Goal: Information Seeking & Learning: Stay updated

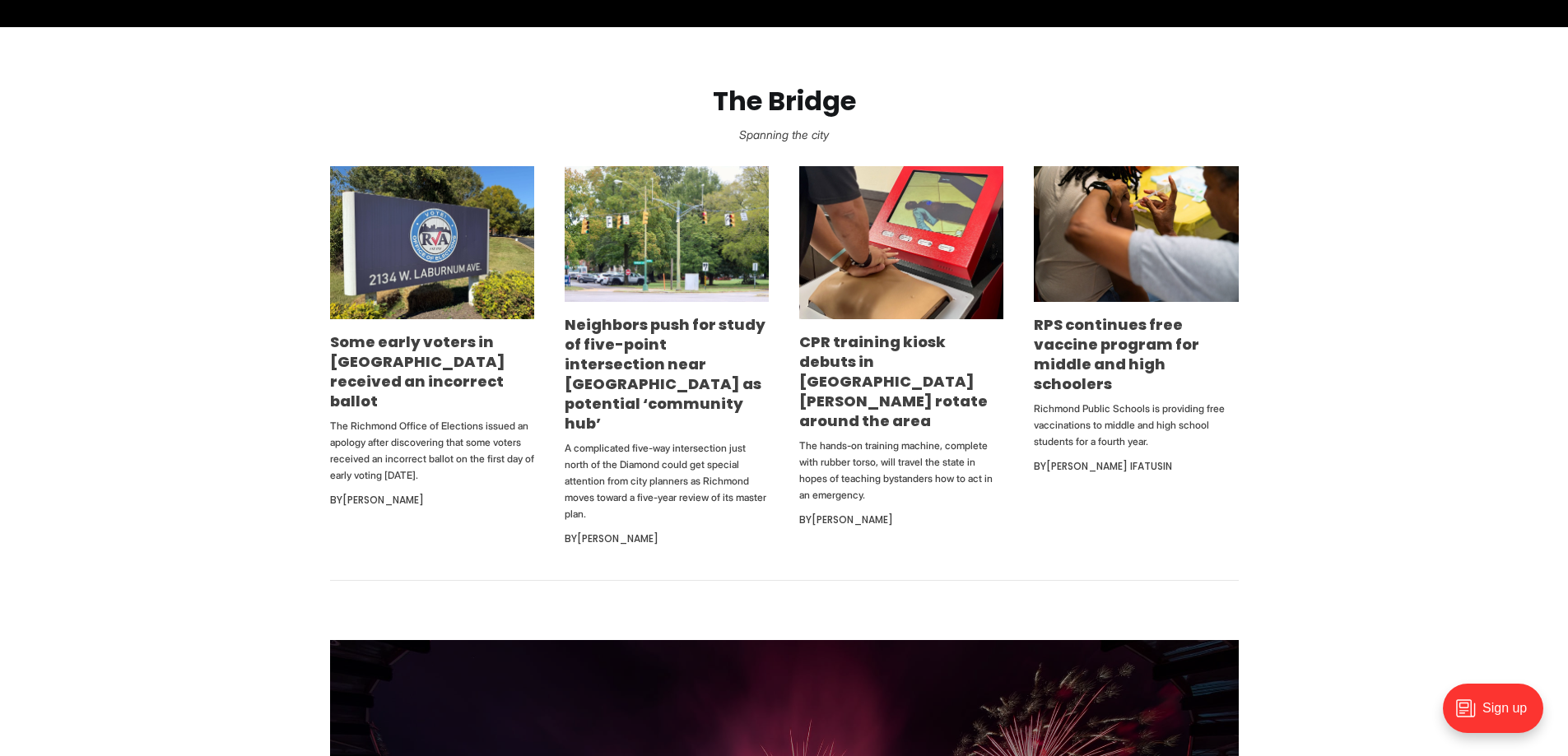
scroll to position [988, 0]
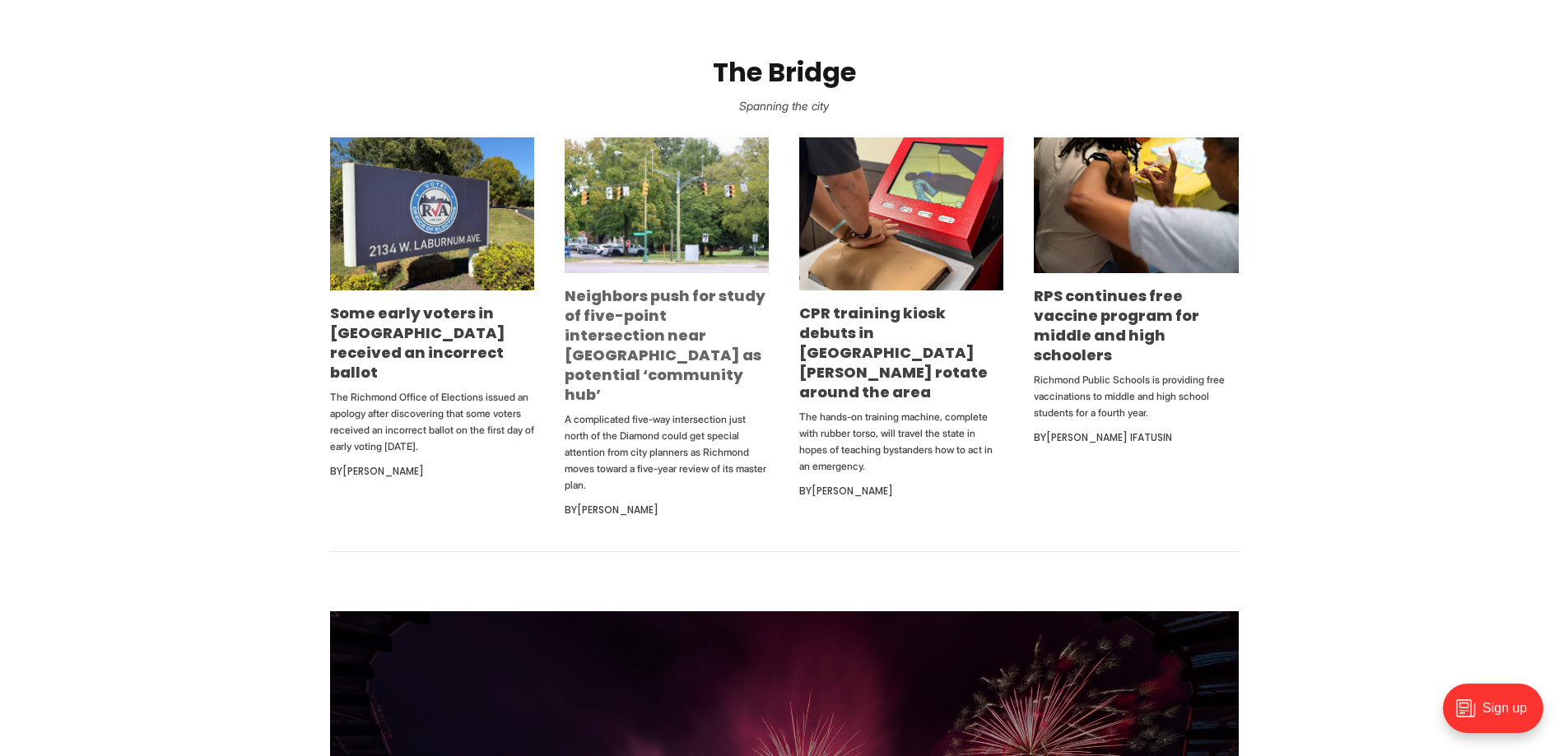
click at [675, 354] on link "Neighbors push for study of five-point intersection near [GEOGRAPHIC_DATA] as p…" at bounding box center [665, 345] width 201 height 119
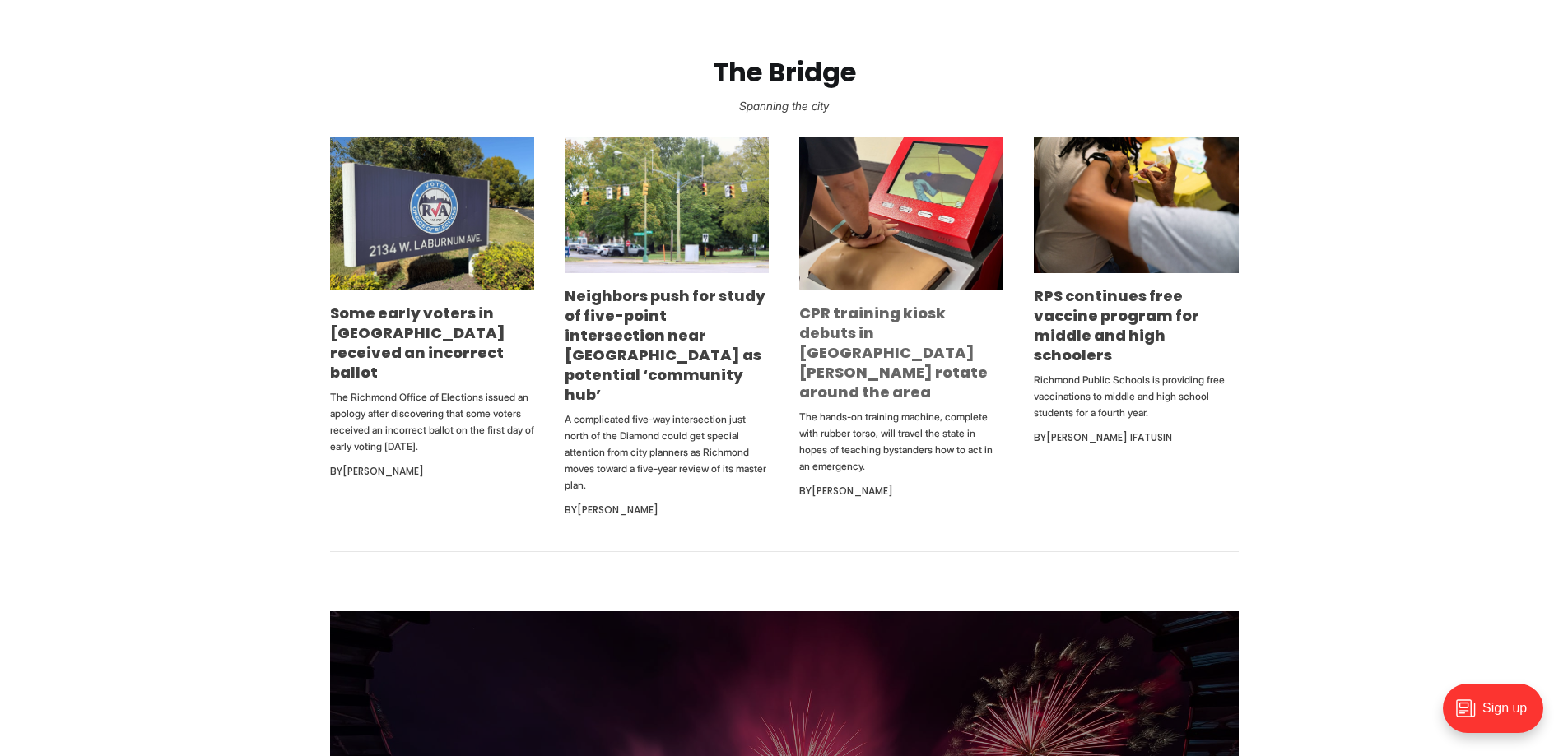
click at [898, 333] on link "CPR training kiosk debuts in [GEOGRAPHIC_DATA][PERSON_NAME] rotate around the a…" at bounding box center [893, 353] width 188 height 99
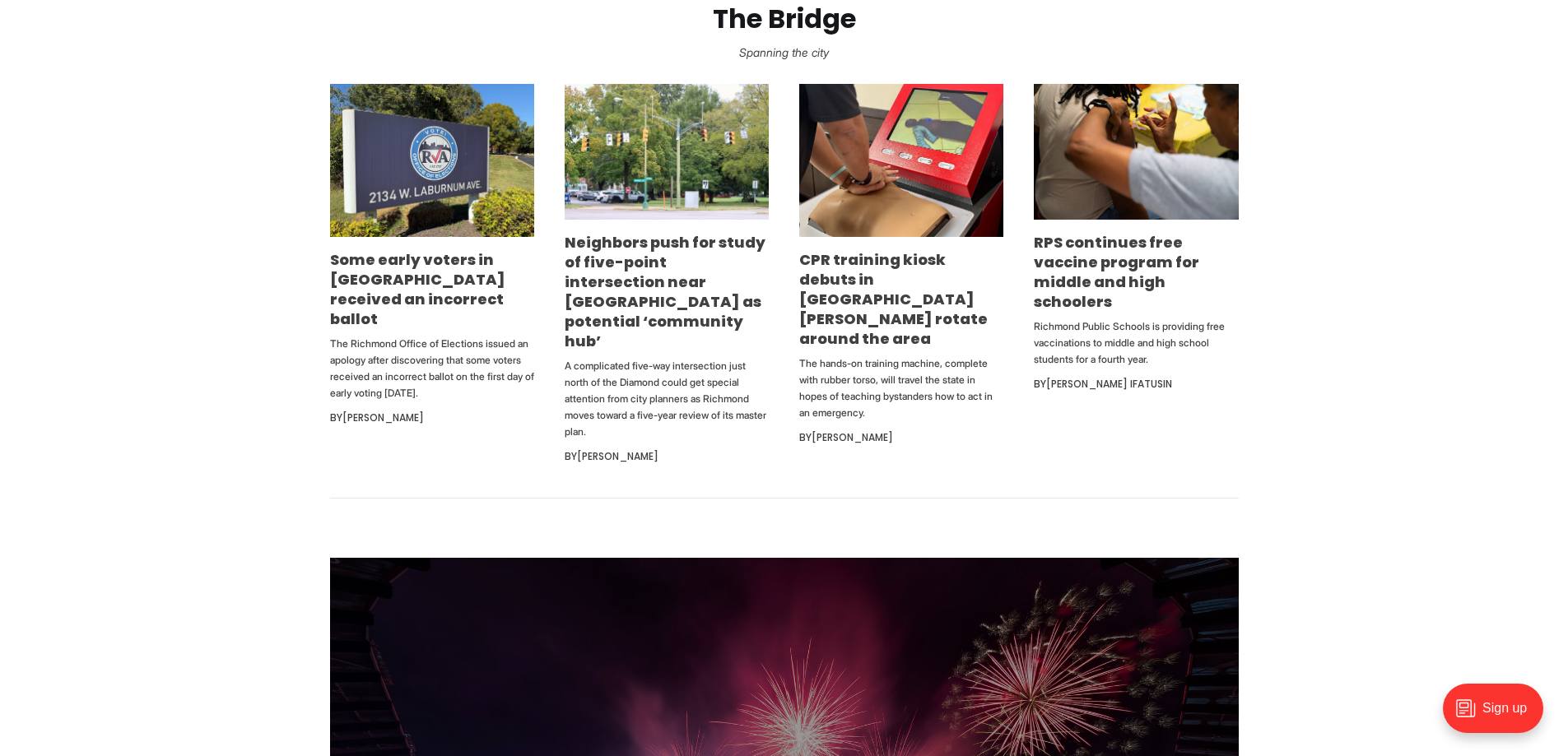
scroll to position [1070, 0]
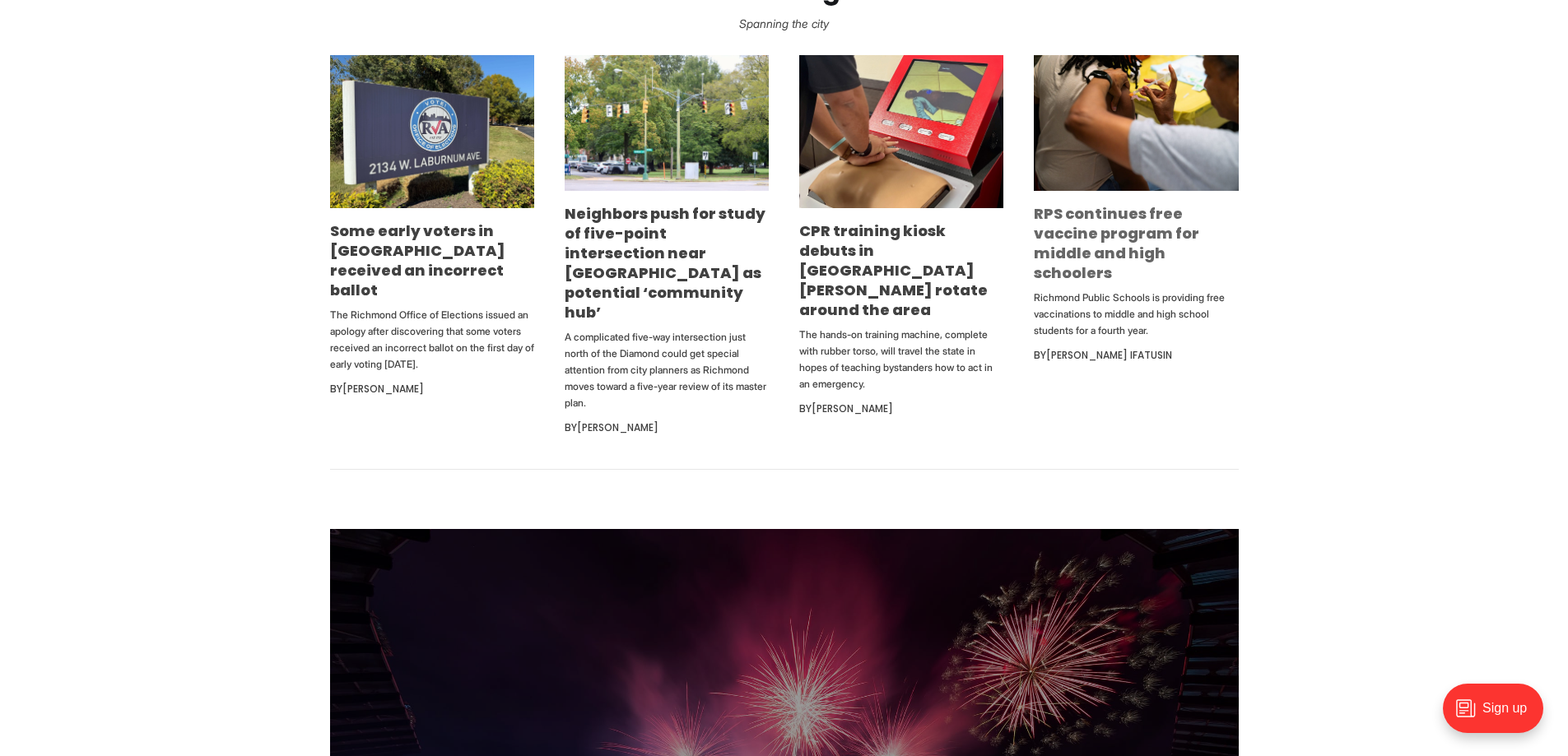
click at [1138, 246] on link "RPS continues free vaccine program for middle and high schoolers" at bounding box center [1116, 243] width 166 height 80
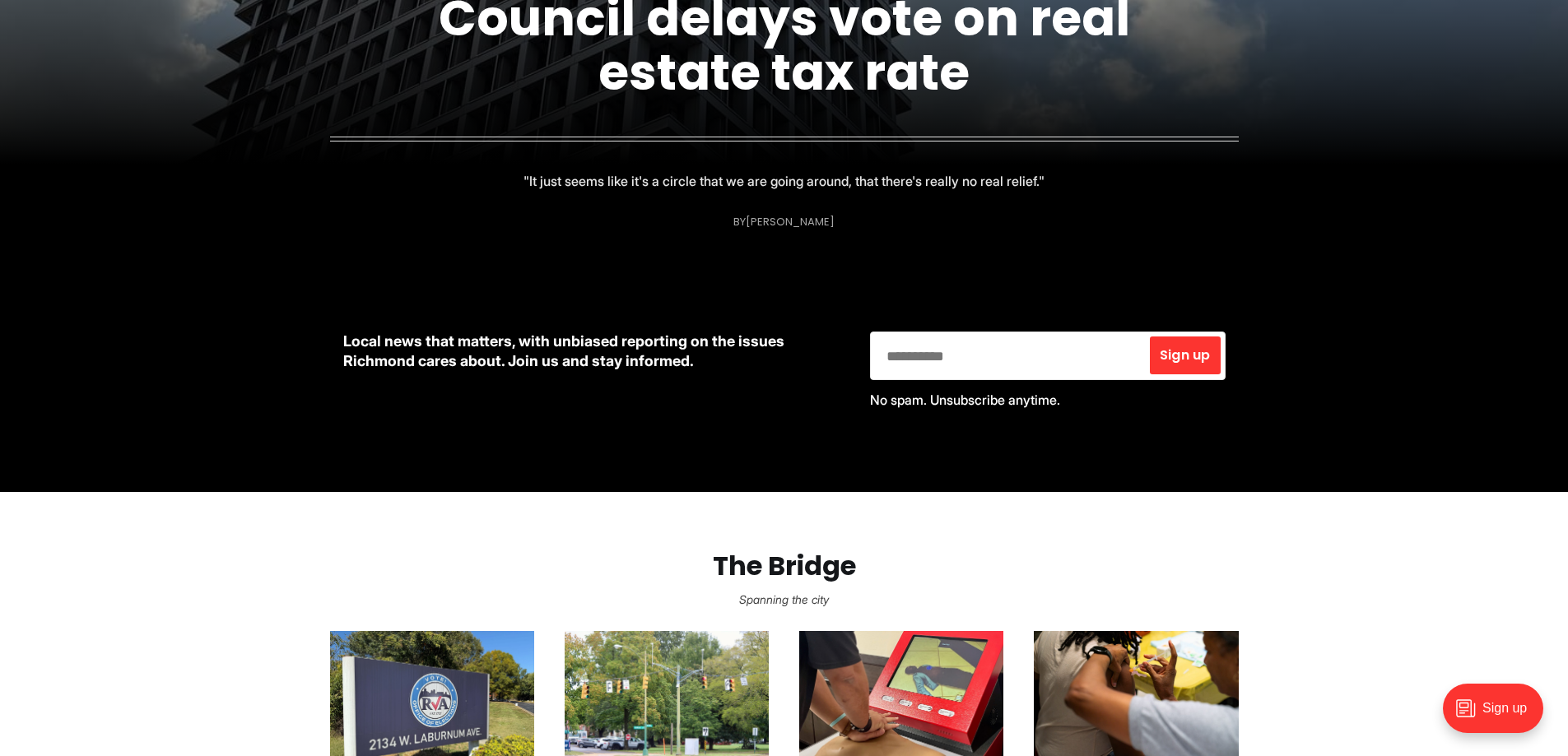
scroll to position [0, 0]
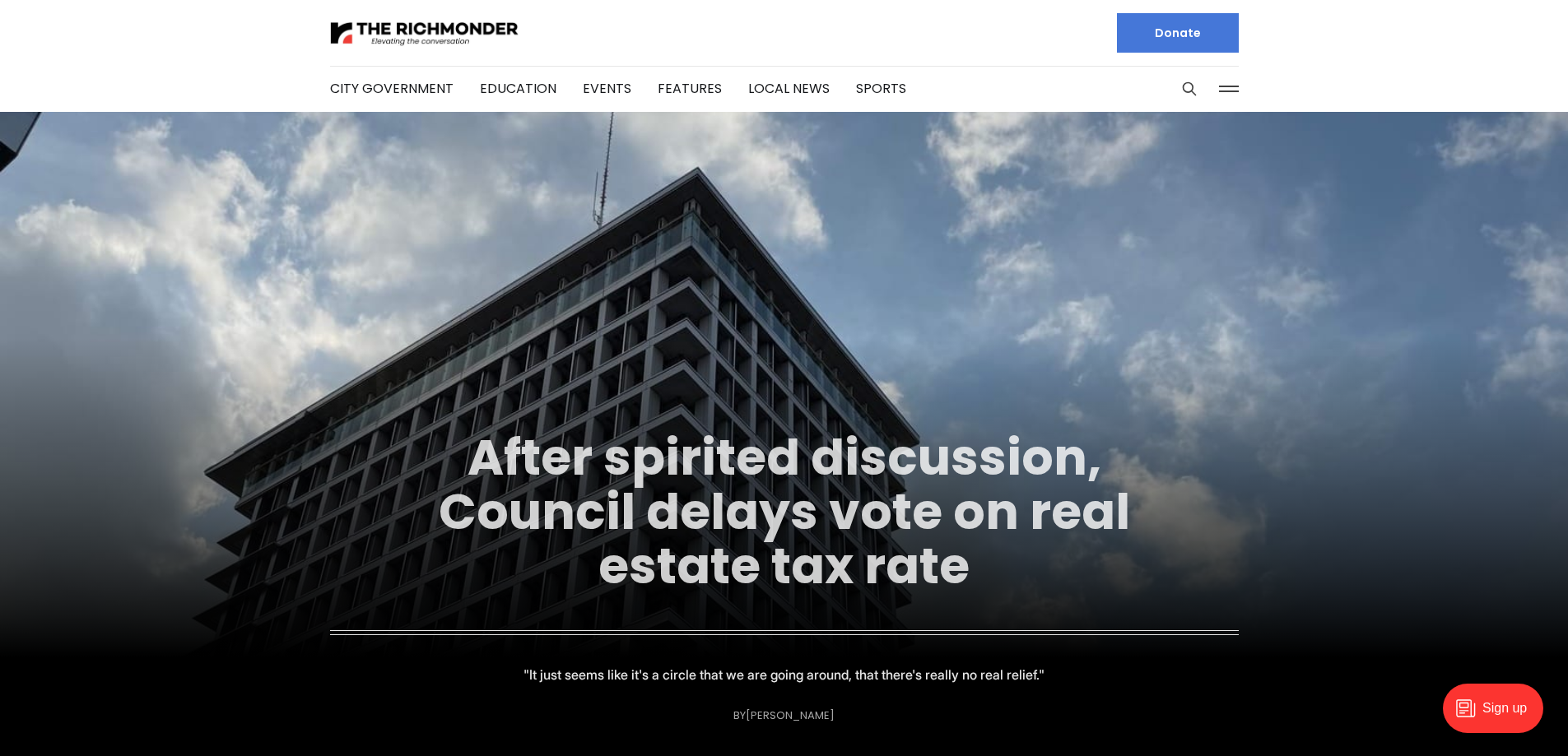
click at [620, 452] on link "After spirited discussion, Council delays vote on real estate tax rate" at bounding box center [785, 511] width 692 height 177
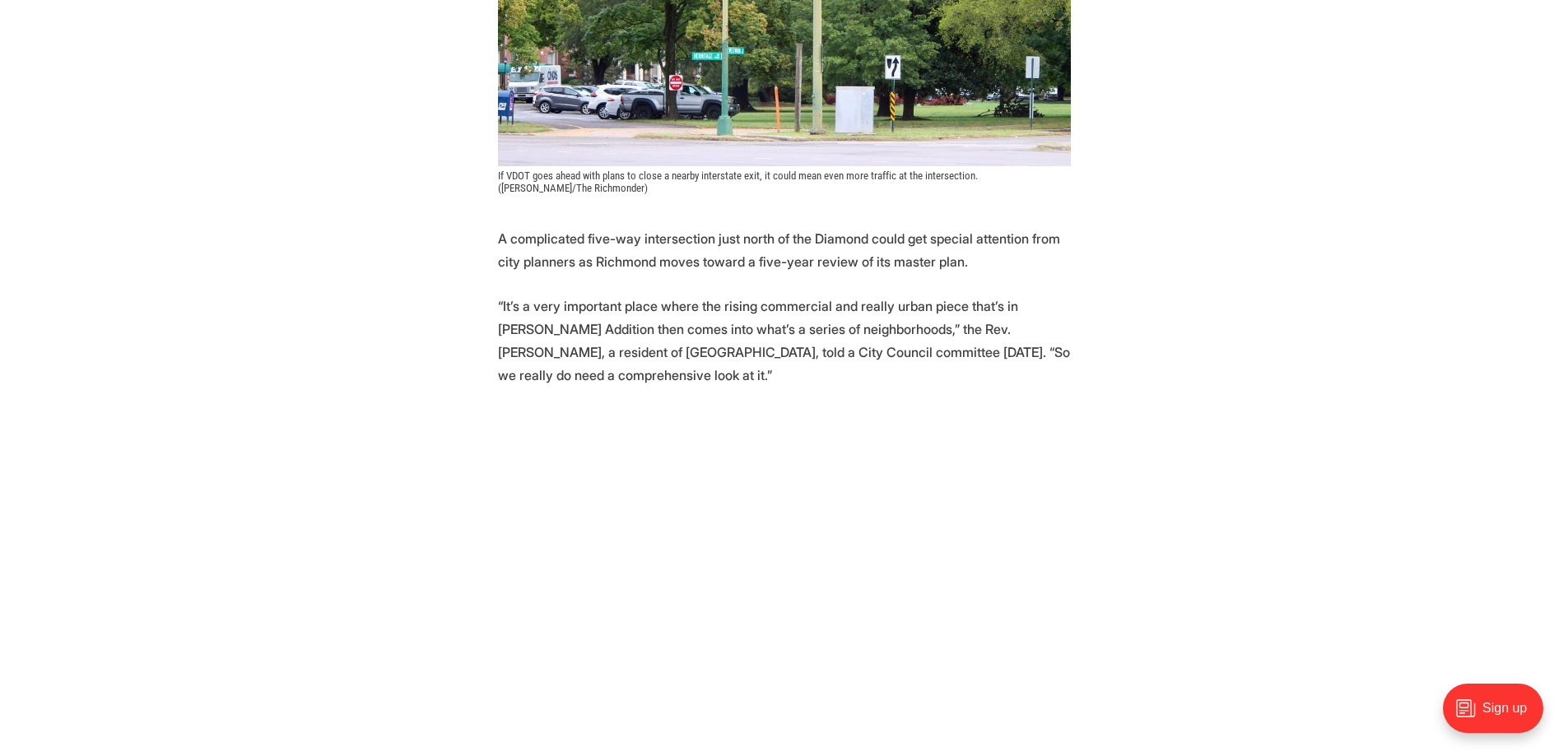
scroll to position [658, 0]
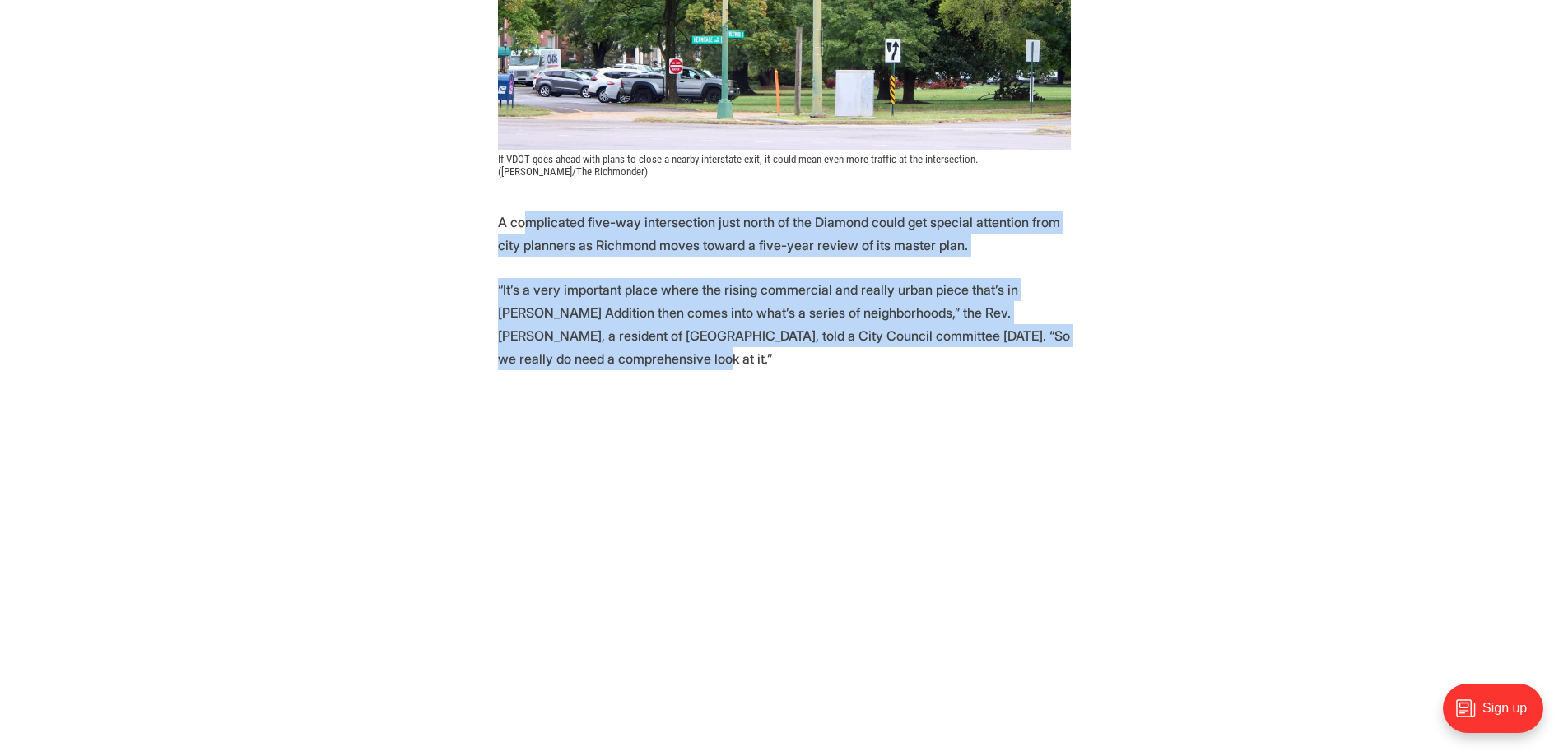
drag, startPoint x: 526, startPoint y: 179, endPoint x: 689, endPoint y: 324, distance: 218.2
click at [689, 324] on p "“It’s a very important place where the rising commercial and really urban piece…" at bounding box center [784, 324] width 573 height 92
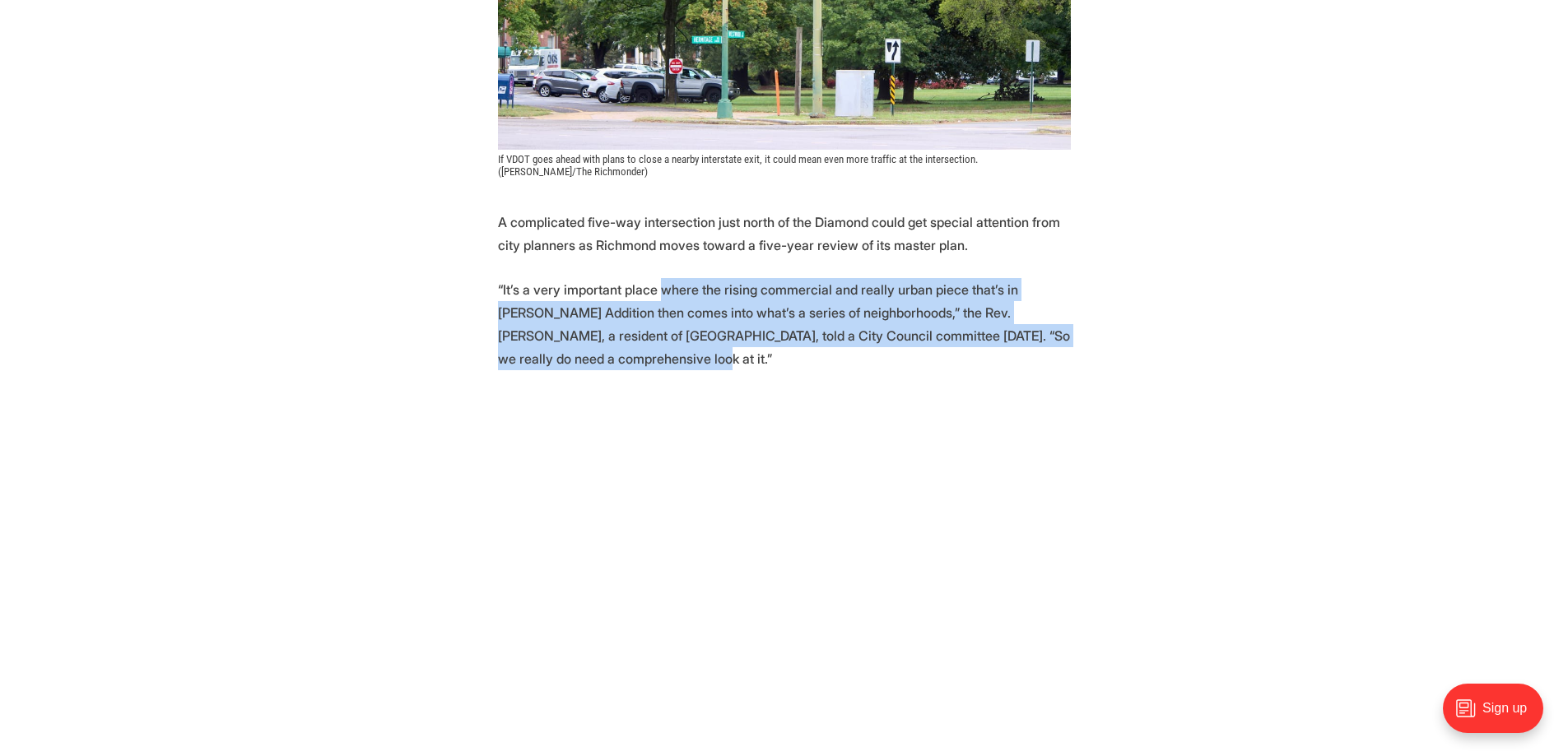
drag, startPoint x: 654, startPoint y: 255, endPoint x: 653, endPoint y: 330, distance: 75.0
click at [653, 330] on p "“It’s a very important place where the rising commercial and really urban piece…" at bounding box center [784, 324] width 573 height 92
click at [653, 310] on p "“It’s a very important place where the rising commercial and really urban piece…" at bounding box center [784, 324] width 573 height 92
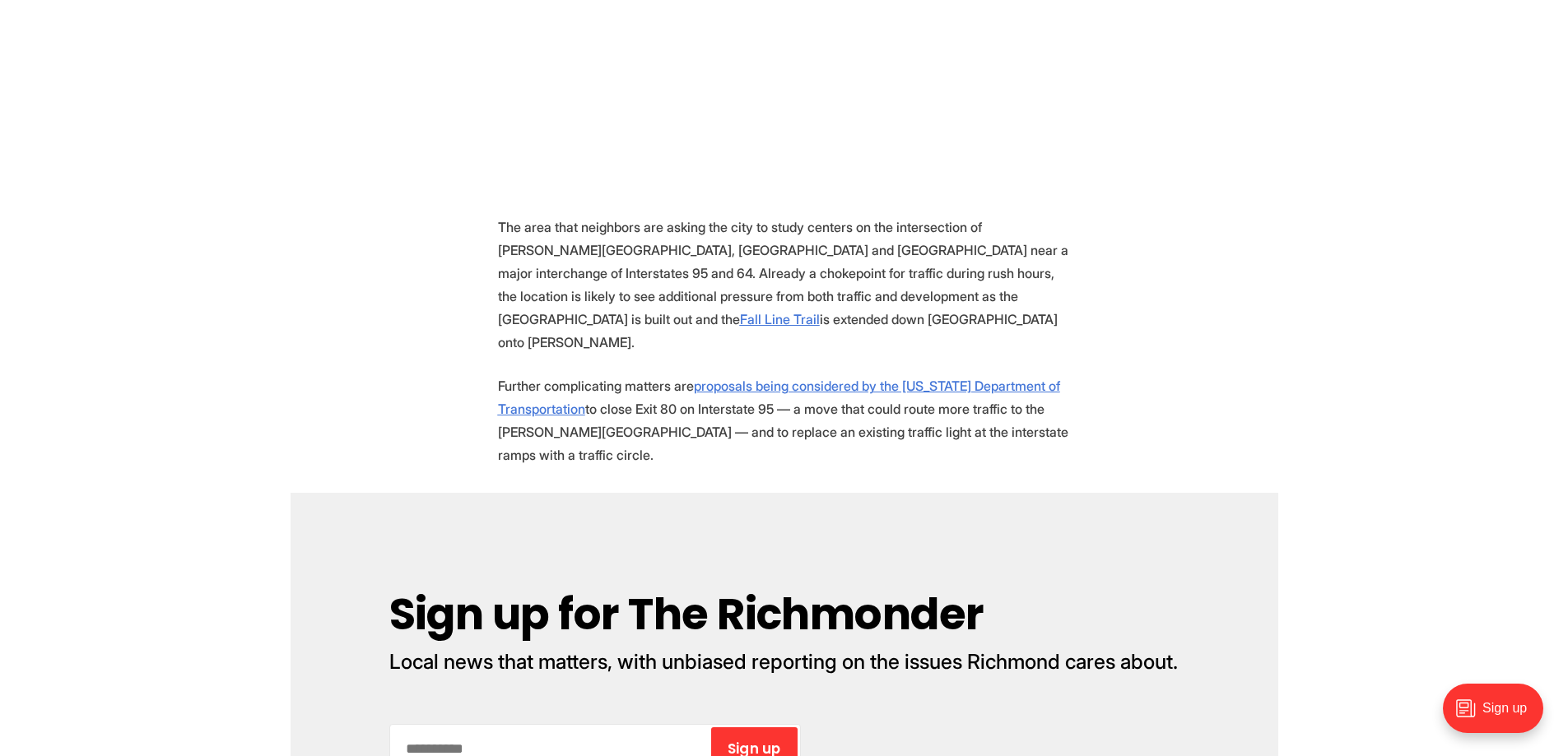
scroll to position [1235, 0]
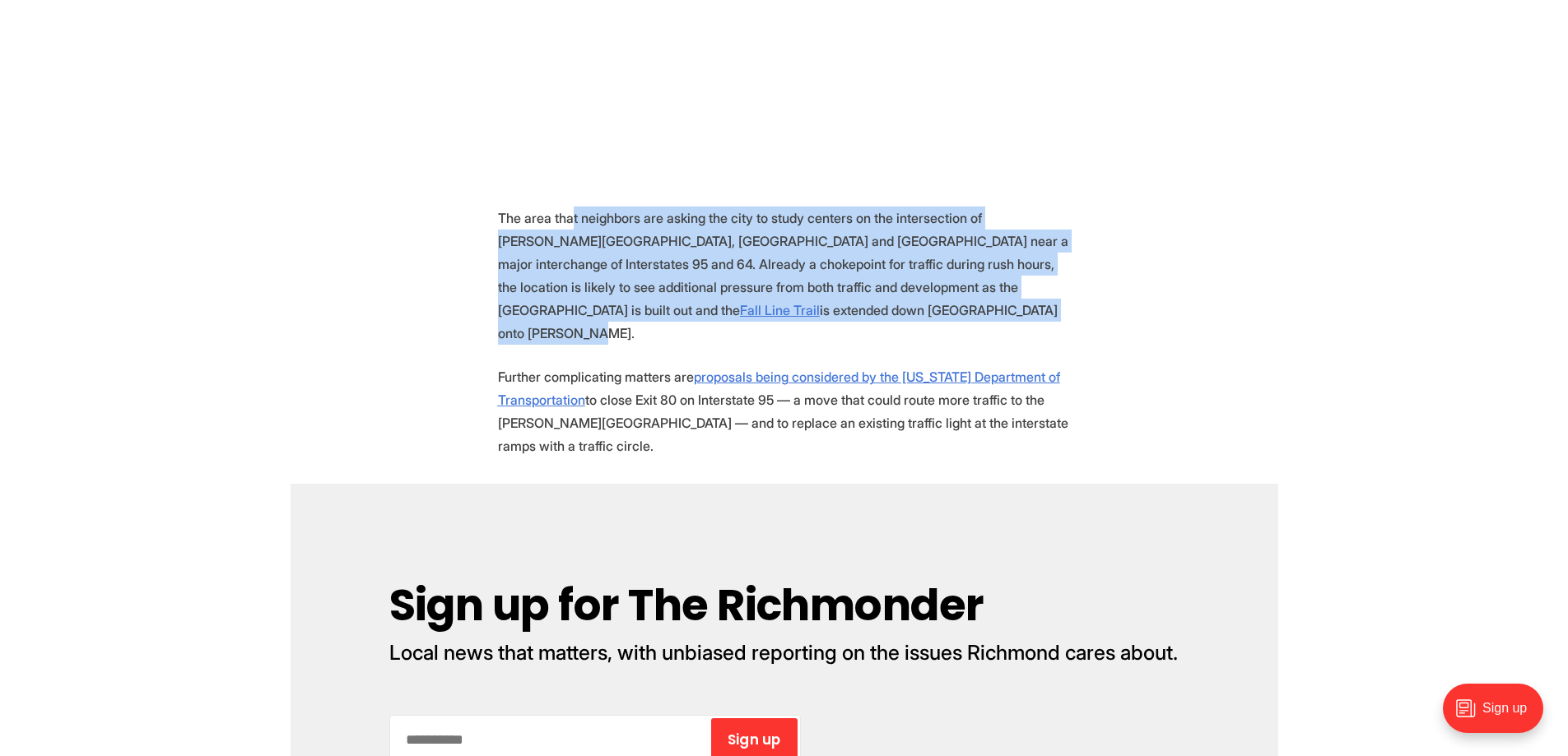
drag, startPoint x: 573, startPoint y: 187, endPoint x: 833, endPoint y: 289, distance: 279.3
click at [857, 271] on p "The area that neighbors are asking the city to study centers on the intersectio…" at bounding box center [784, 275] width 573 height 139
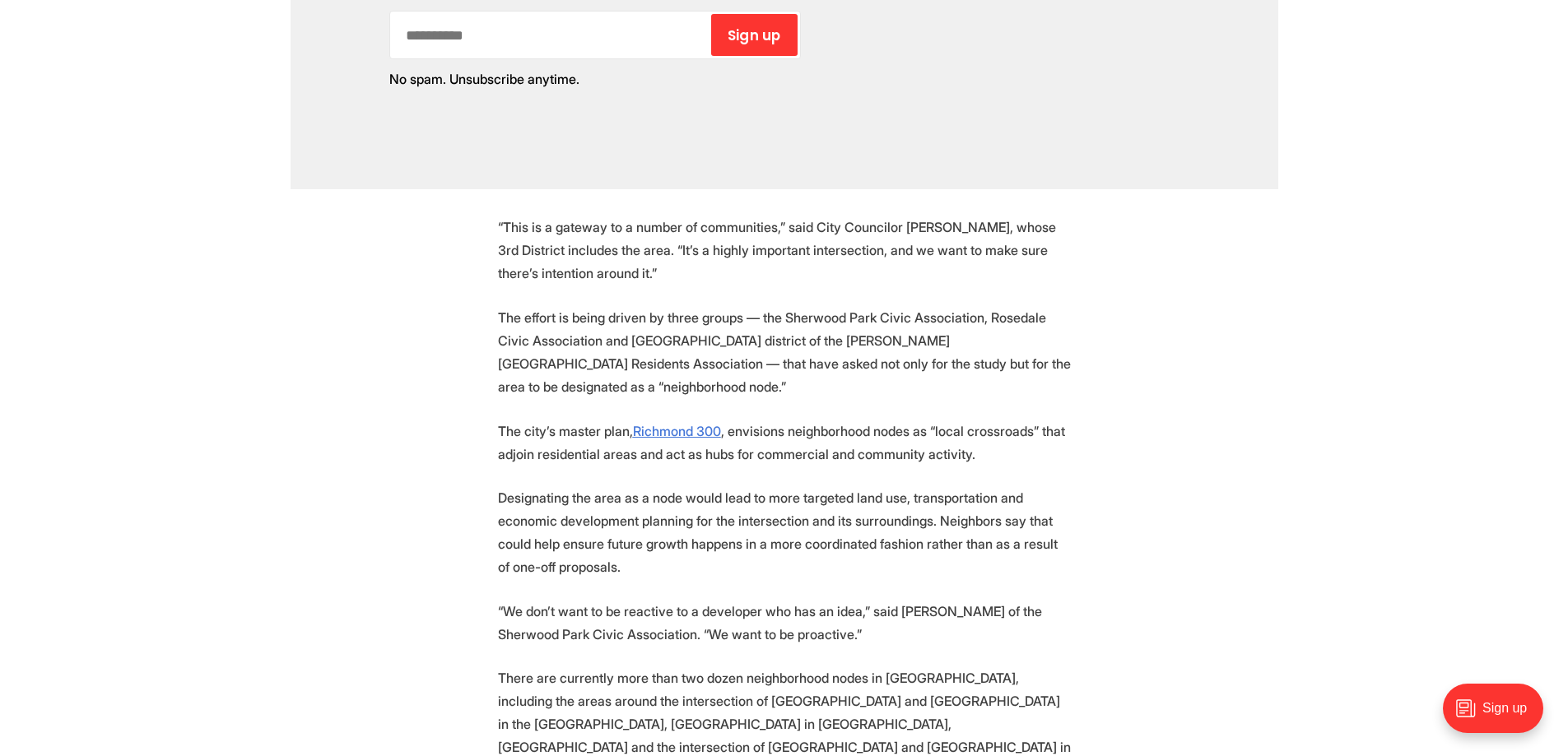
scroll to position [1975, 0]
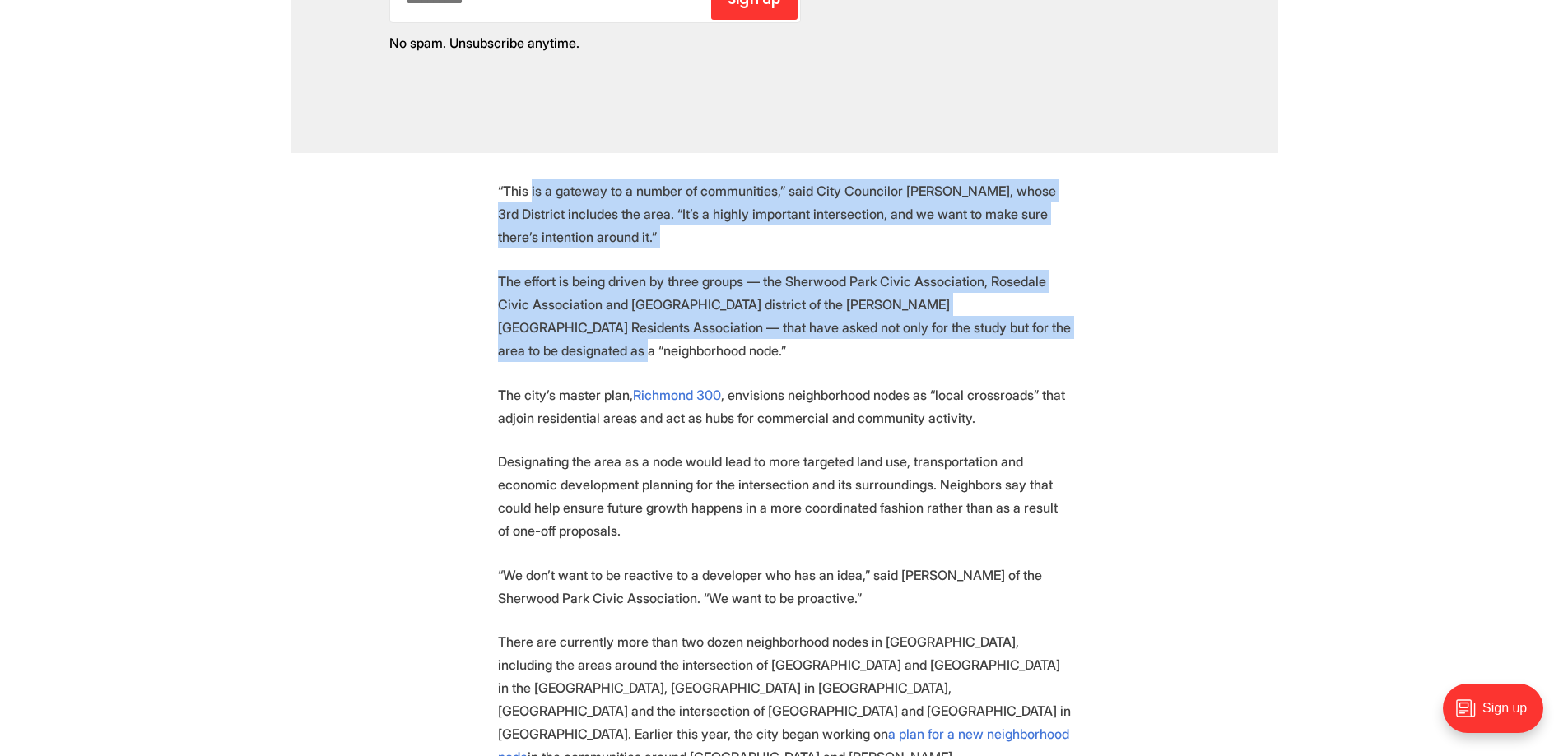
drag, startPoint x: 529, startPoint y: 138, endPoint x: 1052, endPoint y: 270, distance: 539.4
click at [1052, 270] on section "A complicated five-way intersection just north of the Diamond could get special…" at bounding box center [784, 51] width 1568 height 2314
click at [1052, 270] on p "The effort is being driven by three groups — the Sherwood Park Civic Associatio…" at bounding box center [784, 315] width 573 height 92
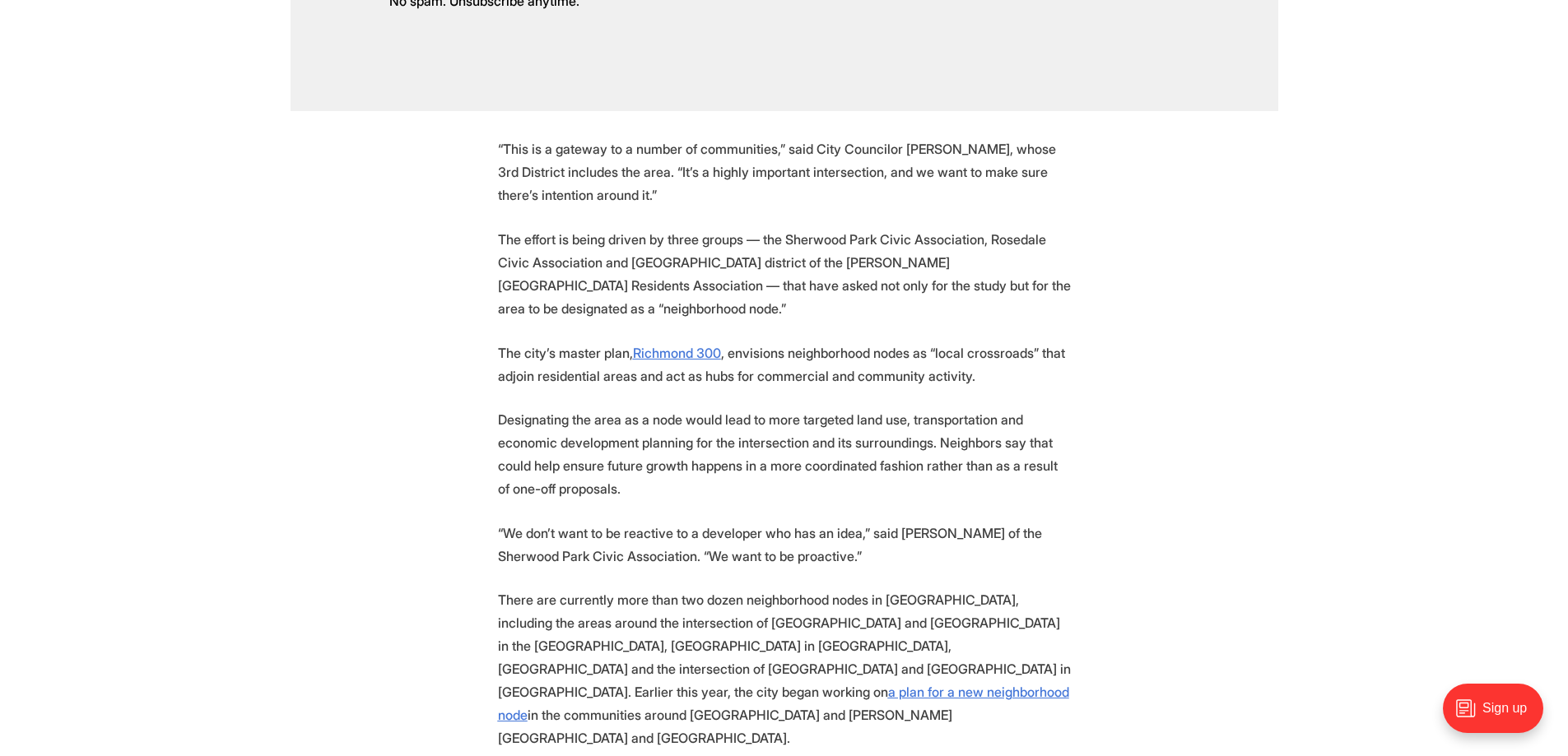
scroll to position [2057, 0]
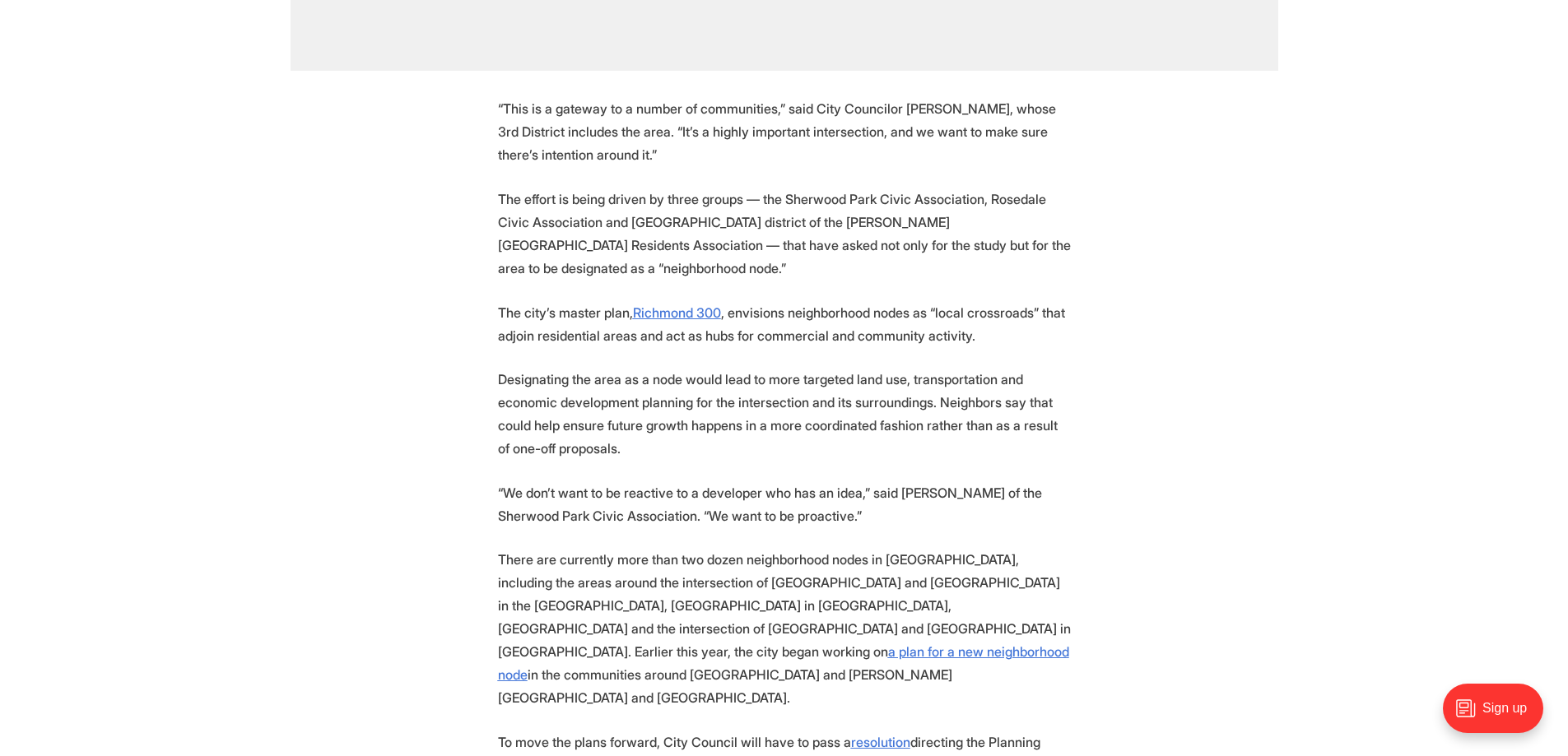
drag, startPoint x: 546, startPoint y: 233, endPoint x: 1026, endPoint y: 256, distance: 480.6
click at [1026, 301] on p "The city’s master plan, Richmond 300 , envisions neighborhood nodes as “local c…" at bounding box center [784, 324] width 573 height 47
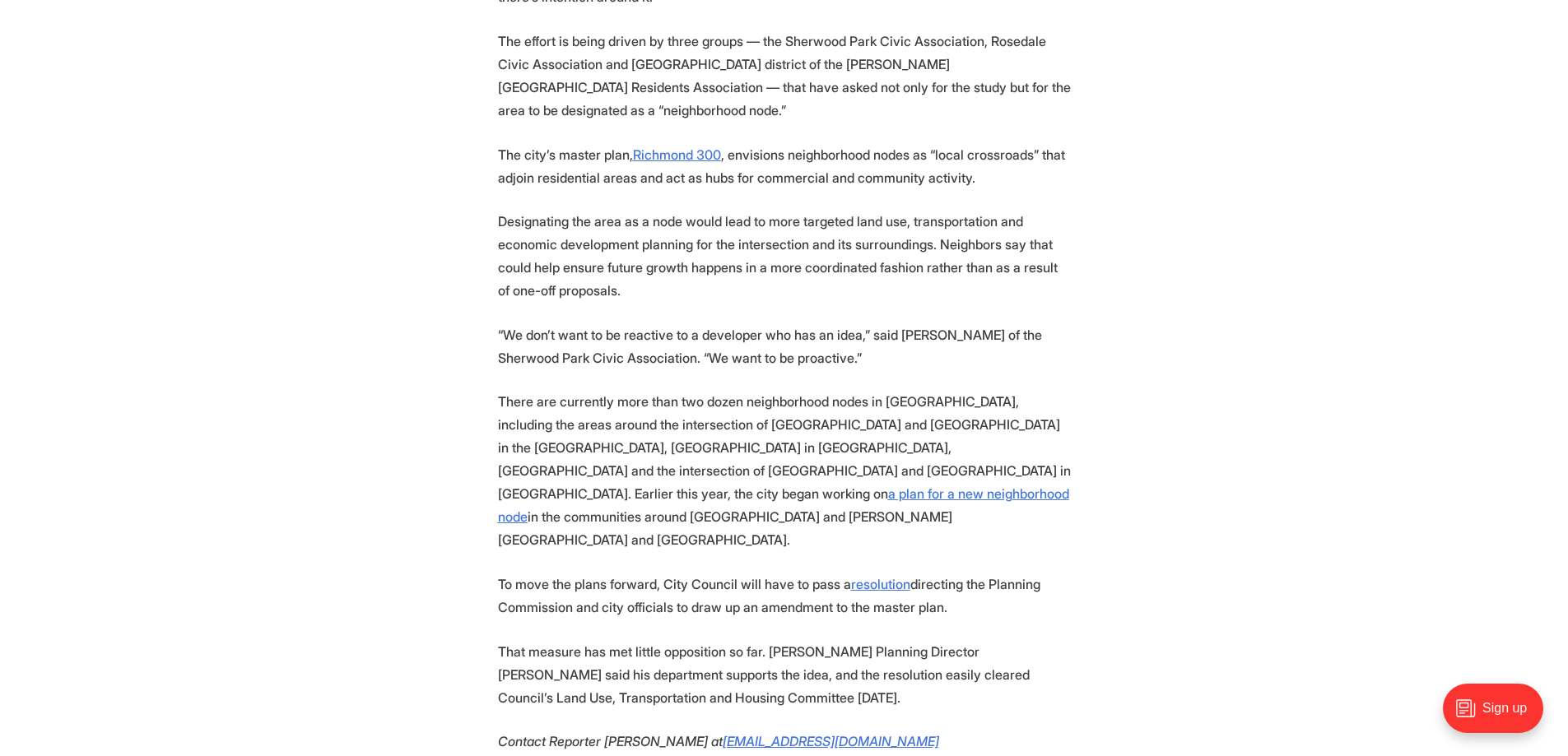
scroll to position [2221, 0]
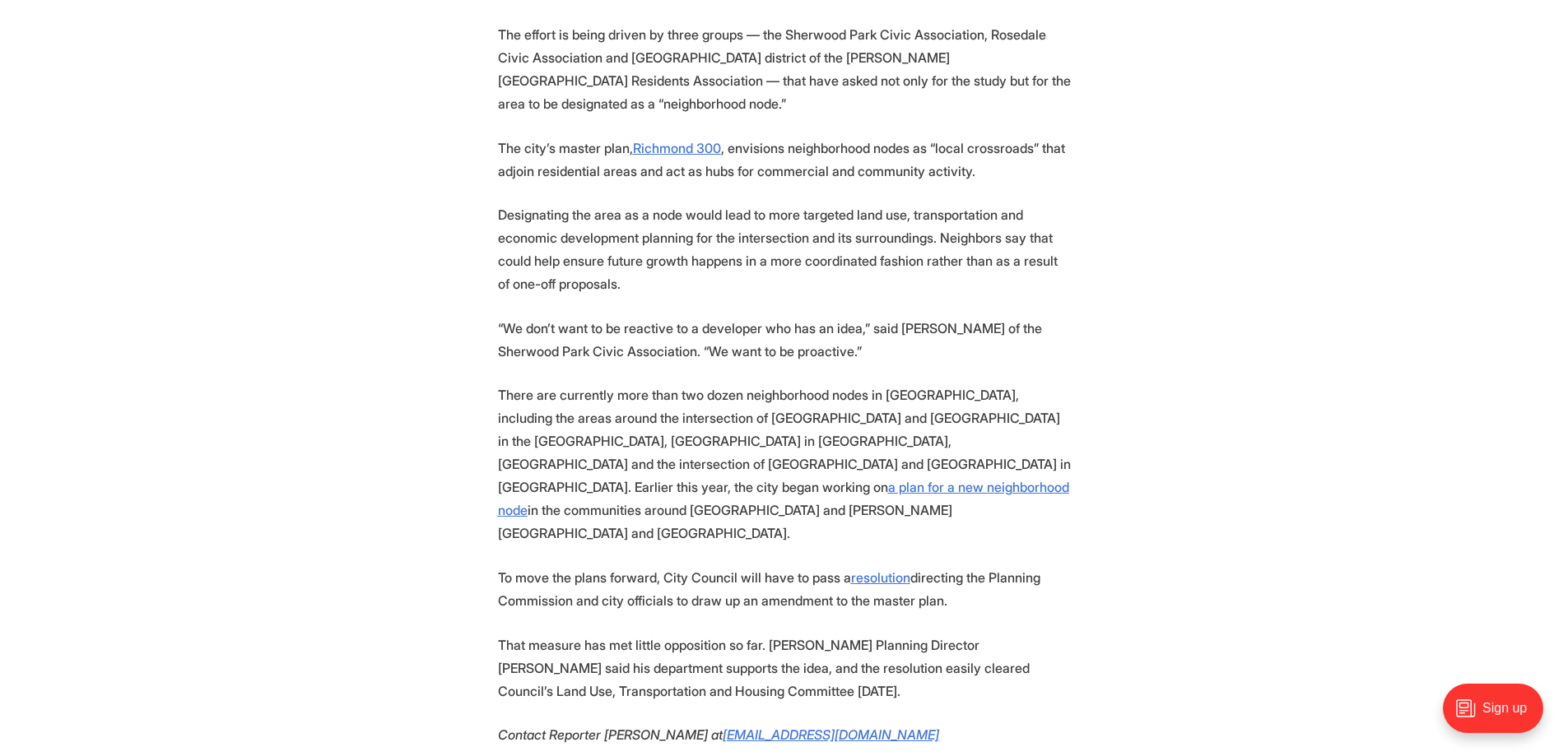
drag, startPoint x: 638, startPoint y: 133, endPoint x: 643, endPoint y: 203, distance: 70.2
click at [643, 203] on p "Designating the area as a node would lead to more targeted land use, transporta…" at bounding box center [784, 249] width 573 height 92
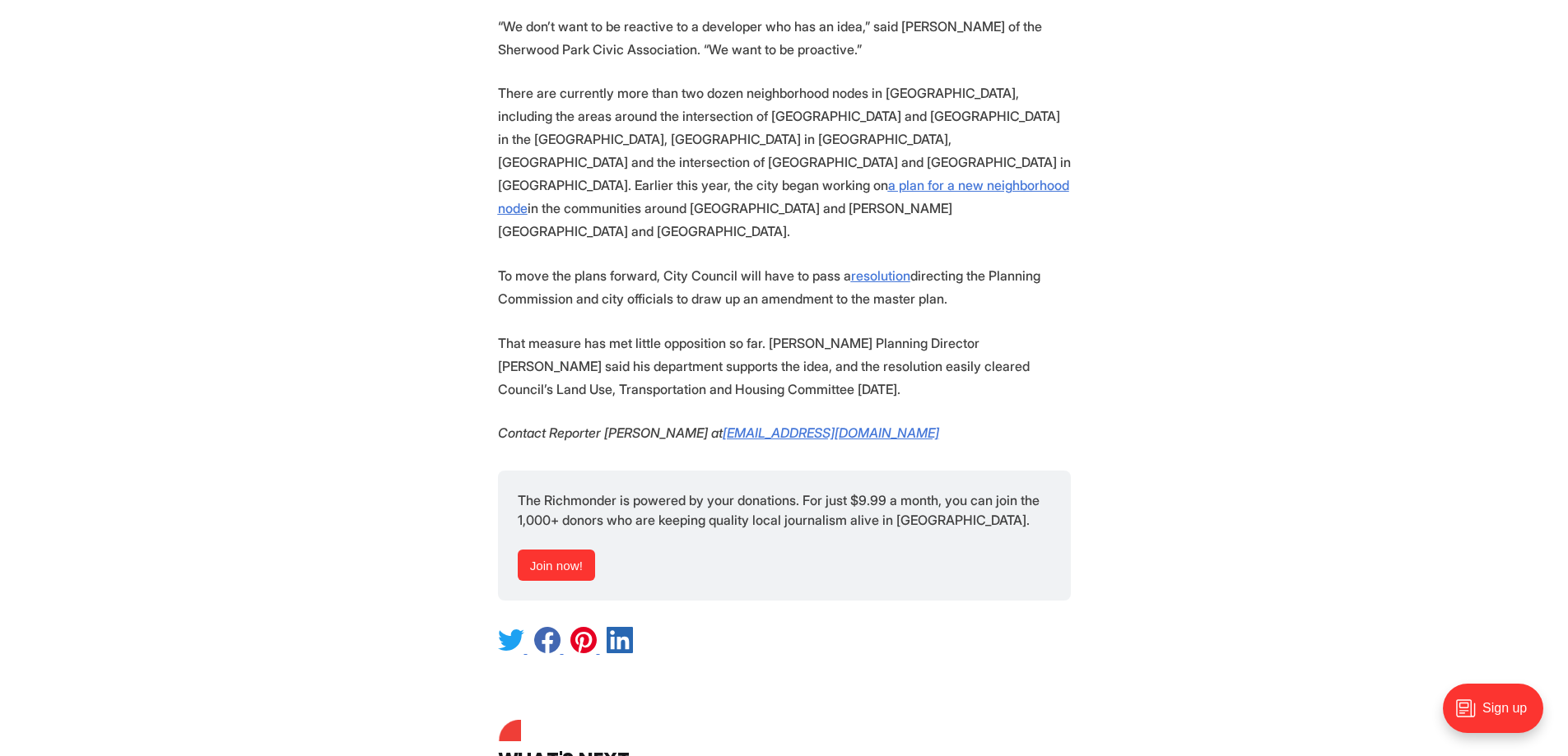
scroll to position [2798, 0]
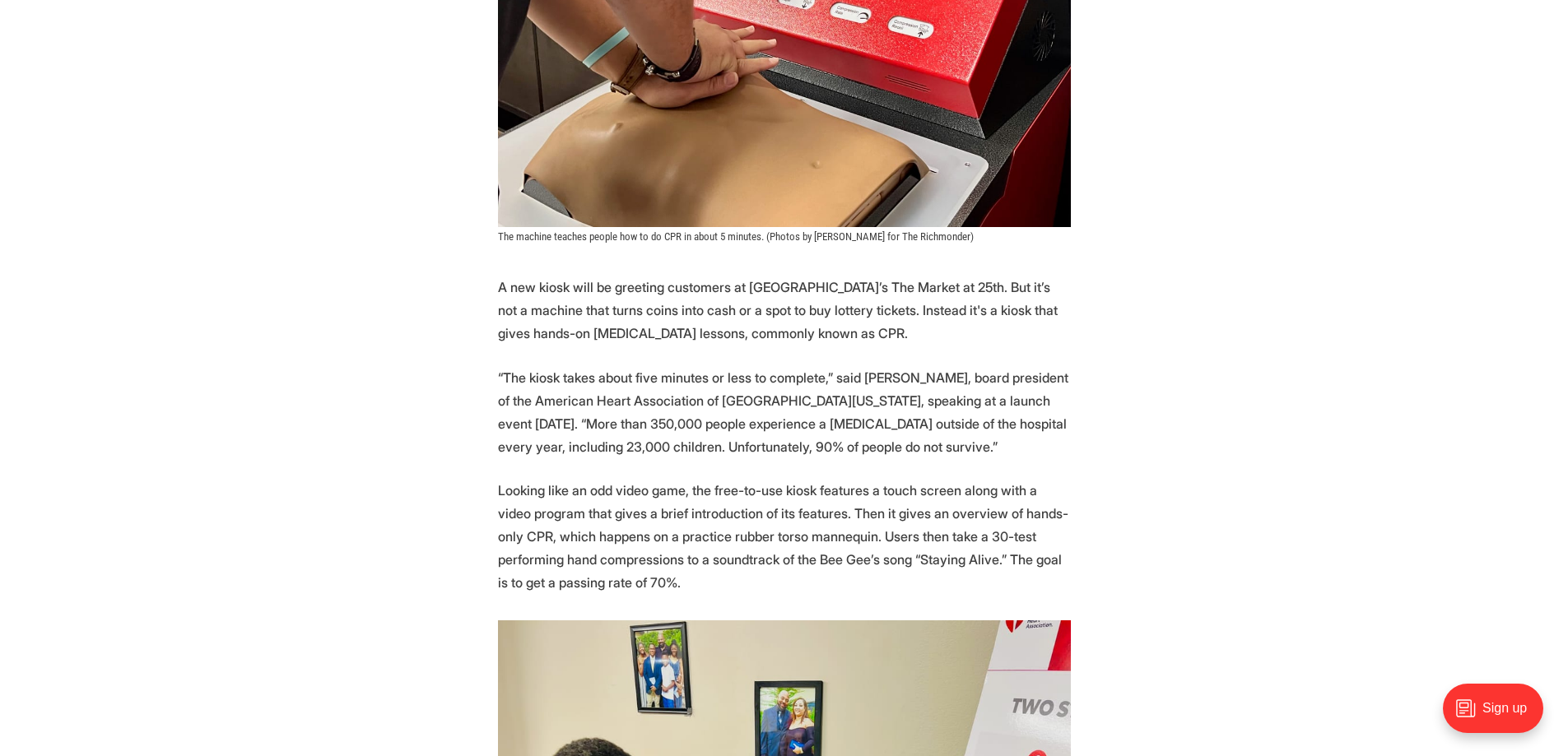
scroll to position [658, 0]
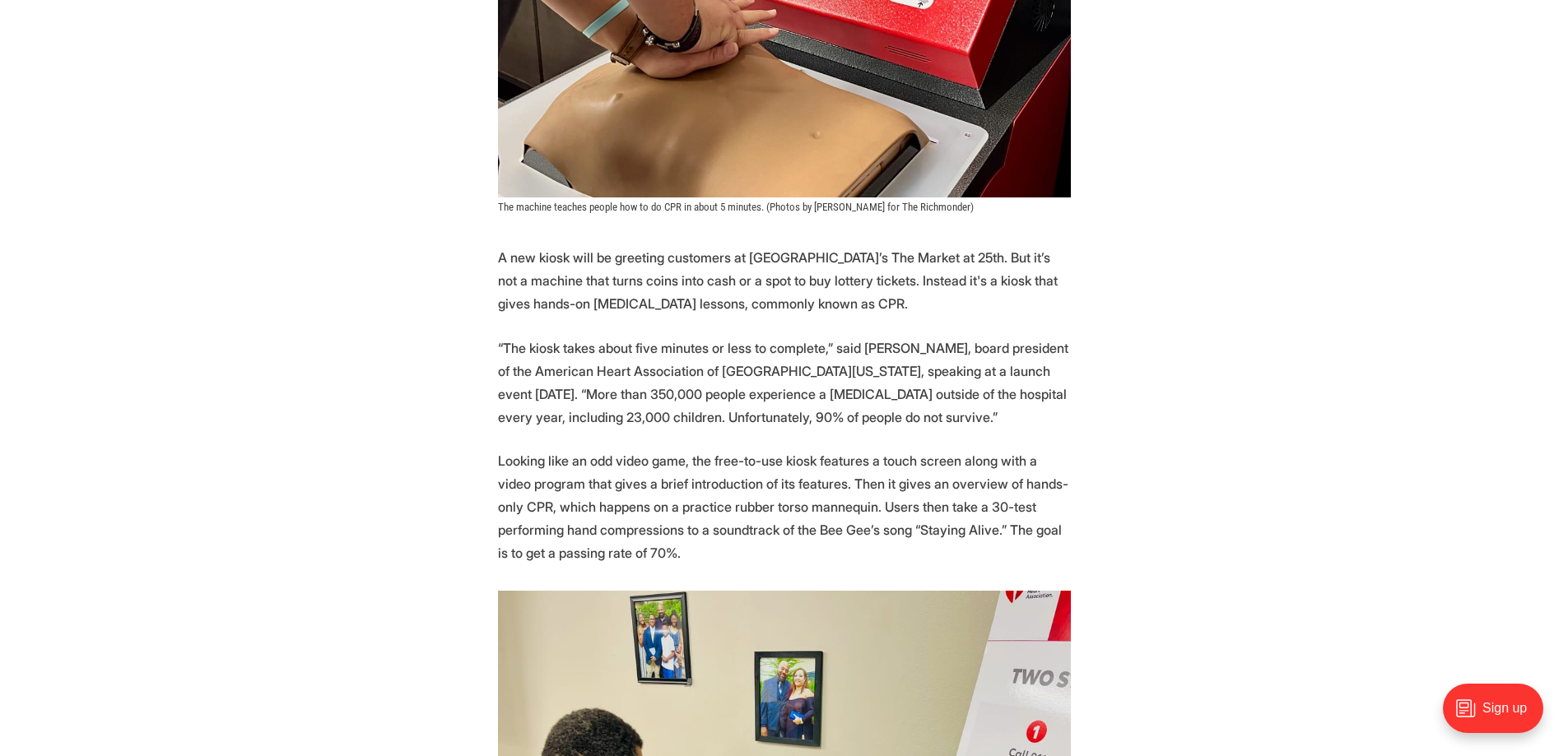
drag, startPoint x: 832, startPoint y: 225, endPoint x: 897, endPoint y: 267, distance: 77.4
click at [897, 267] on p "A new kiosk will be greeting customers at Richmond’s The Market at 25th. But it…" at bounding box center [784, 280] width 573 height 69
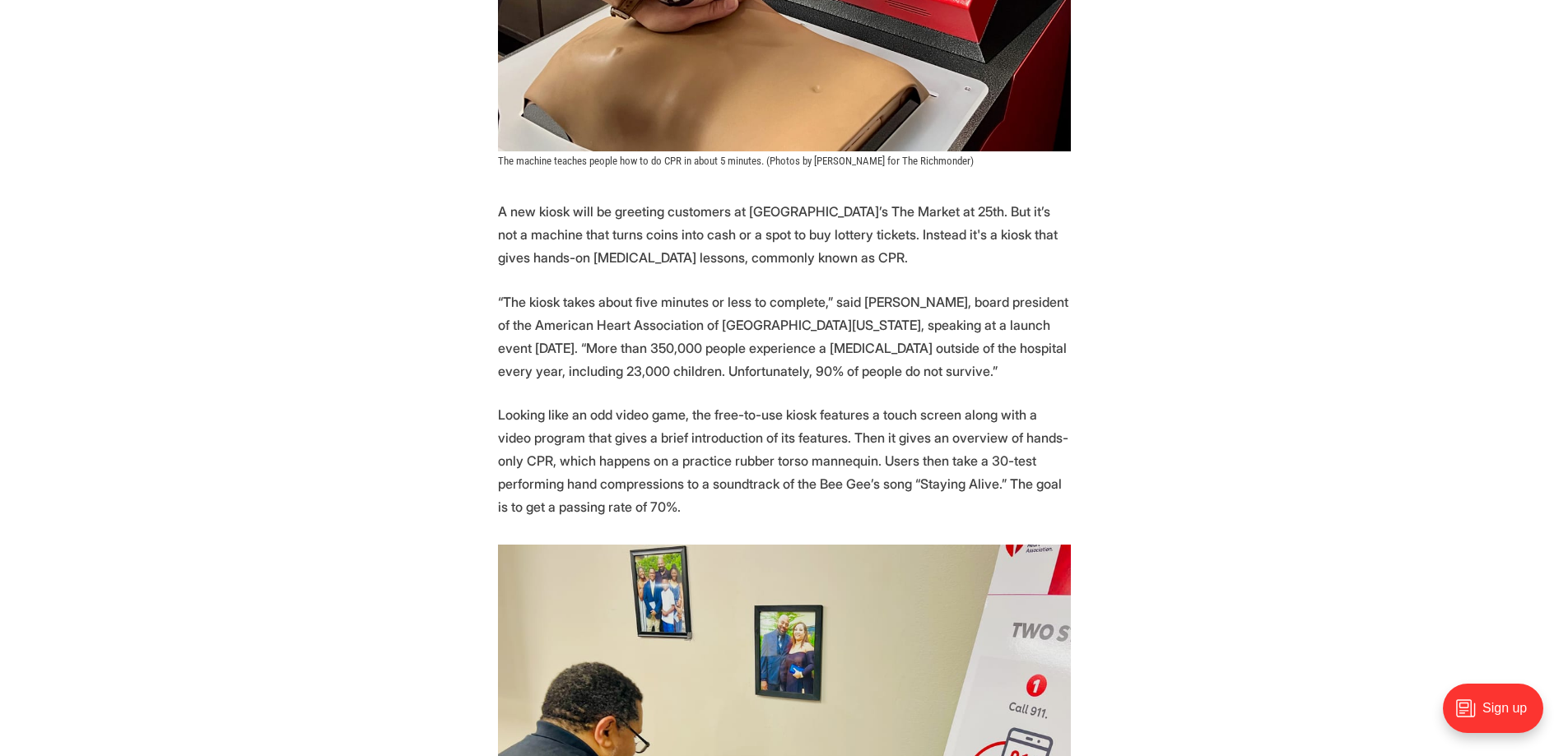
scroll to position [822, 0]
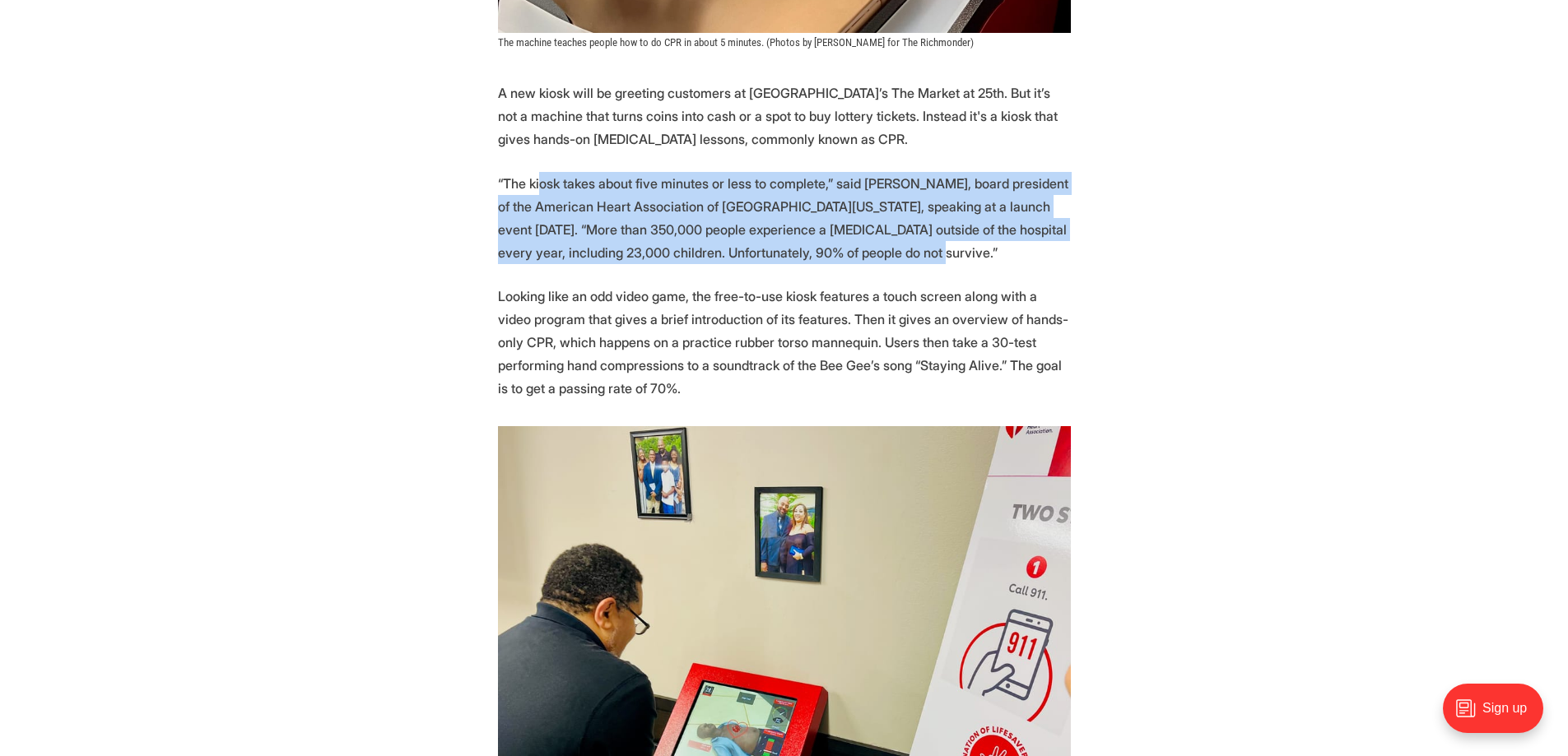
drag, startPoint x: 540, startPoint y: 148, endPoint x: 846, endPoint y: 216, distance: 313.5
click at [846, 216] on p "“The kiosk takes about five minutes or less to complete,” said Dr. Anika Hines,…" at bounding box center [784, 218] width 573 height 92
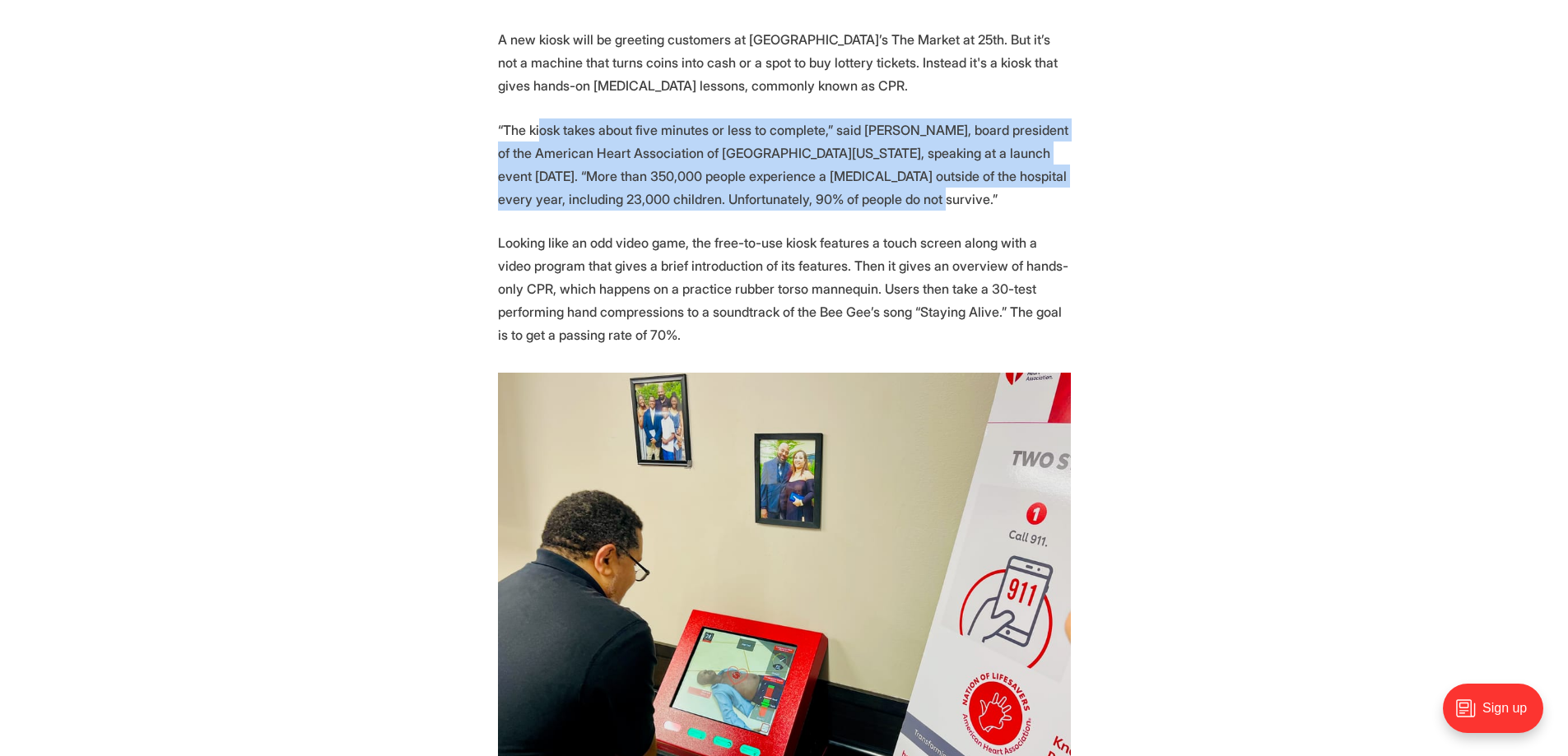
scroll to position [906, 0]
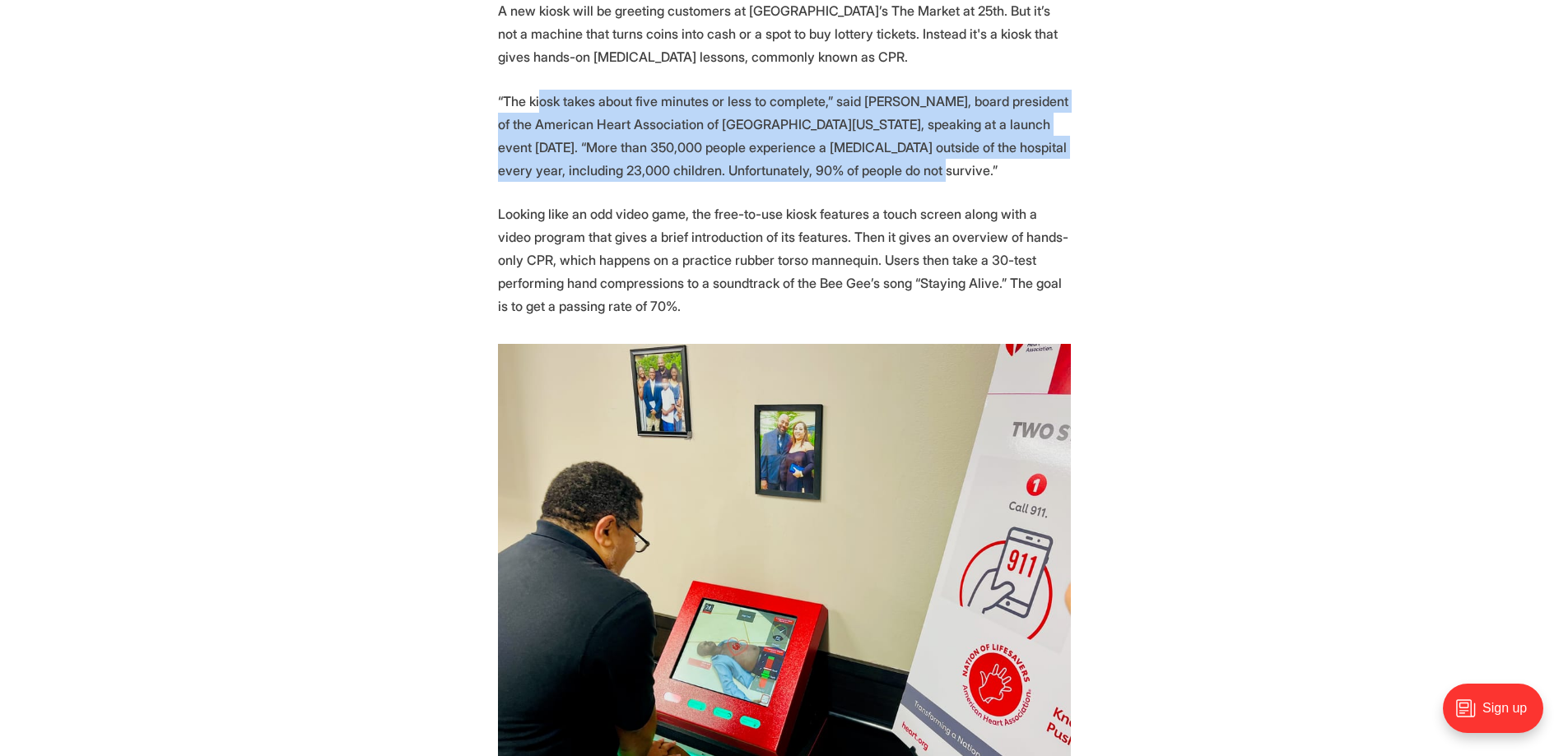
drag, startPoint x: 581, startPoint y: 177, endPoint x: 800, endPoint y: 273, distance: 239.1
click at [800, 273] on p "Looking like an odd video game, the free-to-use kiosk features a touch screen a…" at bounding box center [784, 260] width 573 height 115
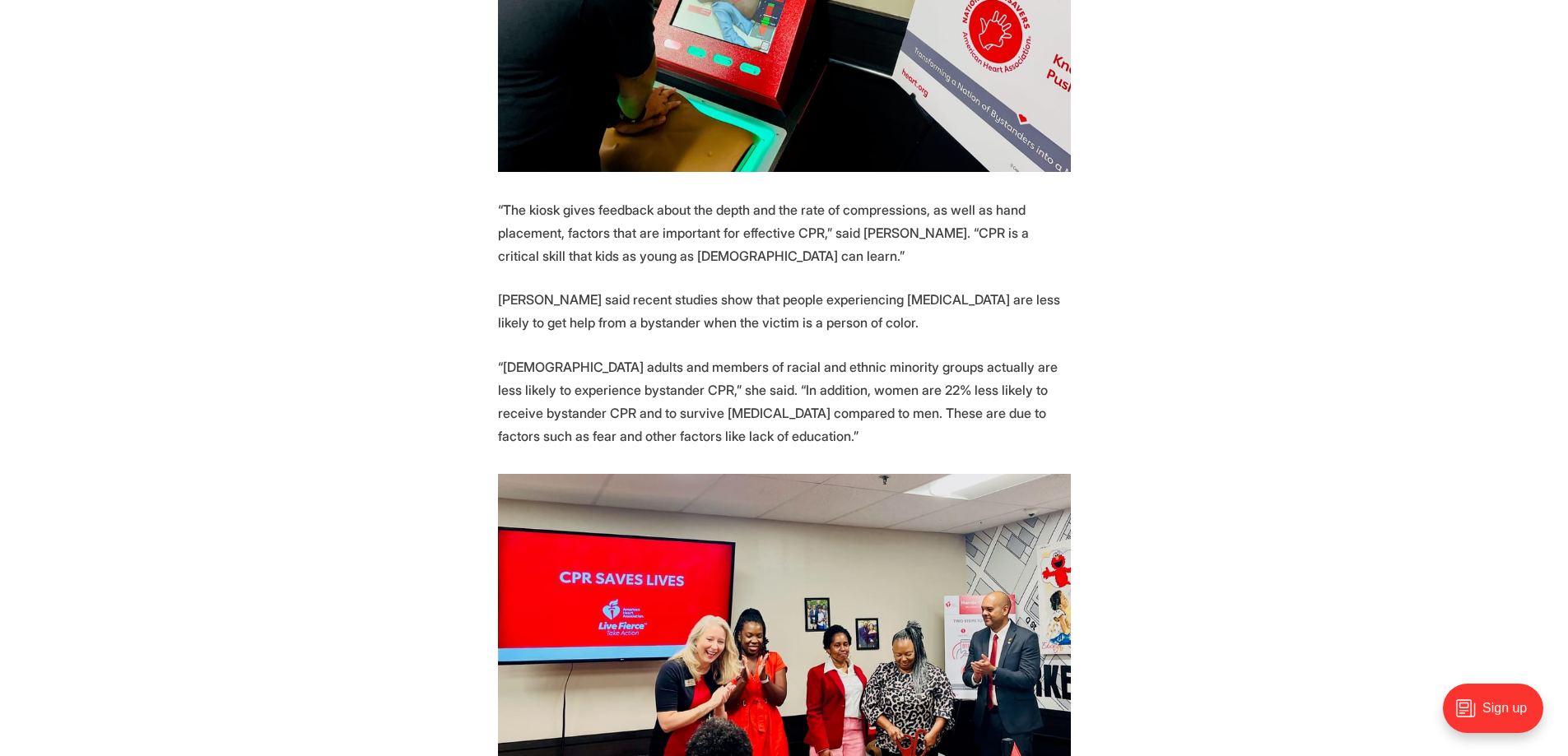
scroll to position [1564, 0]
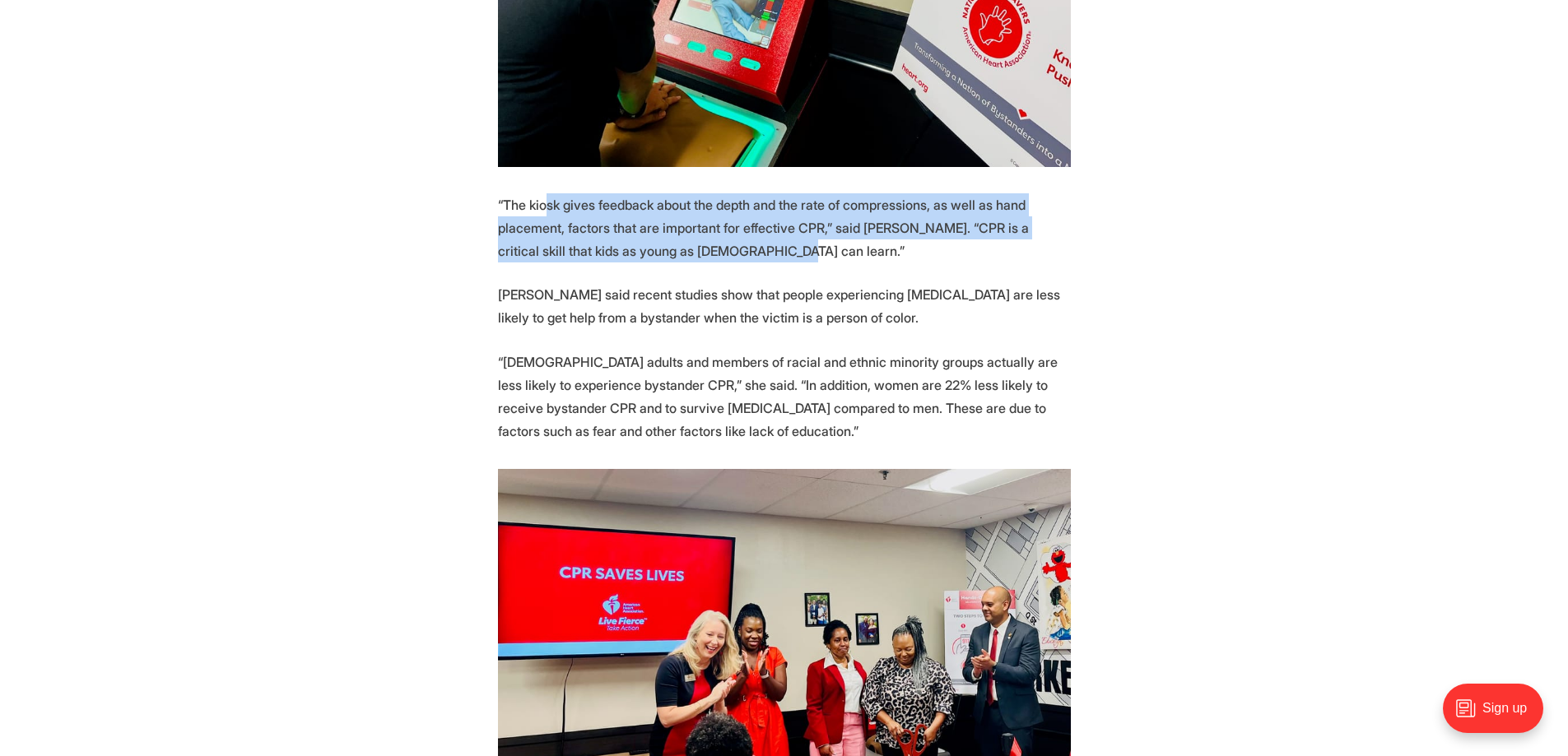
drag, startPoint x: 546, startPoint y: 172, endPoint x: 741, endPoint y: 226, distance: 202.3
click at [741, 226] on p "“The kiosk gives feedback about the depth and the rate of compressions, as well…" at bounding box center [784, 228] width 573 height 69
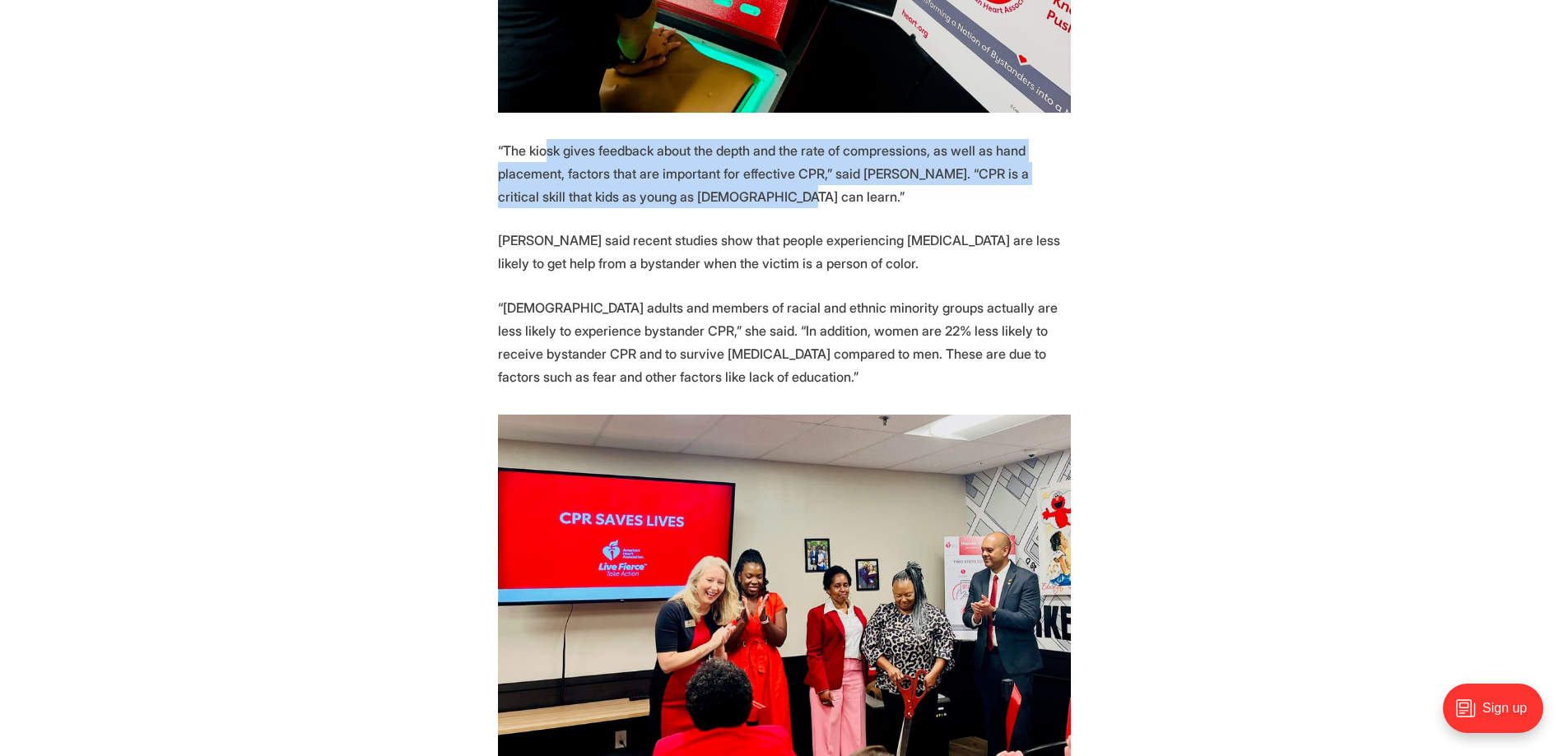
scroll to position [1646, 0]
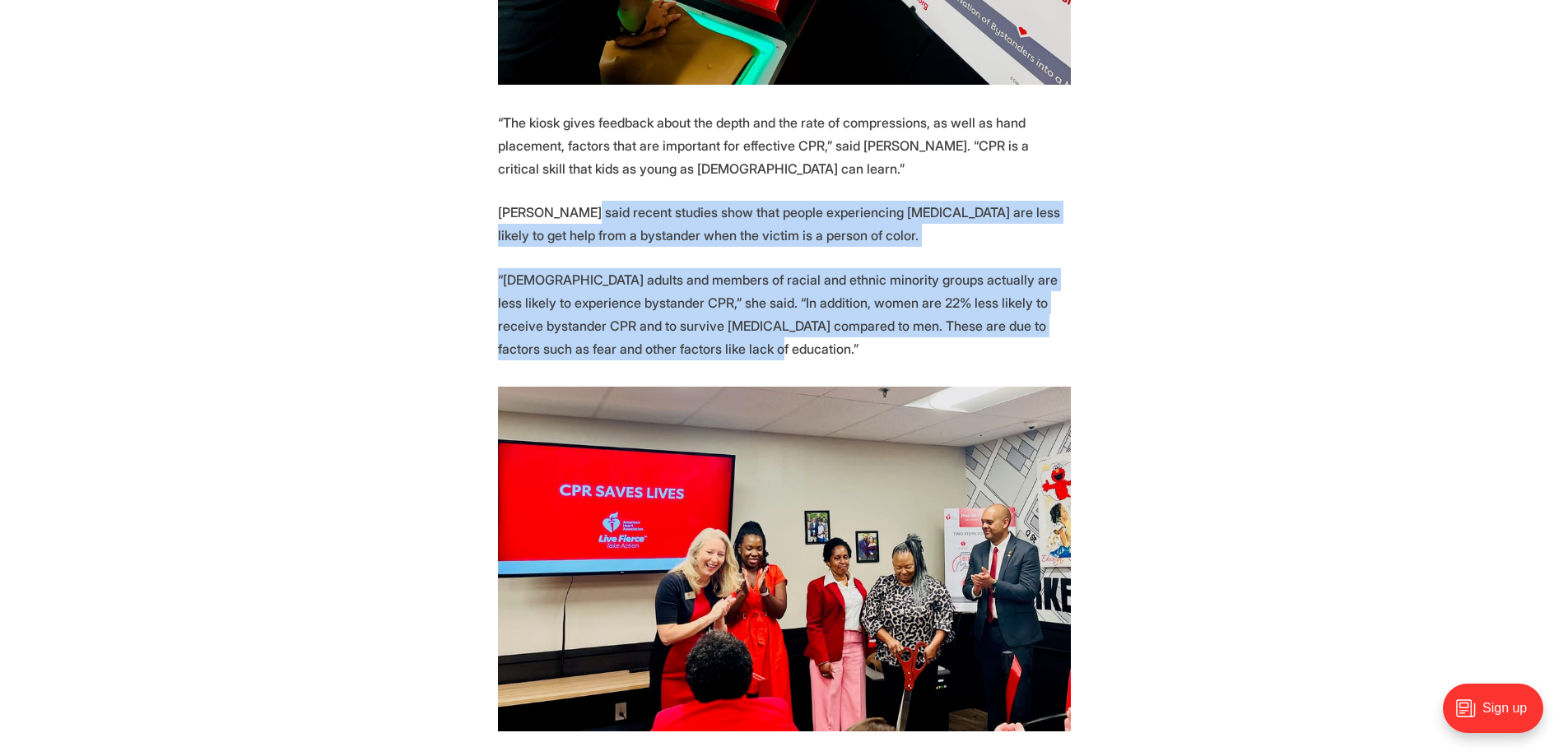
drag, startPoint x: 575, startPoint y: 183, endPoint x: 871, endPoint y: 321, distance: 326.6
click at [871, 321] on p "“Black adults and members of racial and ethnic minority groups actually are les…" at bounding box center [784, 314] width 573 height 92
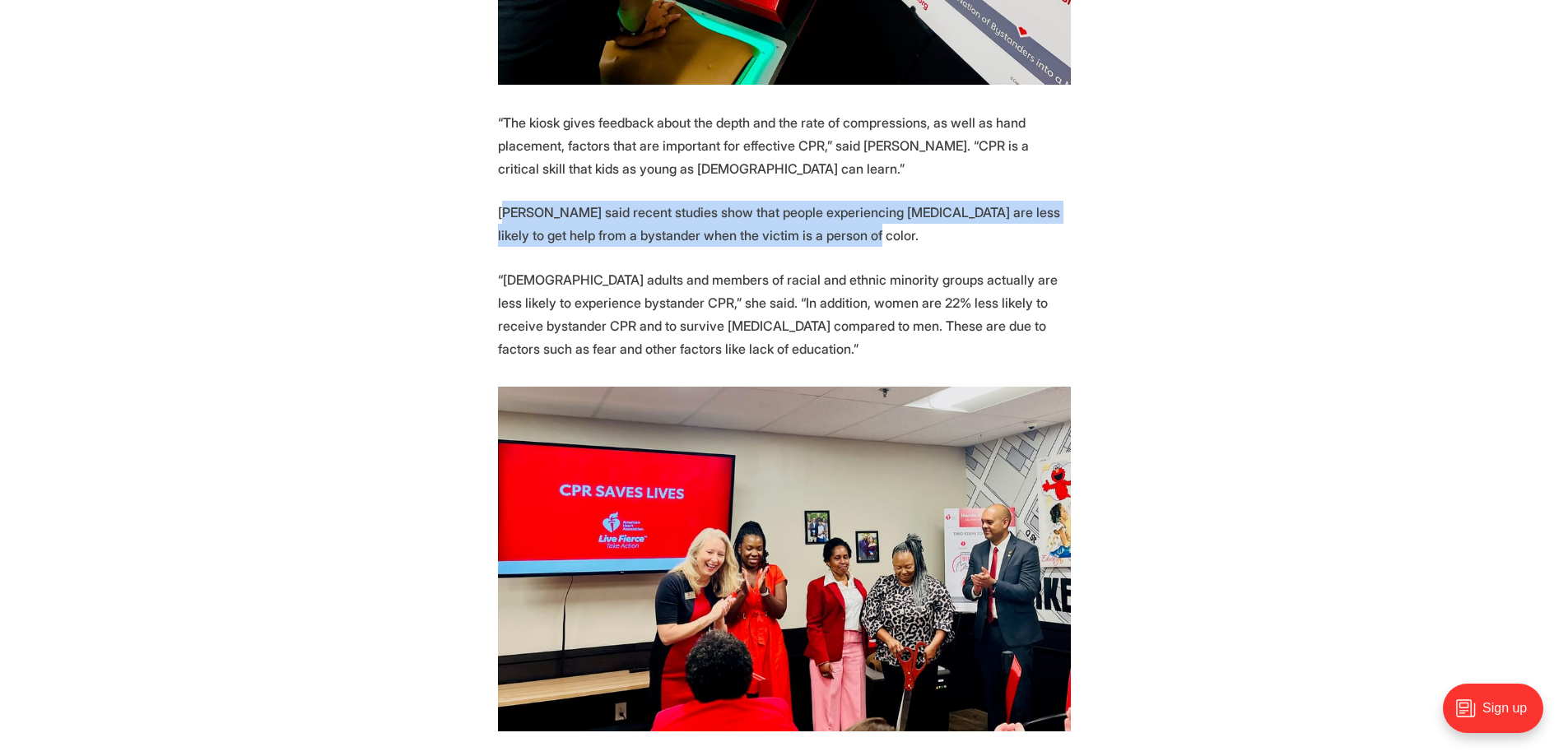
drag, startPoint x: 507, startPoint y: 175, endPoint x: 812, endPoint y: 207, distance: 306.7
click at [812, 207] on p "Hines said recent studies show that people experiencing cardiac arrest are less…" at bounding box center [784, 224] width 573 height 47
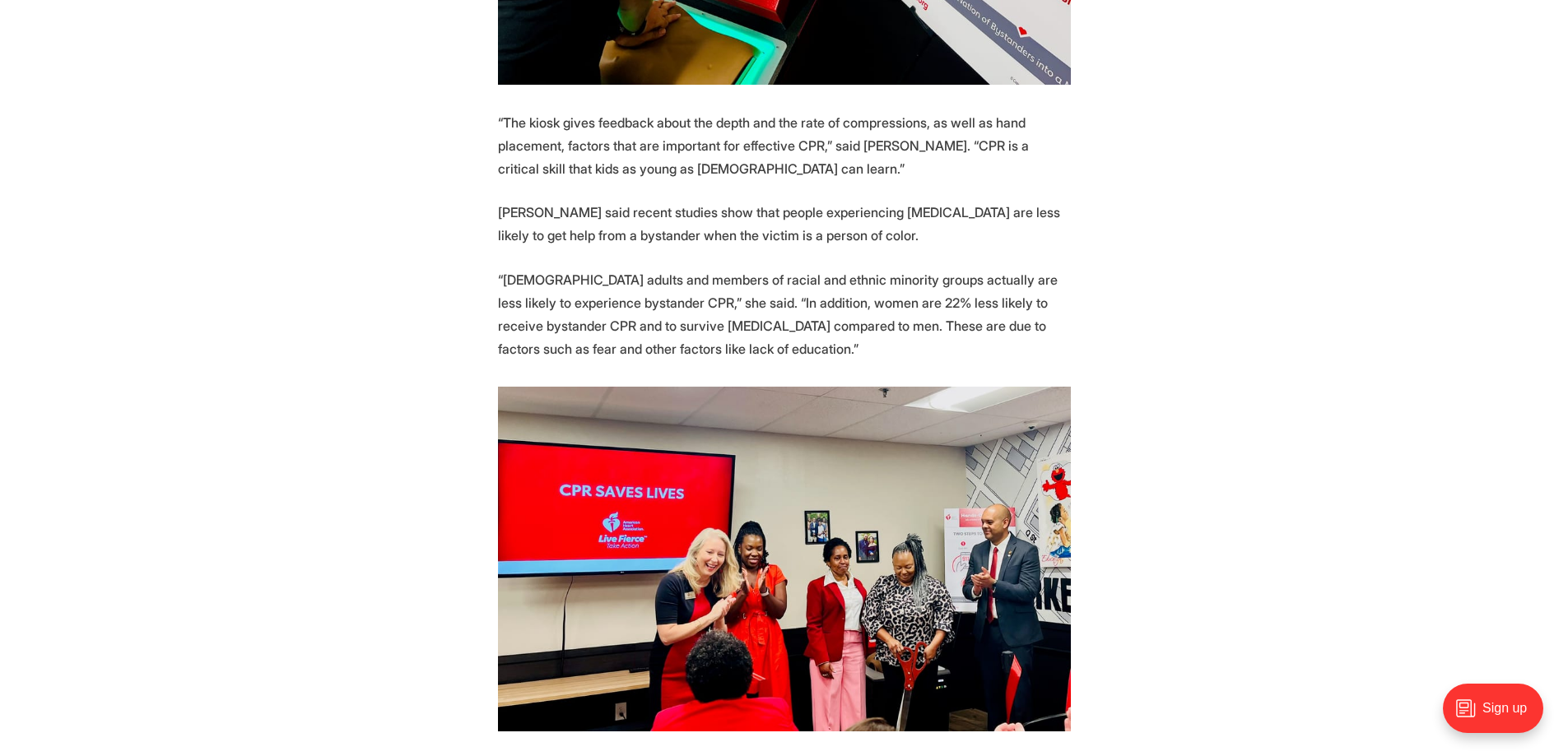
scroll to position [1728, 0]
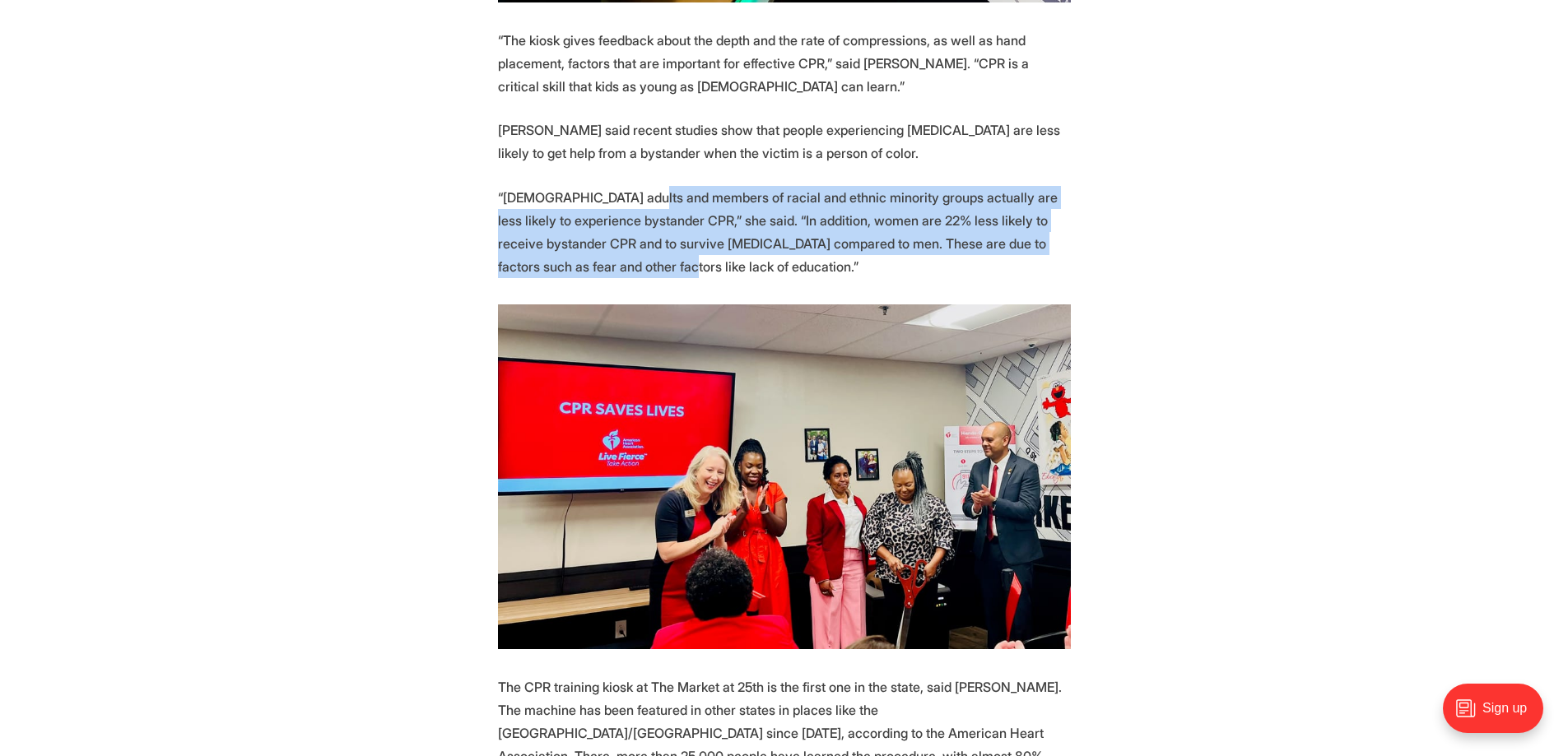
drag, startPoint x: 646, startPoint y: 163, endPoint x: 668, endPoint y: 236, distance: 76.2
click at [668, 236] on p "“Black adults and members of racial and ethnic minority groups actually are les…" at bounding box center [784, 232] width 573 height 92
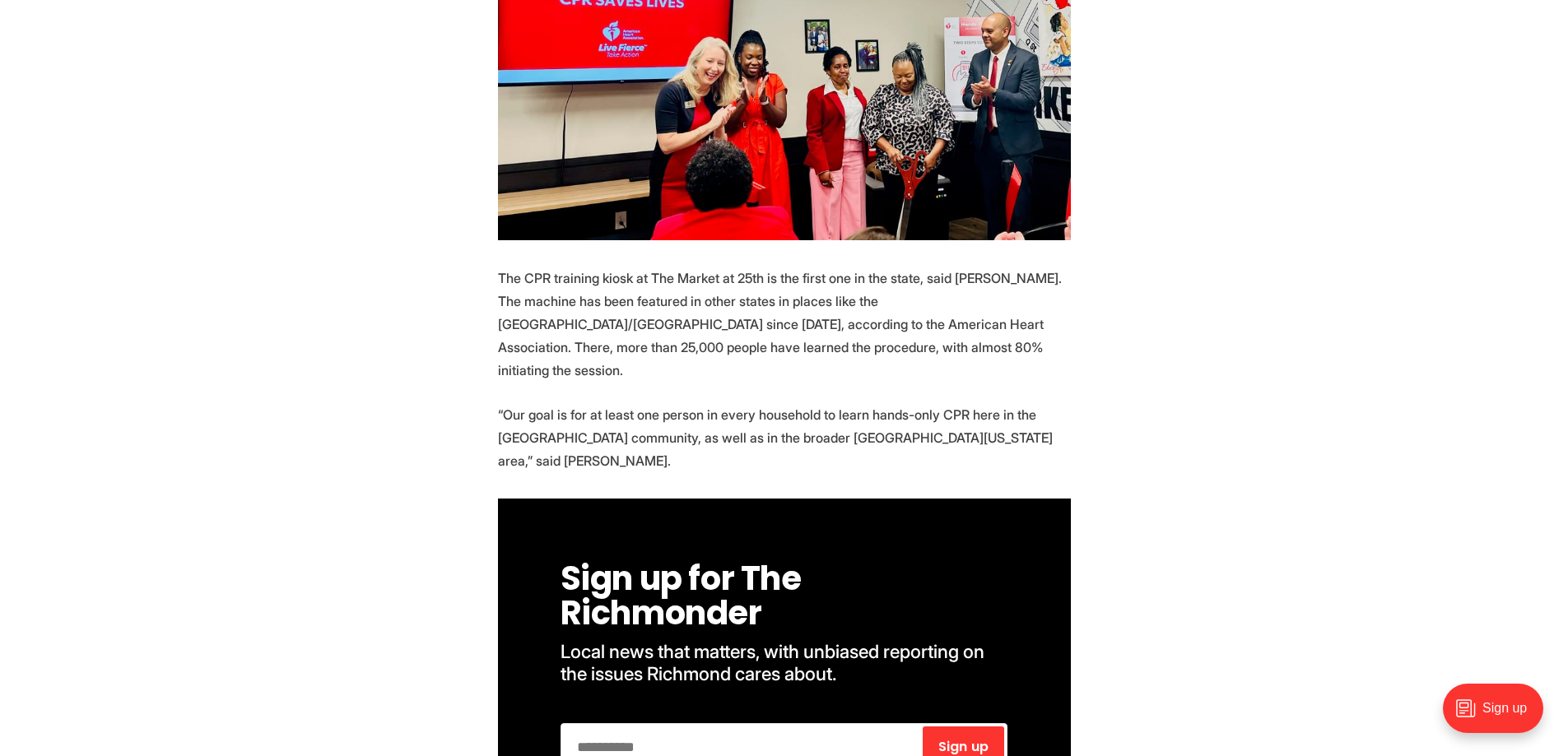
scroll to position [2139, 0]
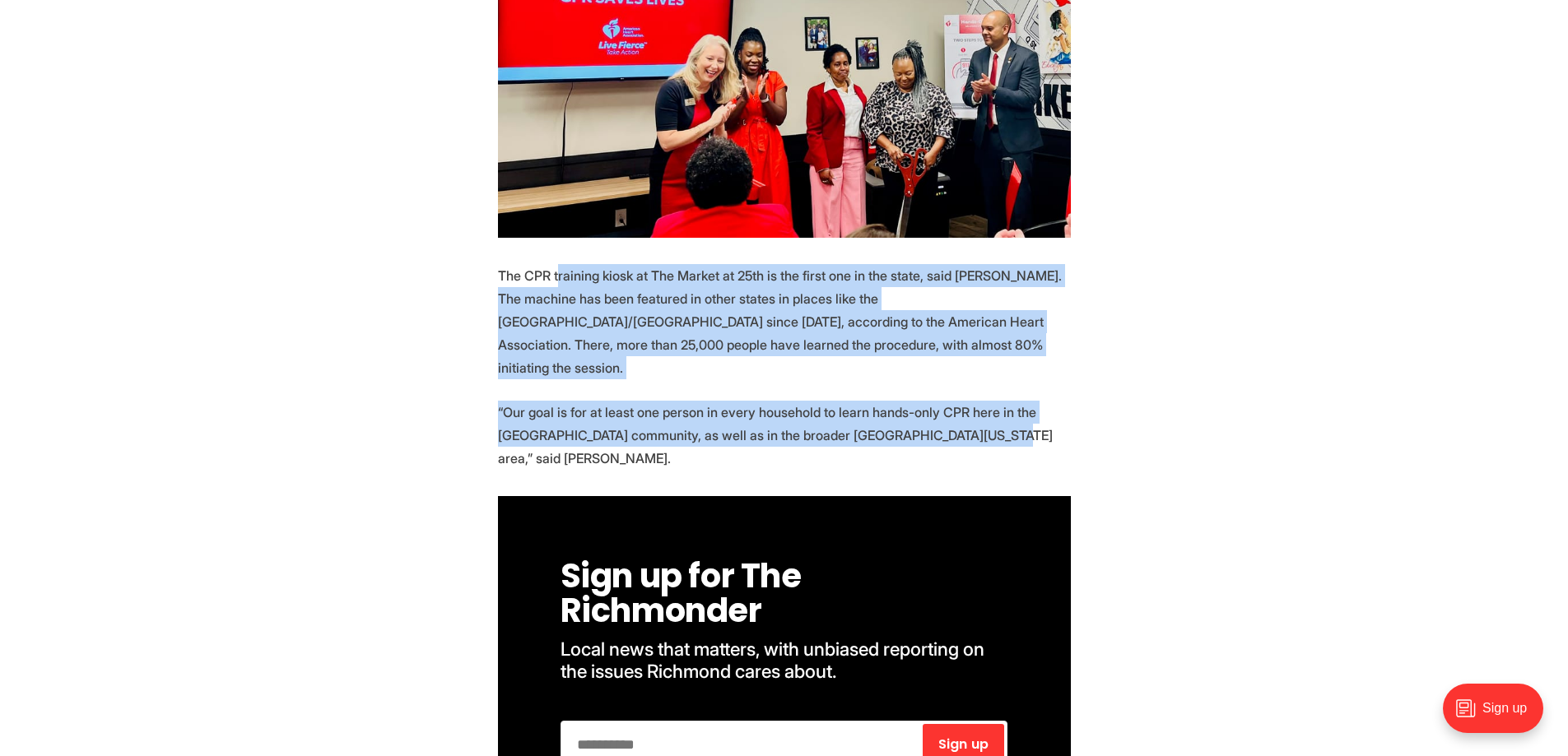
drag, startPoint x: 559, startPoint y: 243, endPoint x: 925, endPoint y: 374, distance: 388.7
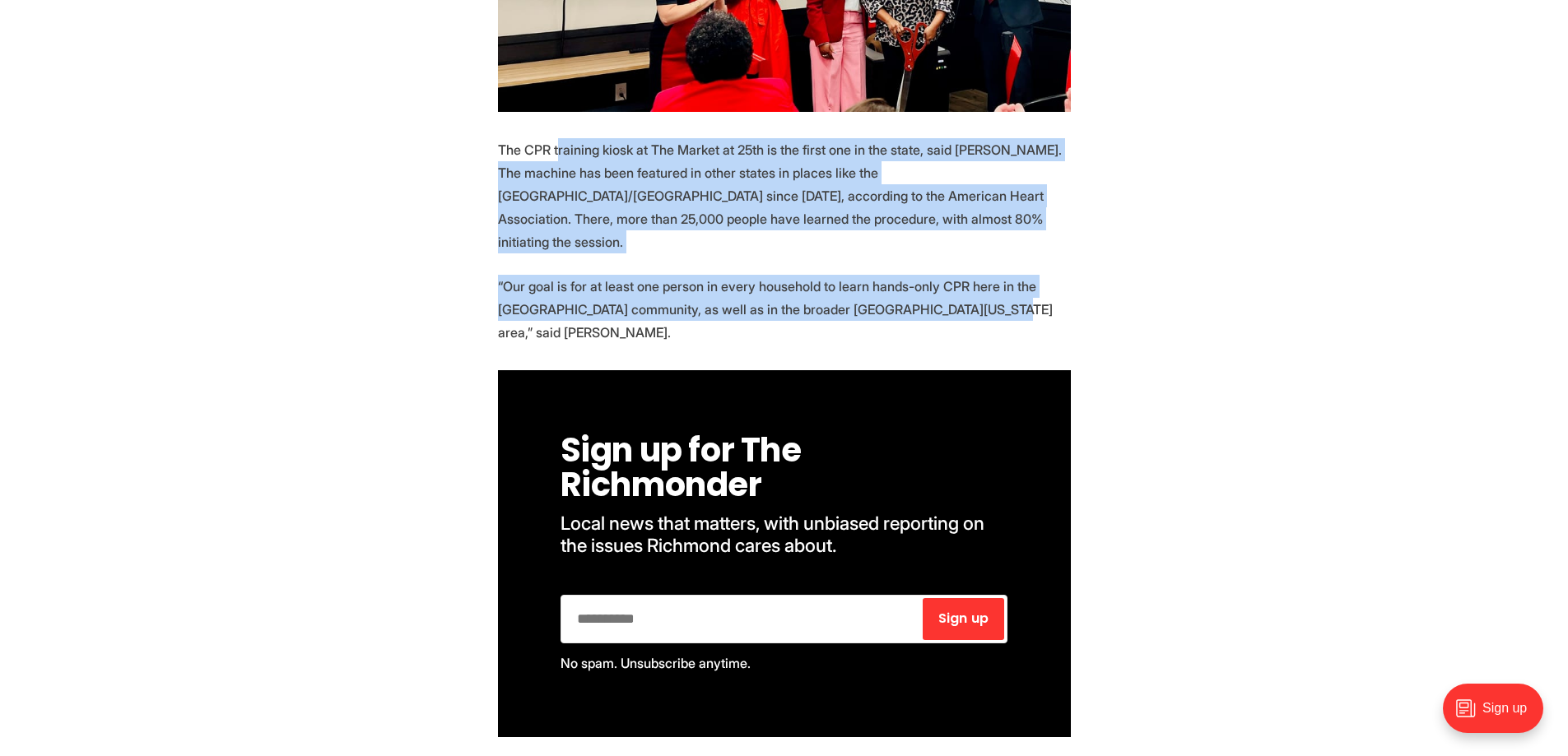
scroll to position [2304, 0]
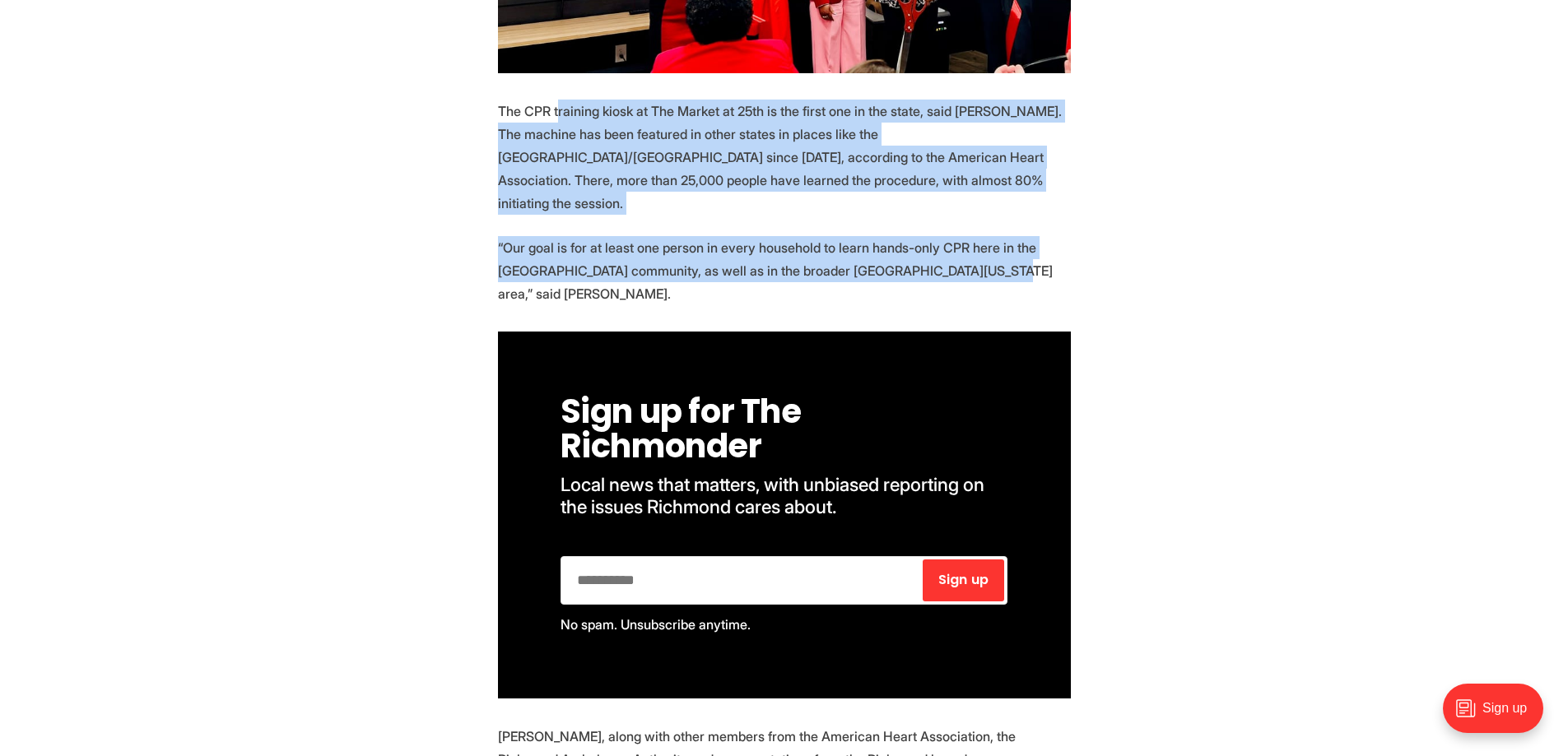
click at [542, 236] on p "“Our goal is for at least one person in every household to learn hands-only CPR…" at bounding box center [784, 270] width 573 height 69
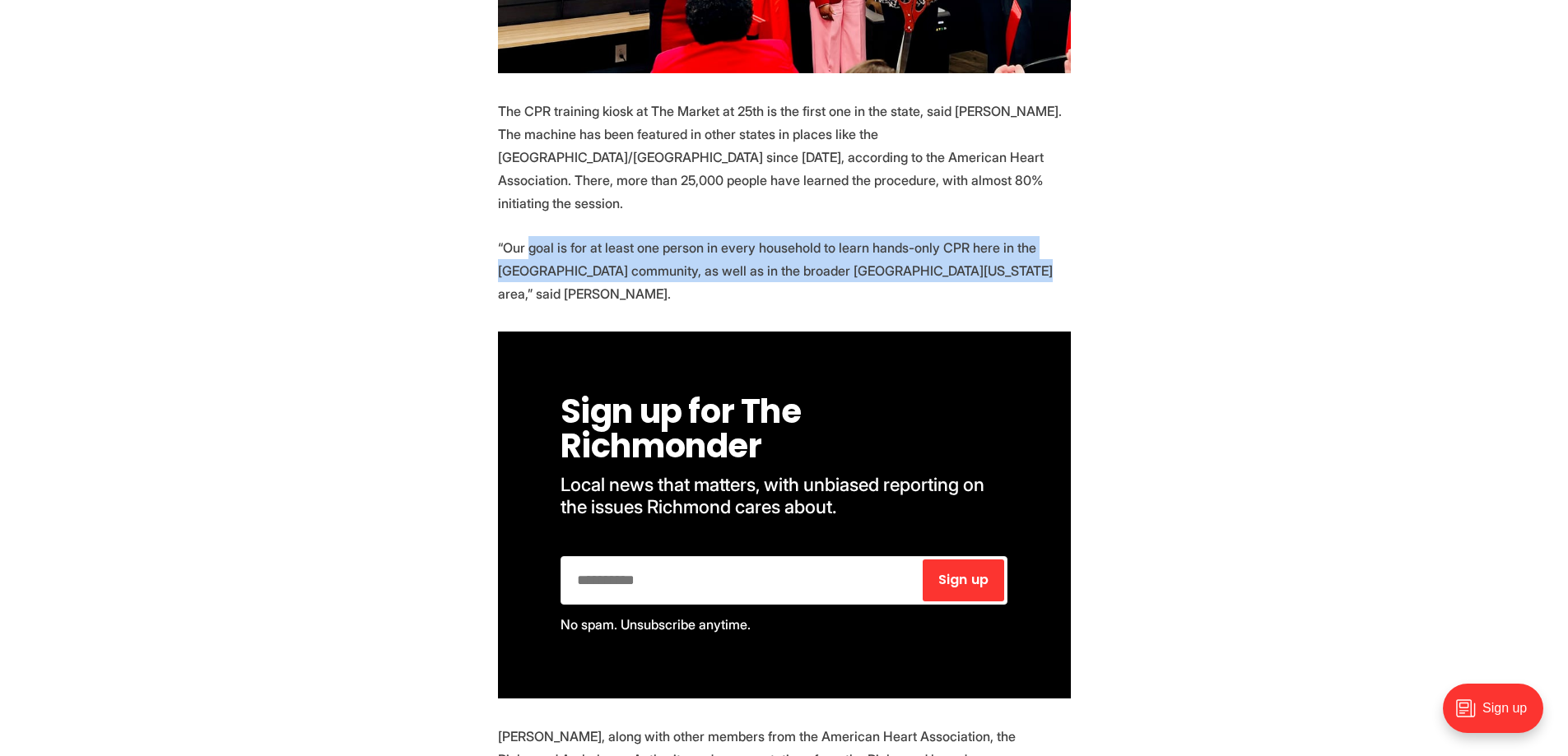
drag, startPoint x: 530, startPoint y: 191, endPoint x: 941, endPoint y: 221, distance: 412.1
click at [941, 236] on p "“Our goal is for at least one person in every household to learn hands-only CPR…" at bounding box center [784, 270] width 573 height 69
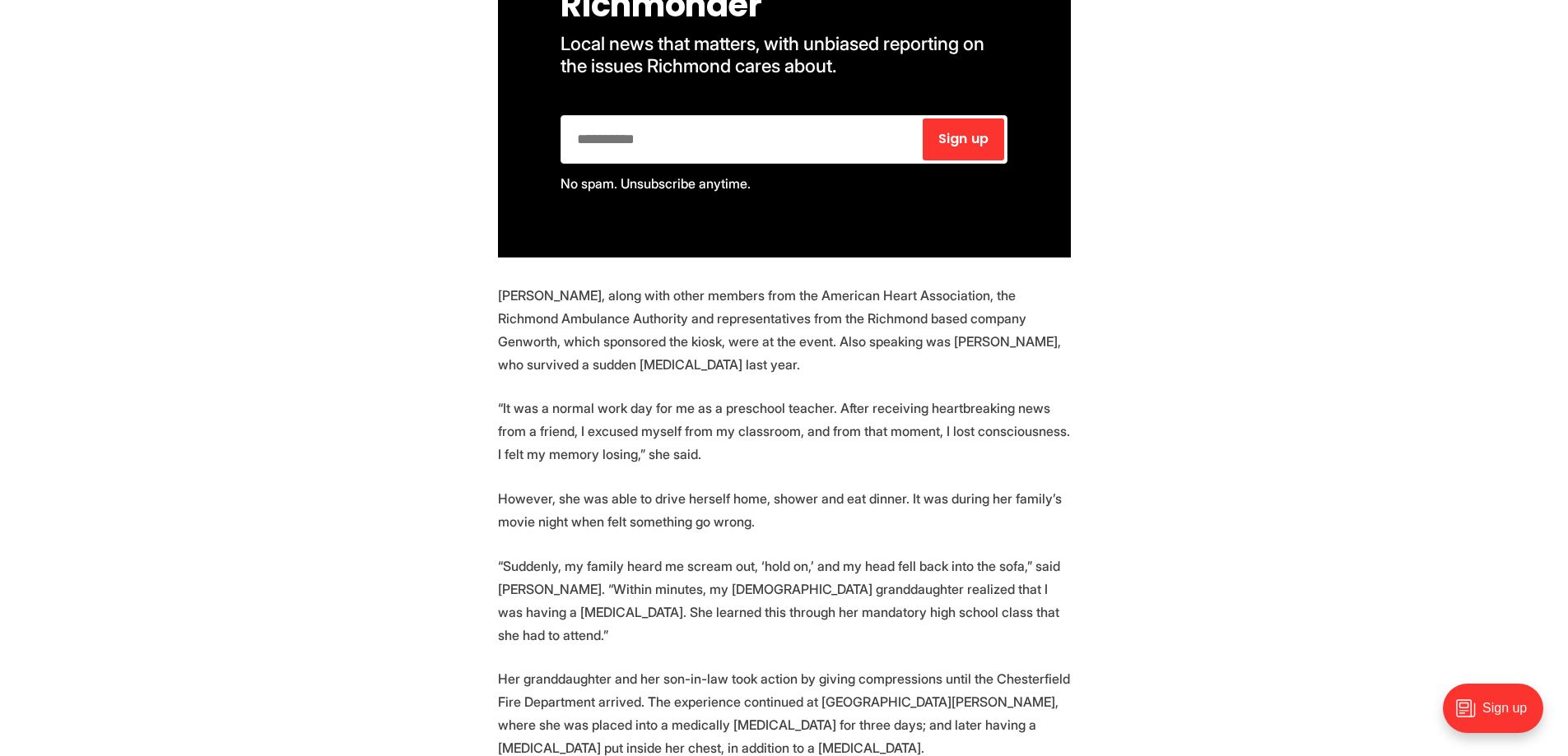
scroll to position [2798, 0]
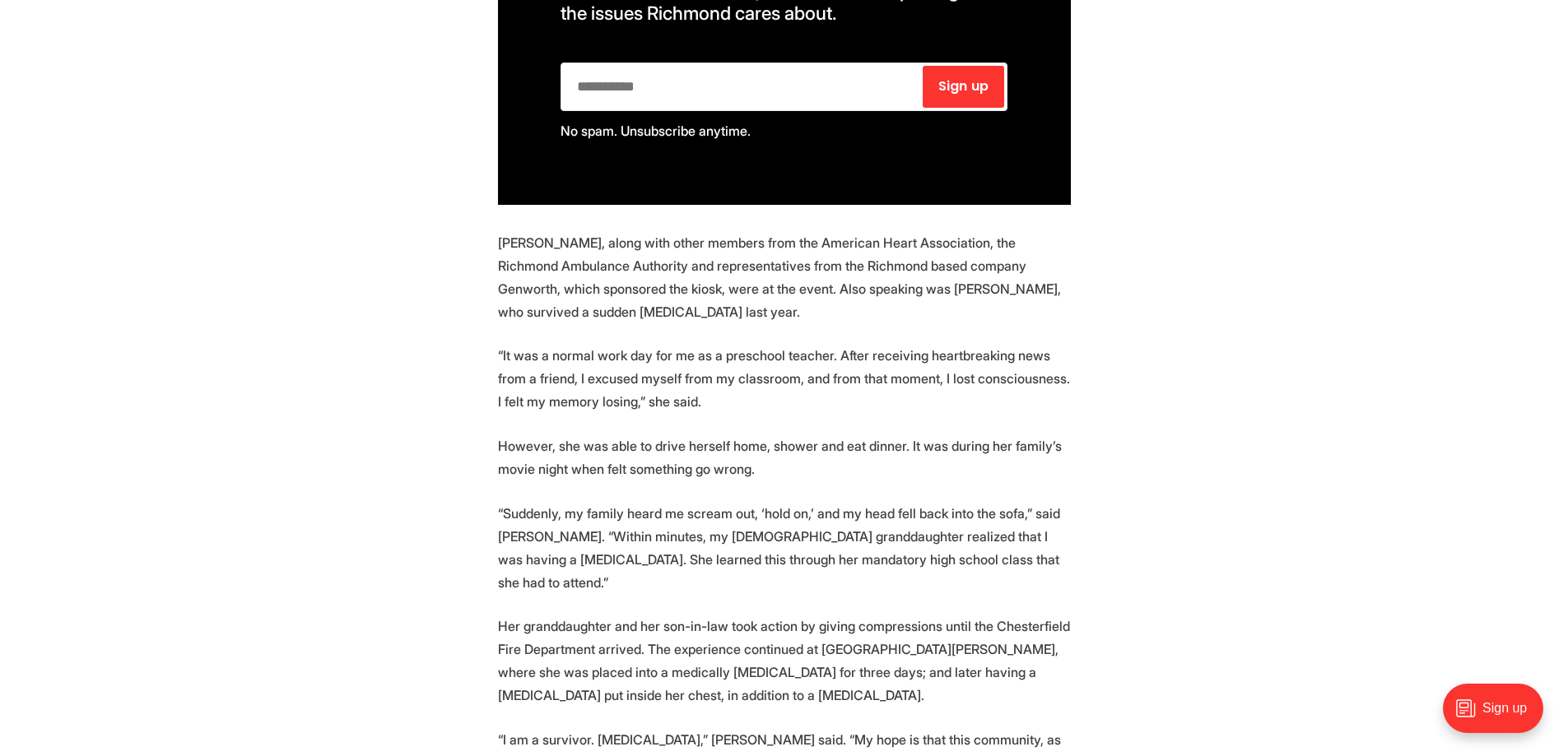
drag, startPoint x: 506, startPoint y: 163, endPoint x: 811, endPoint y: 338, distance: 351.6
click at [811, 338] on section "A new kiosk will be greeting customers at Richmond’s The Market at 25th. But it…" at bounding box center [784, 126] width 1568 height 4039
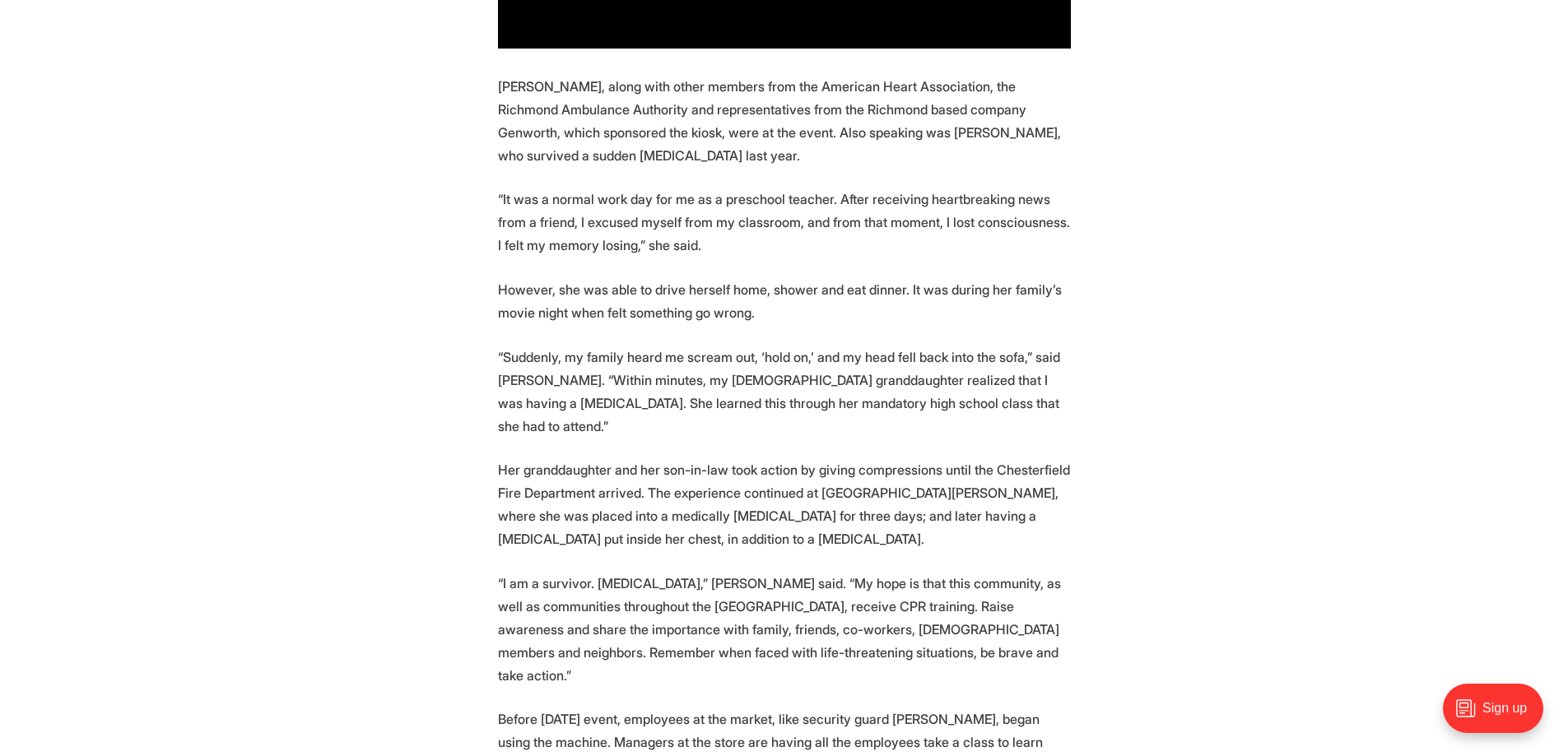
scroll to position [2963, 0]
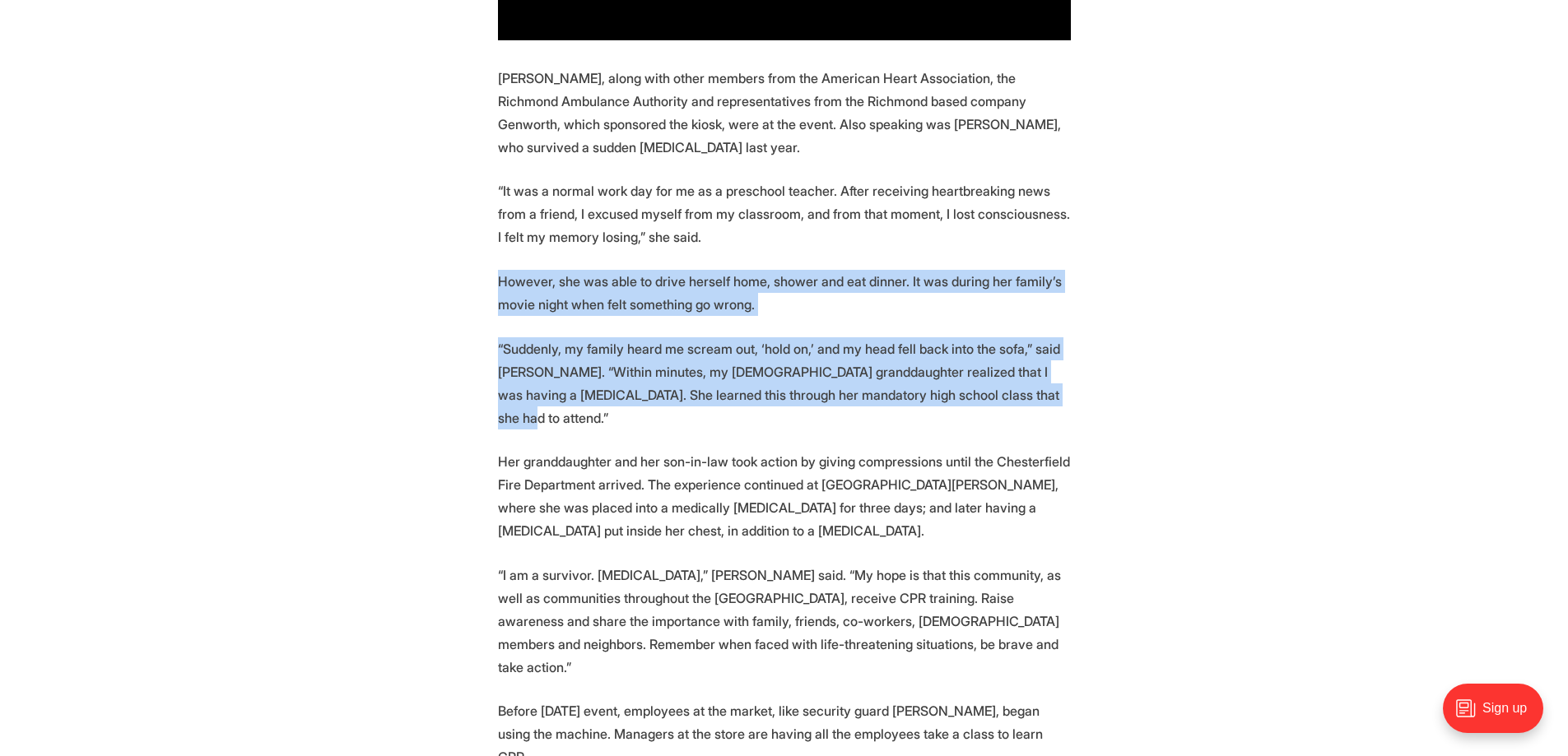
drag, startPoint x: 522, startPoint y: 201, endPoint x: 1015, endPoint y: 318, distance: 506.7
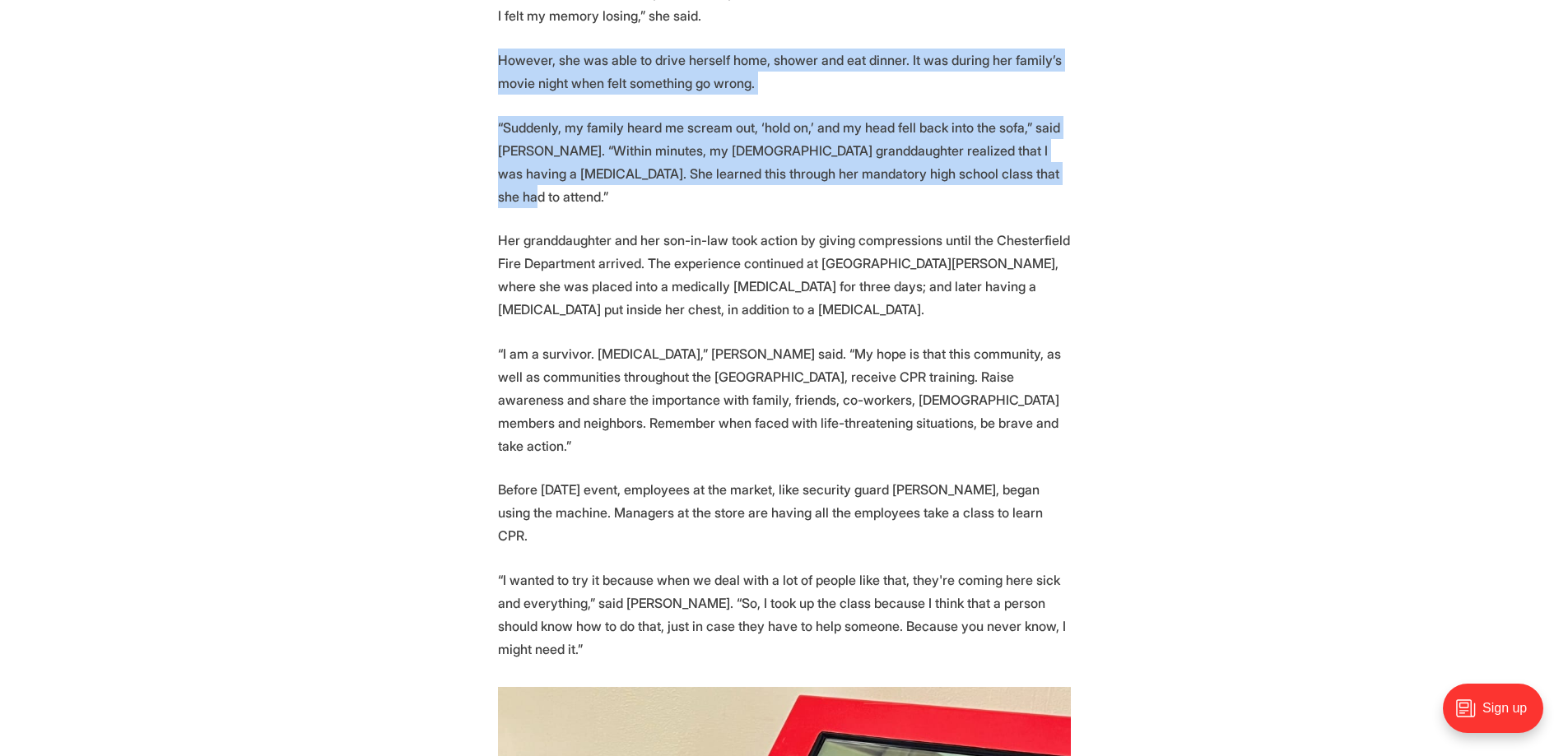
scroll to position [3209, 0]
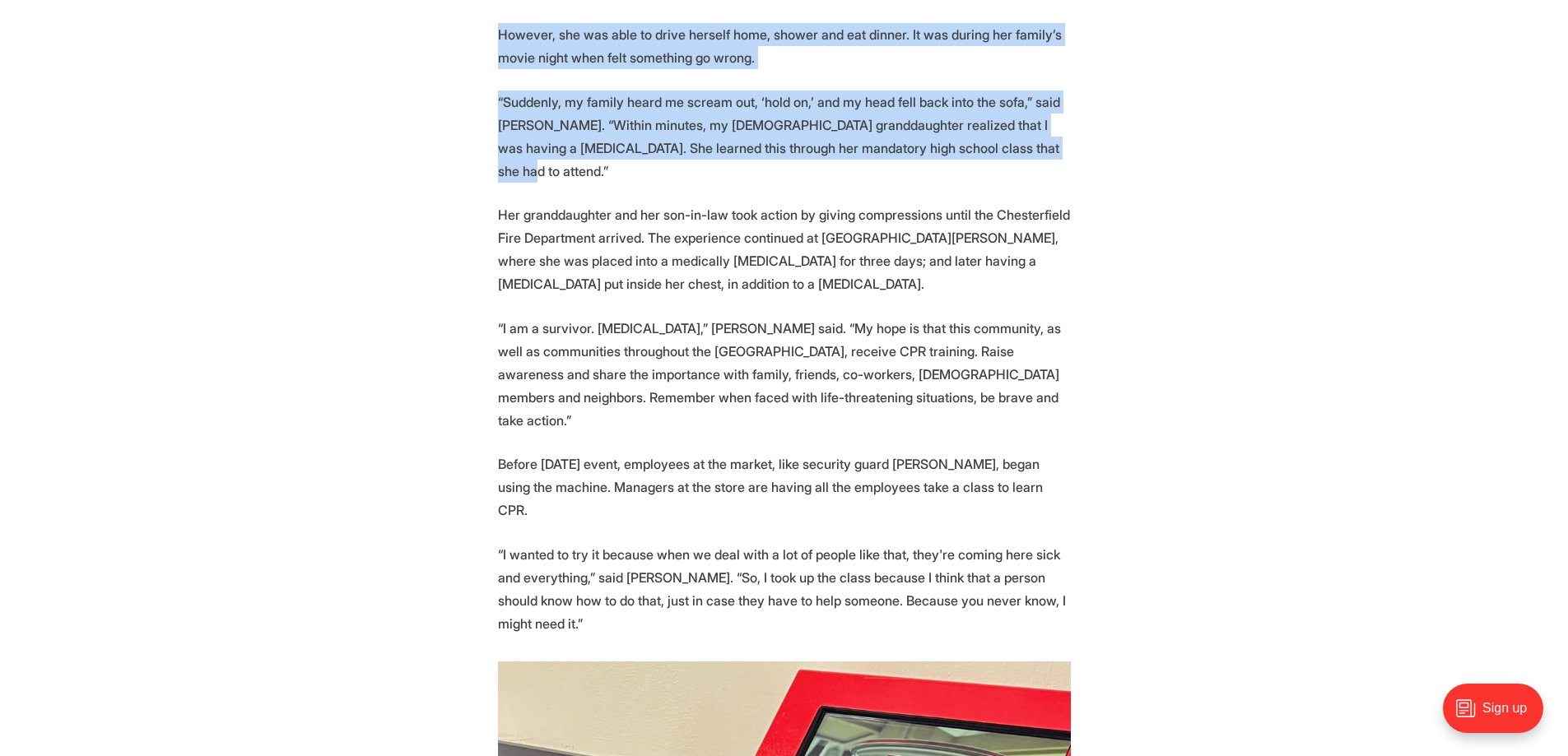
click at [548, 90] on p "“Suddenly, my family heard me scream out, ‘hold on,’ and my head fell back into…" at bounding box center [784, 136] width 573 height 92
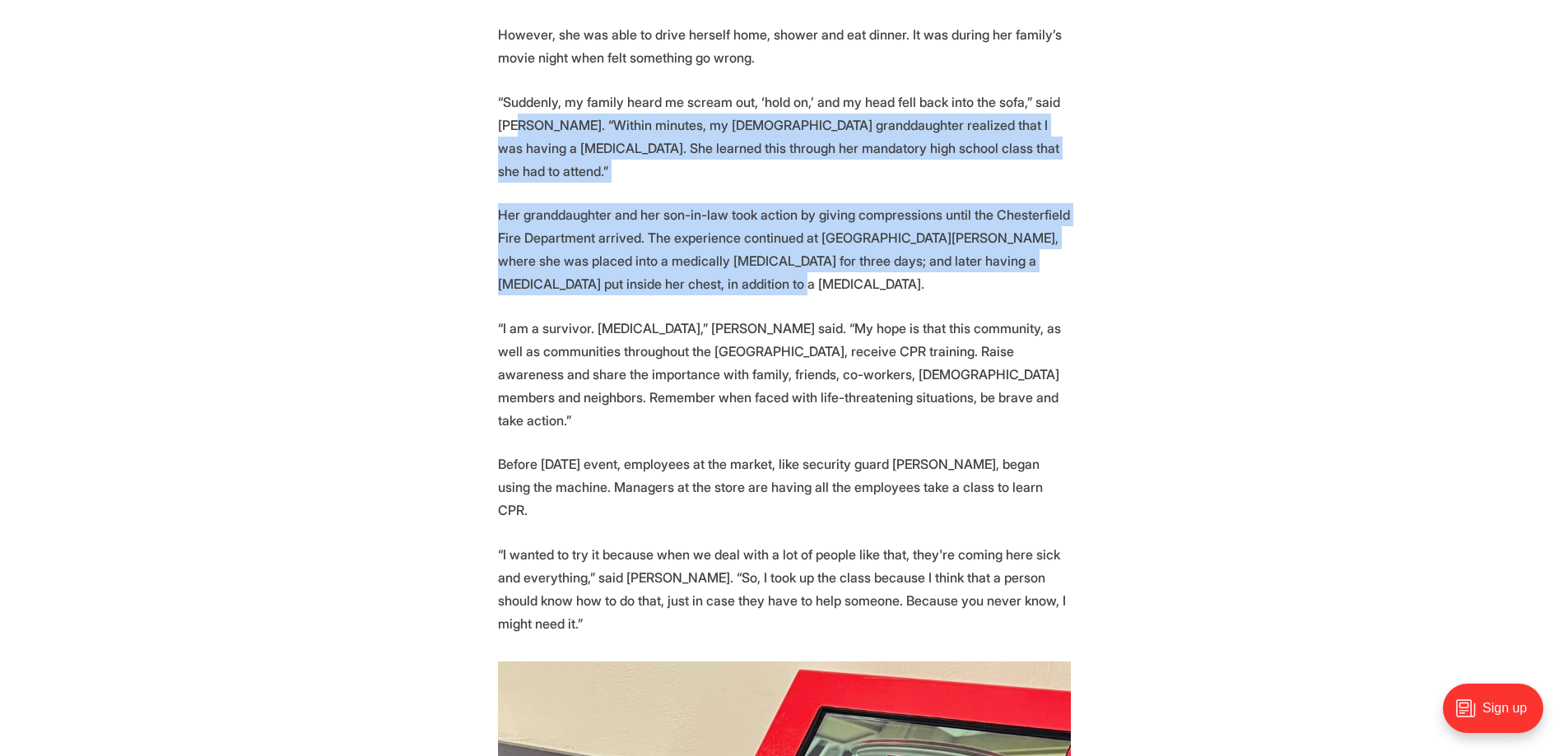
drag, startPoint x: 519, startPoint y: 44, endPoint x: 1063, endPoint y: 192, distance: 563.8
click at [1063, 203] on p "Her granddaughter and her son-in-law took action by giving compressions until t…" at bounding box center [784, 249] width 573 height 92
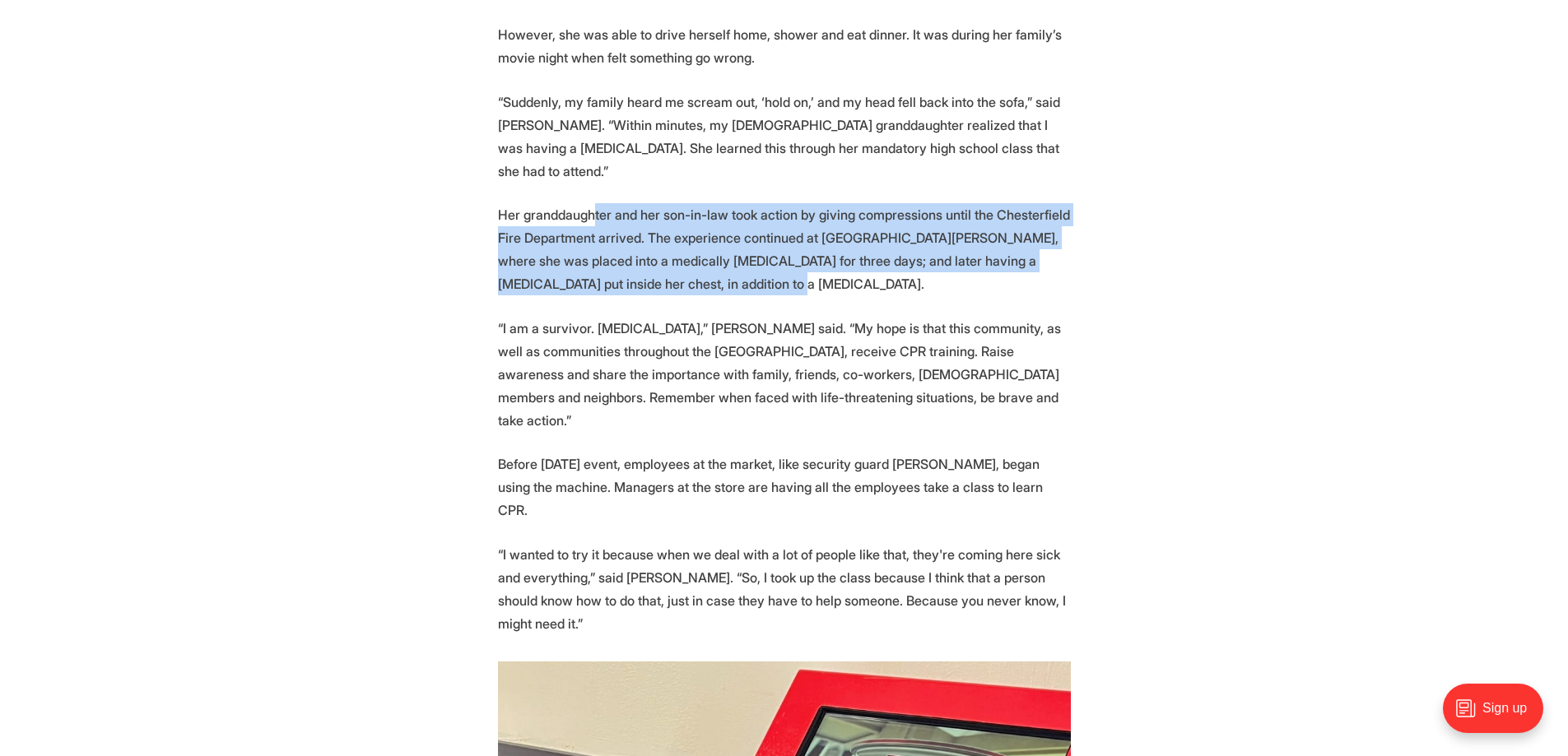
drag, startPoint x: 591, startPoint y: 114, endPoint x: 729, endPoint y: 195, distance: 160.0
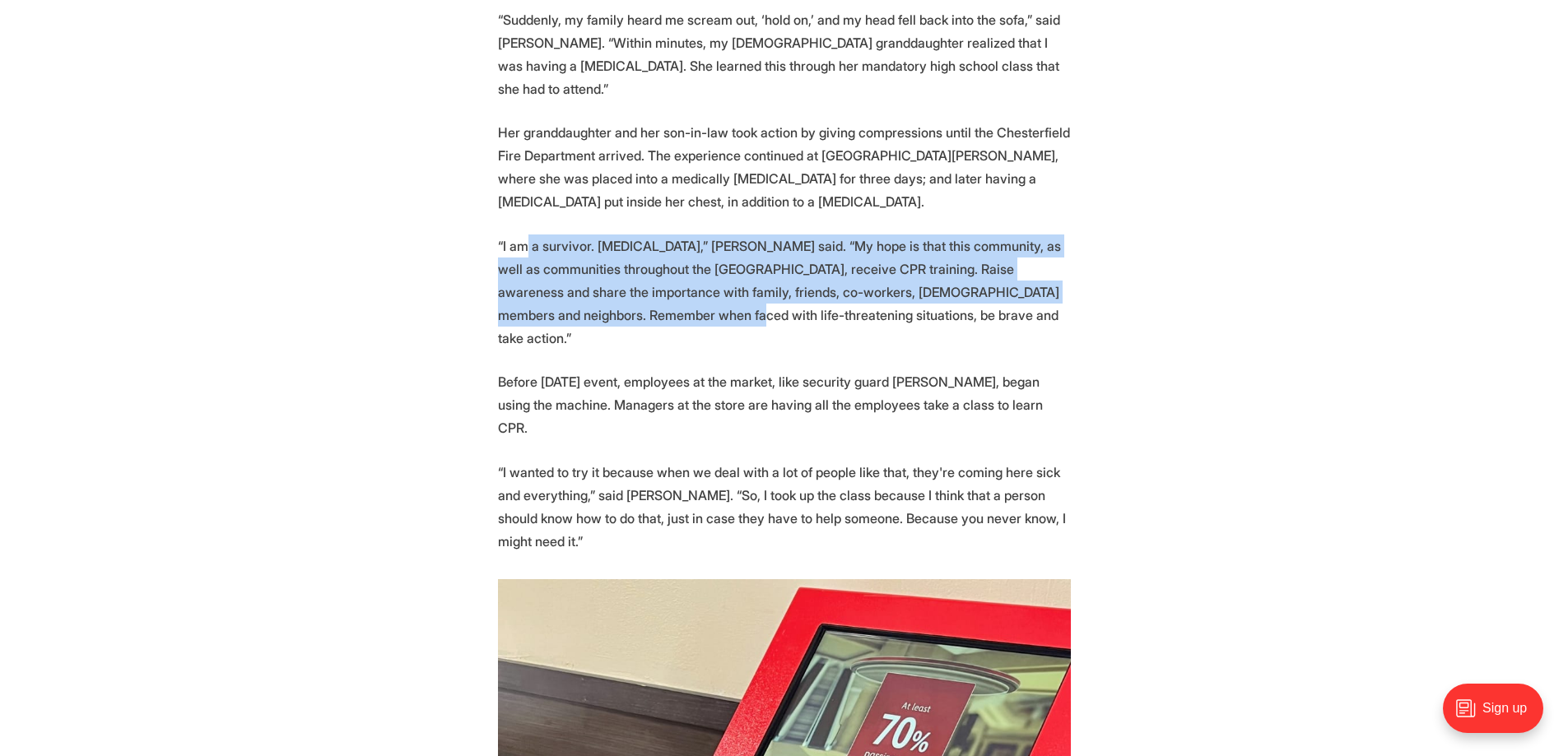
drag, startPoint x: 525, startPoint y: 148, endPoint x: 626, endPoint y: 226, distance: 127.6
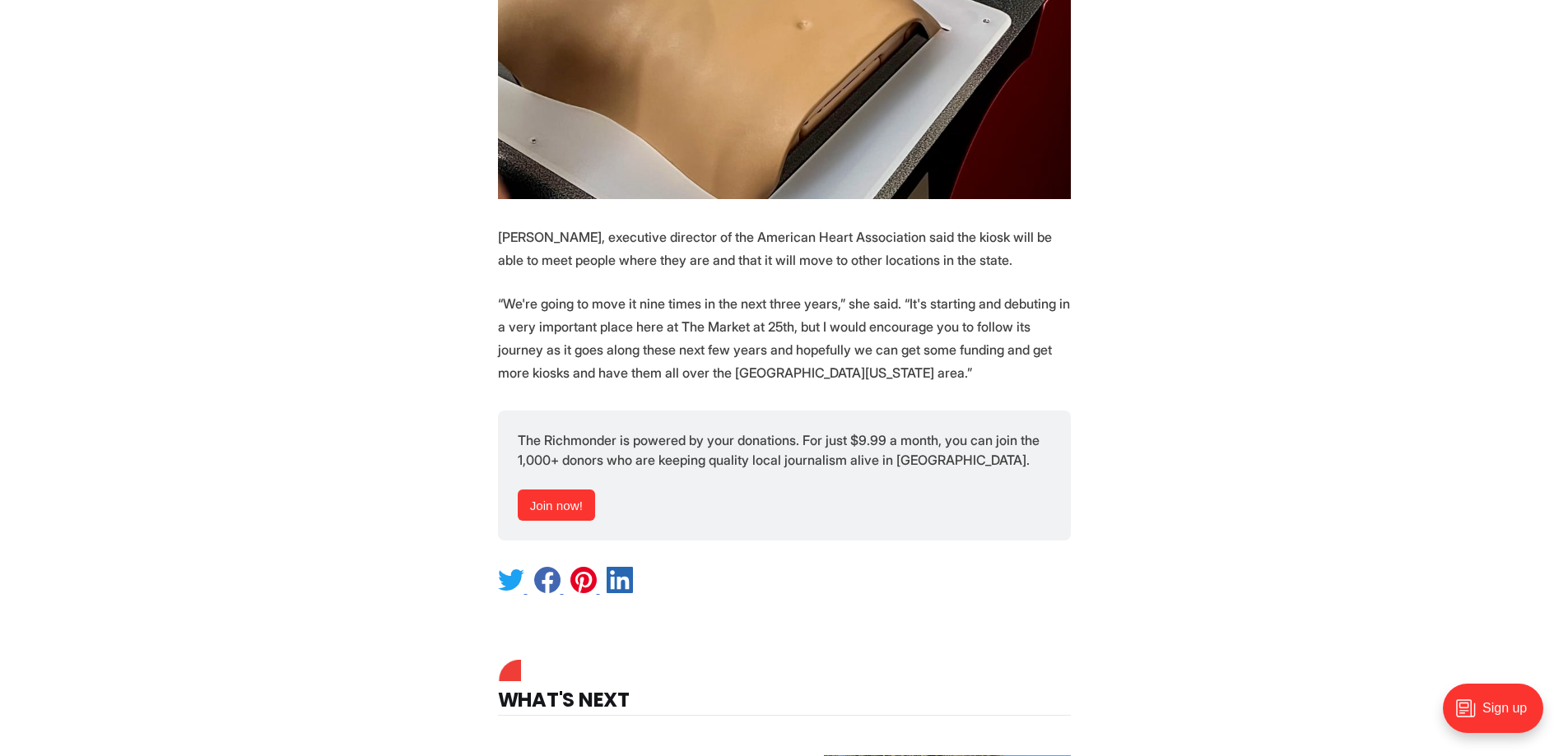
scroll to position [4362, 0]
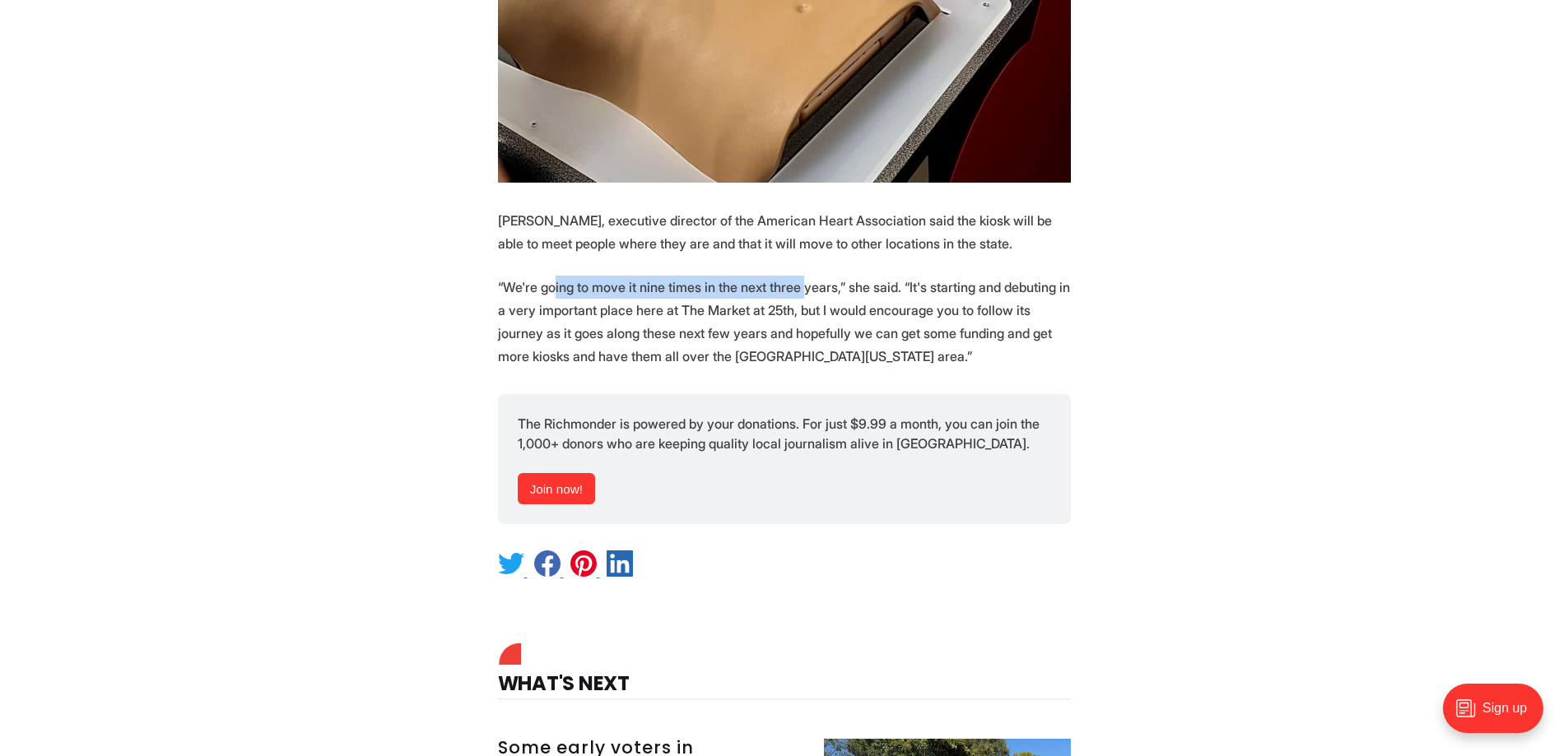
drag, startPoint x: 553, startPoint y: 117, endPoint x: 798, endPoint y: 123, distance: 245.1
click at [798, 275] on p "“We're going to move it nine times in the next three years,” she said. “It's st…" at bounding box center [784, 321] width 573 height 92
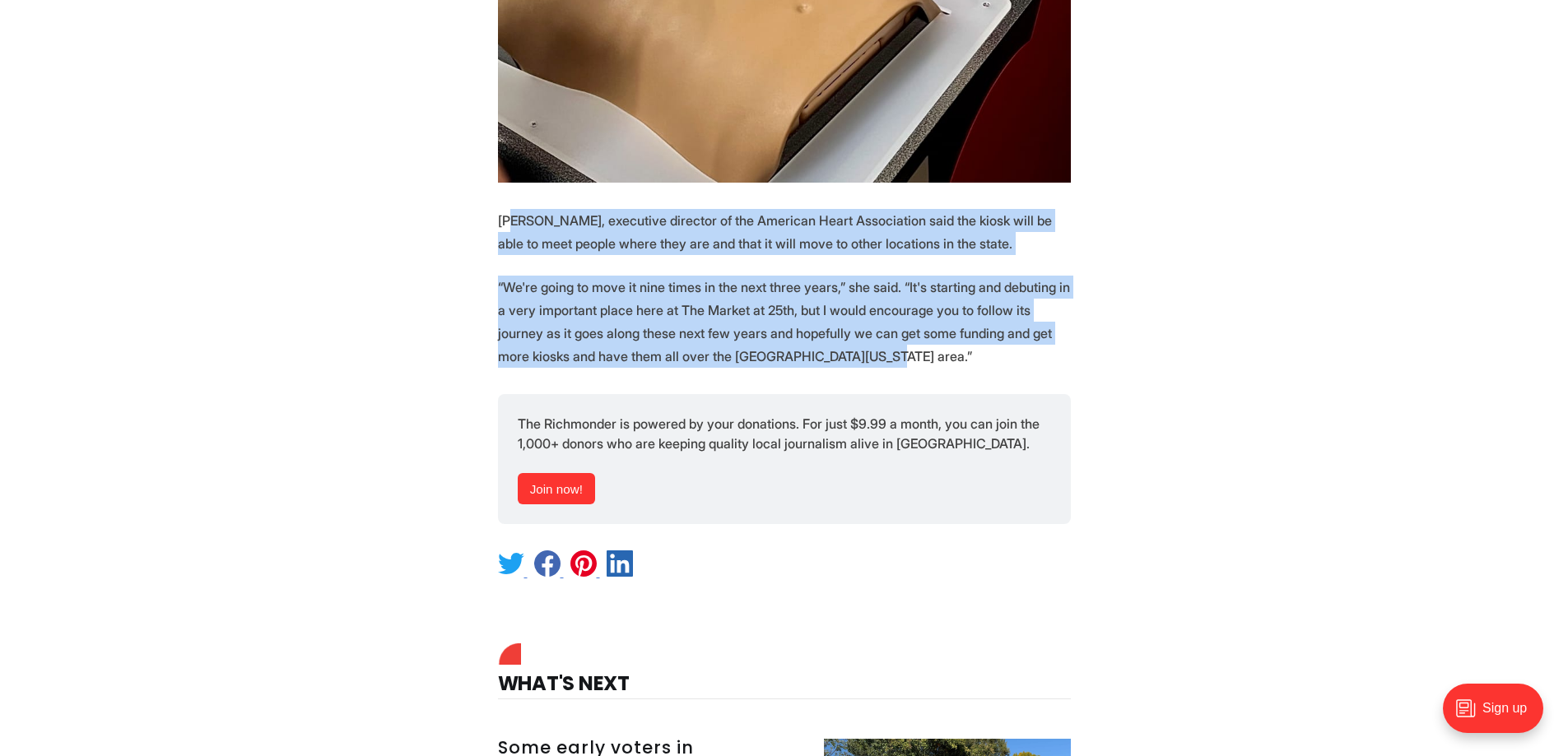
drag, startPoint x: 510, startPoint y: 52, endPoint x: 860, endPoint y: 188, distance: 375.5
click at [860, 275] on p "“We're going to move it nine times in the next three years,” she said. “It's st…" at bounding box center [784, 321] width 573 height 92
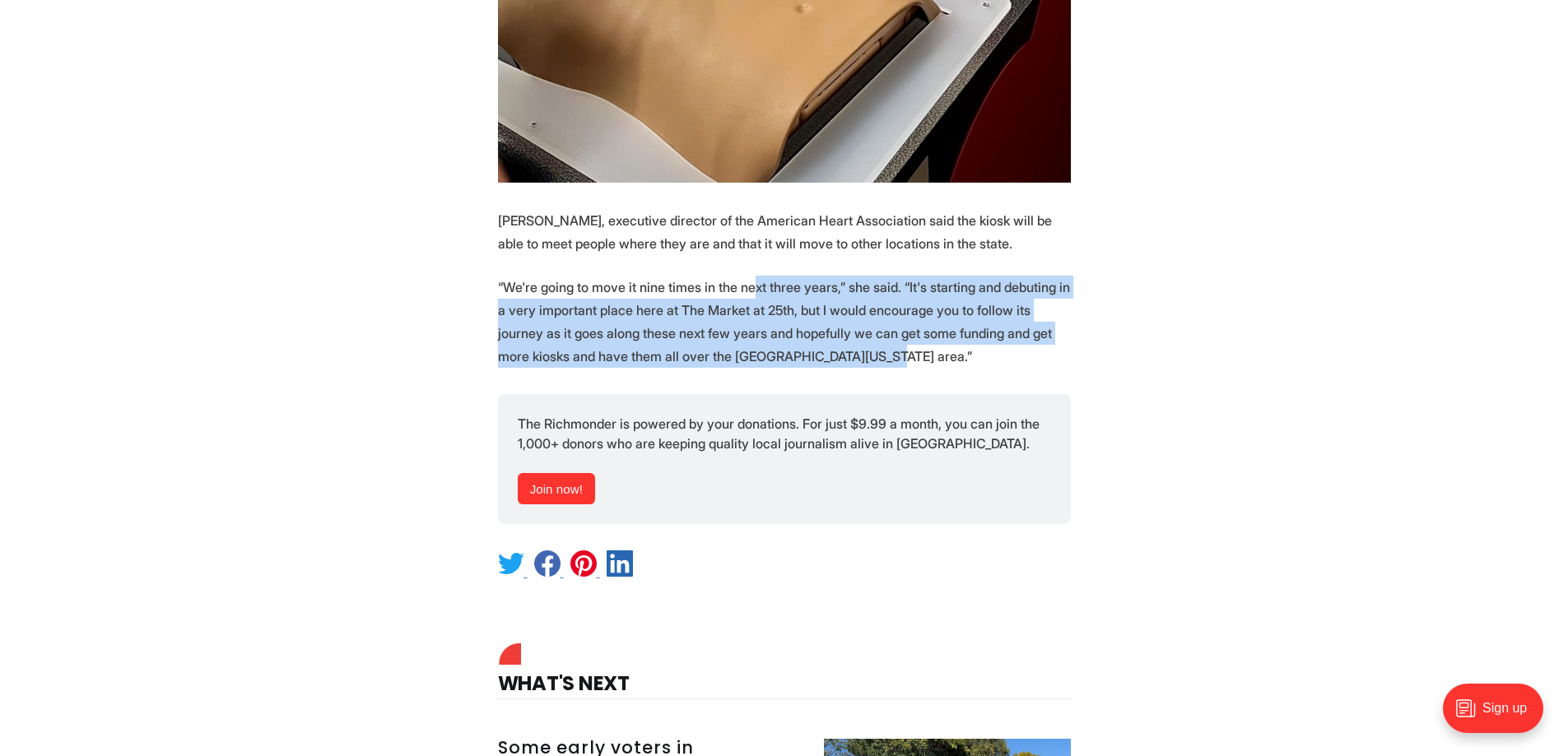
drag, startPoint x: 750, startPoint y: 118, endPoint x: 853, endPoint y: 190, distance: 125.7
click at [853, 275] on p "“We're going to move it nine times in the next three years,” she said. “It's st…" at bounding box center [784, 321] width 573 height 92
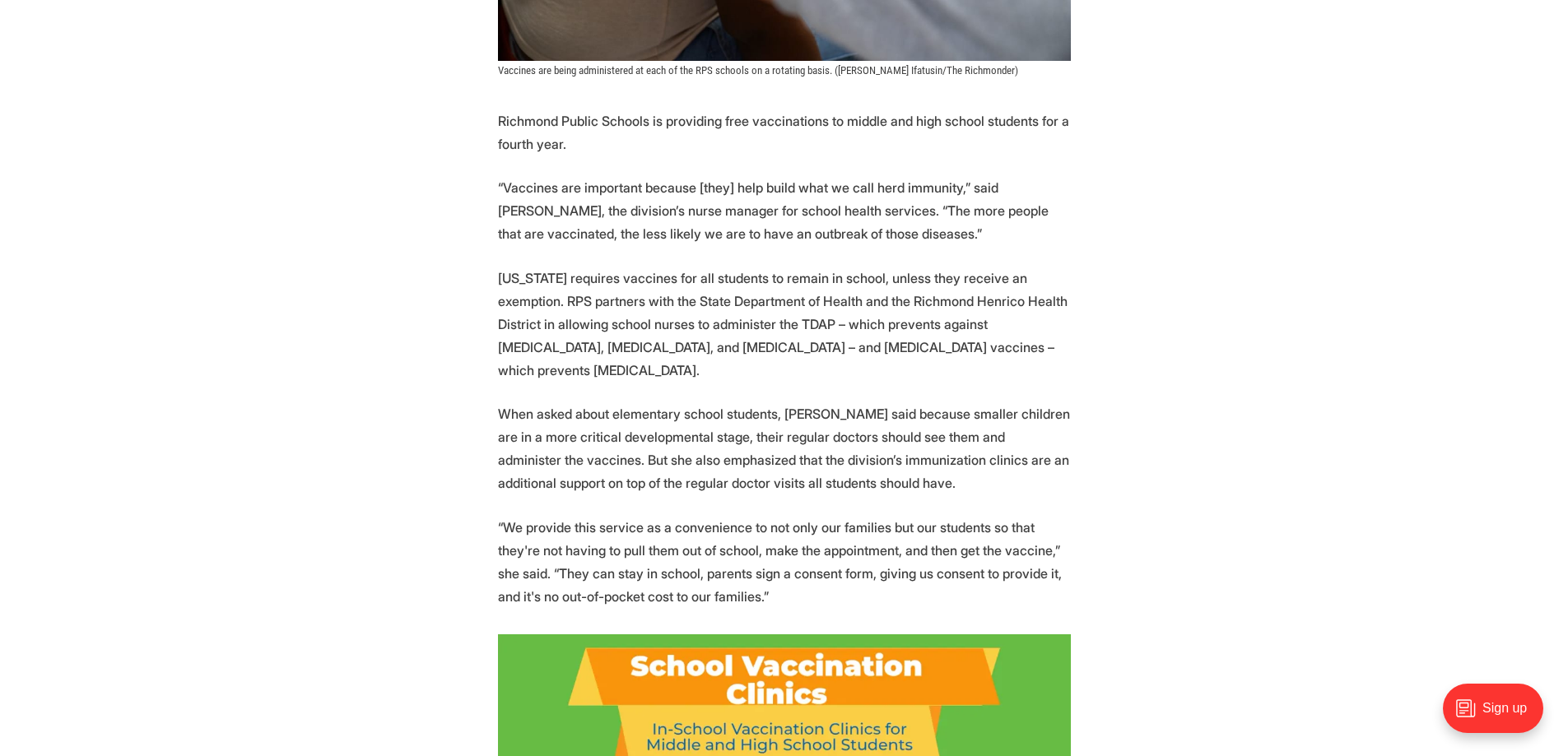
scroll to position [740, 0]
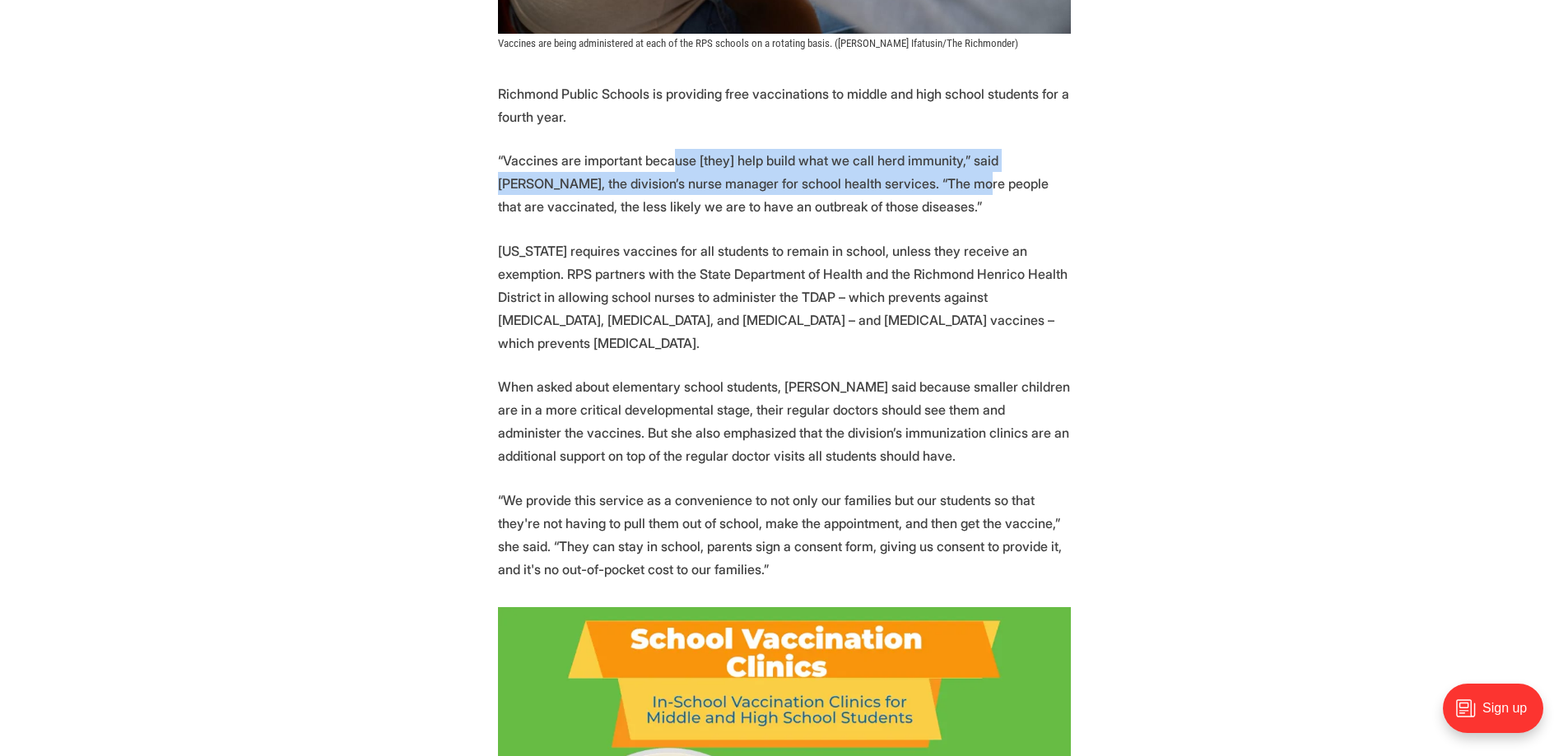
drag, startPoint x: 664, startPoint y: 167, endPoint x: 918, endPoint y: 195, distance: 255.5
click at [915, 195] on p "“Vaccines are important because [they] help build what we call herd immunity,” …" at bounding box center [784, 183] width 573 height 69
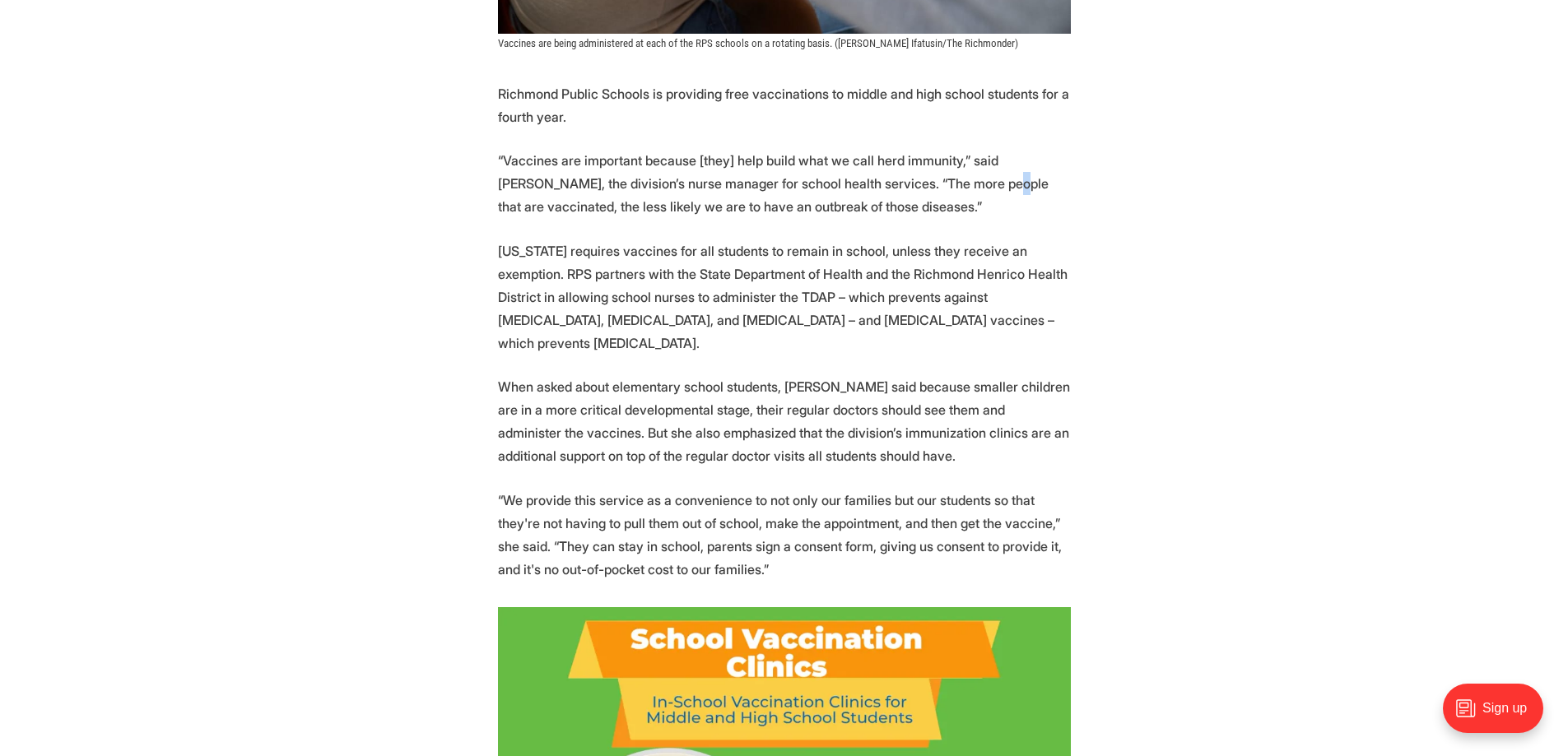
click at [943, 195] on p "“Vaccines are important because [they] help build what we call herd immunity,” …" at bounding box center [784, 183] width 573 height 69
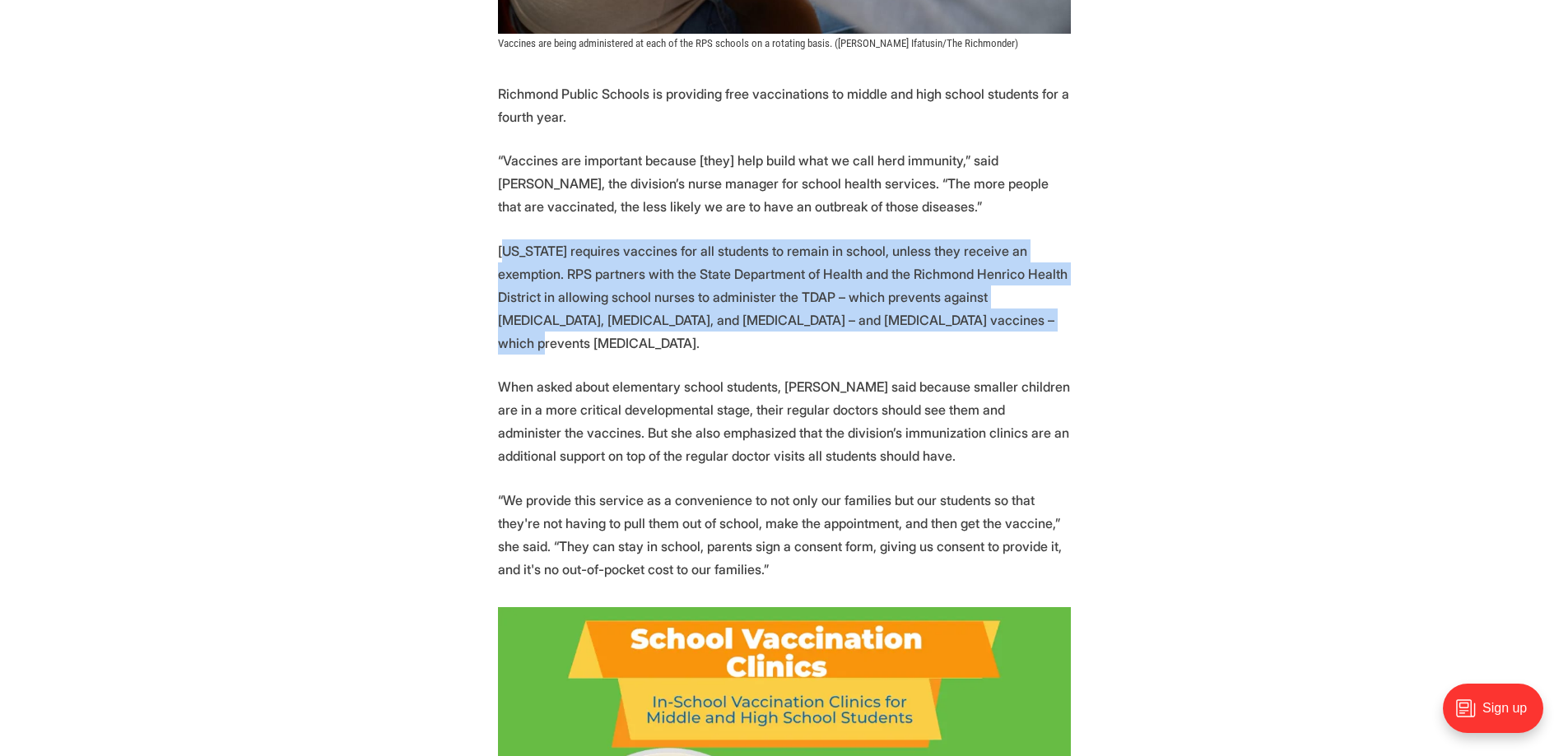
drag, startPoint x: 507, startPoint y: 247, endPoint x: 954, endPoint y: 314, distance: 452.0
click at [954, 314] on p "[US_STATE] requires vaccines for all students to remain in school, unless they …" at bounding box center [784, 297] width 573 height 115
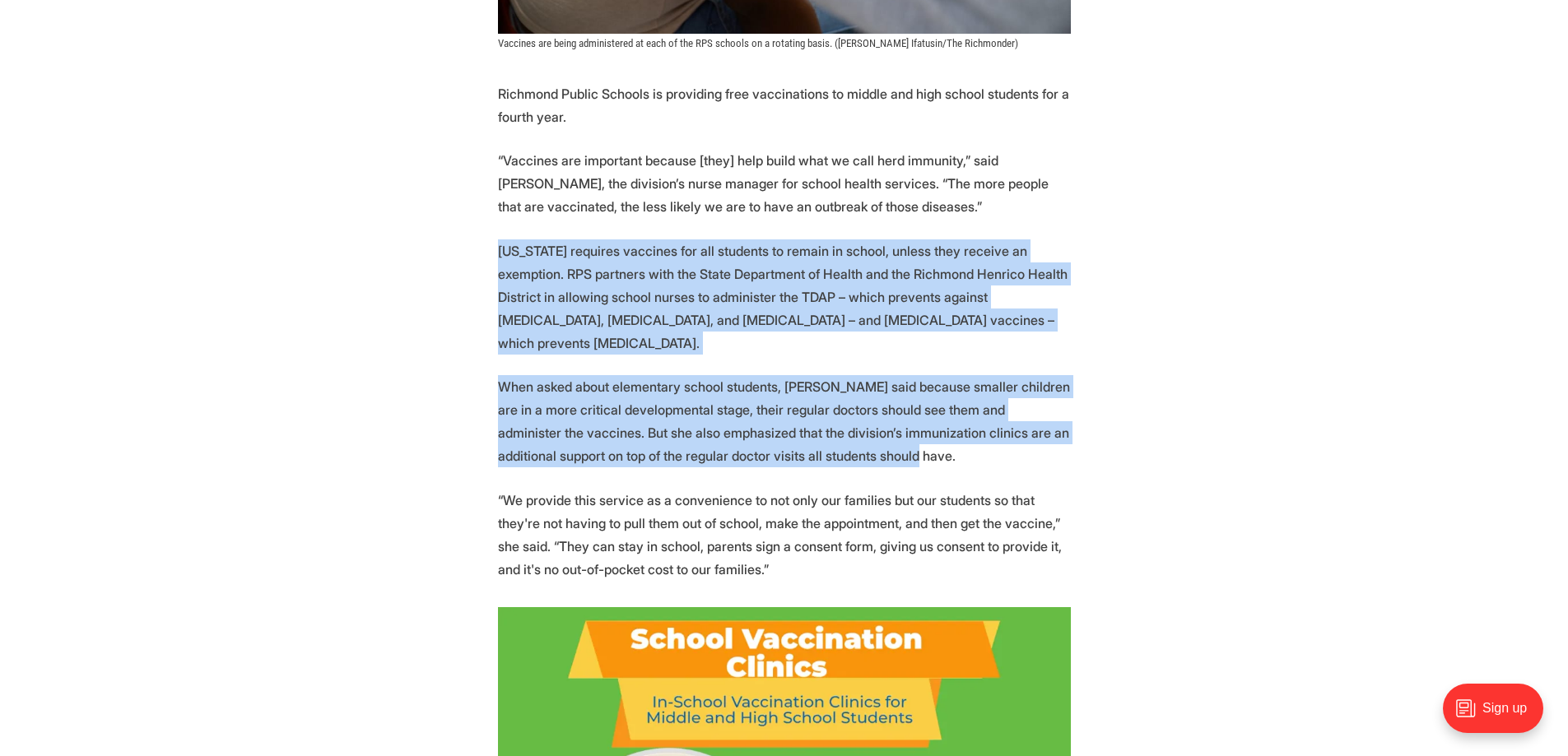
drag, startPoint x: 498, startPoint y: 254, endPoint x: 950, endPoint y: 443, distance: 489.9
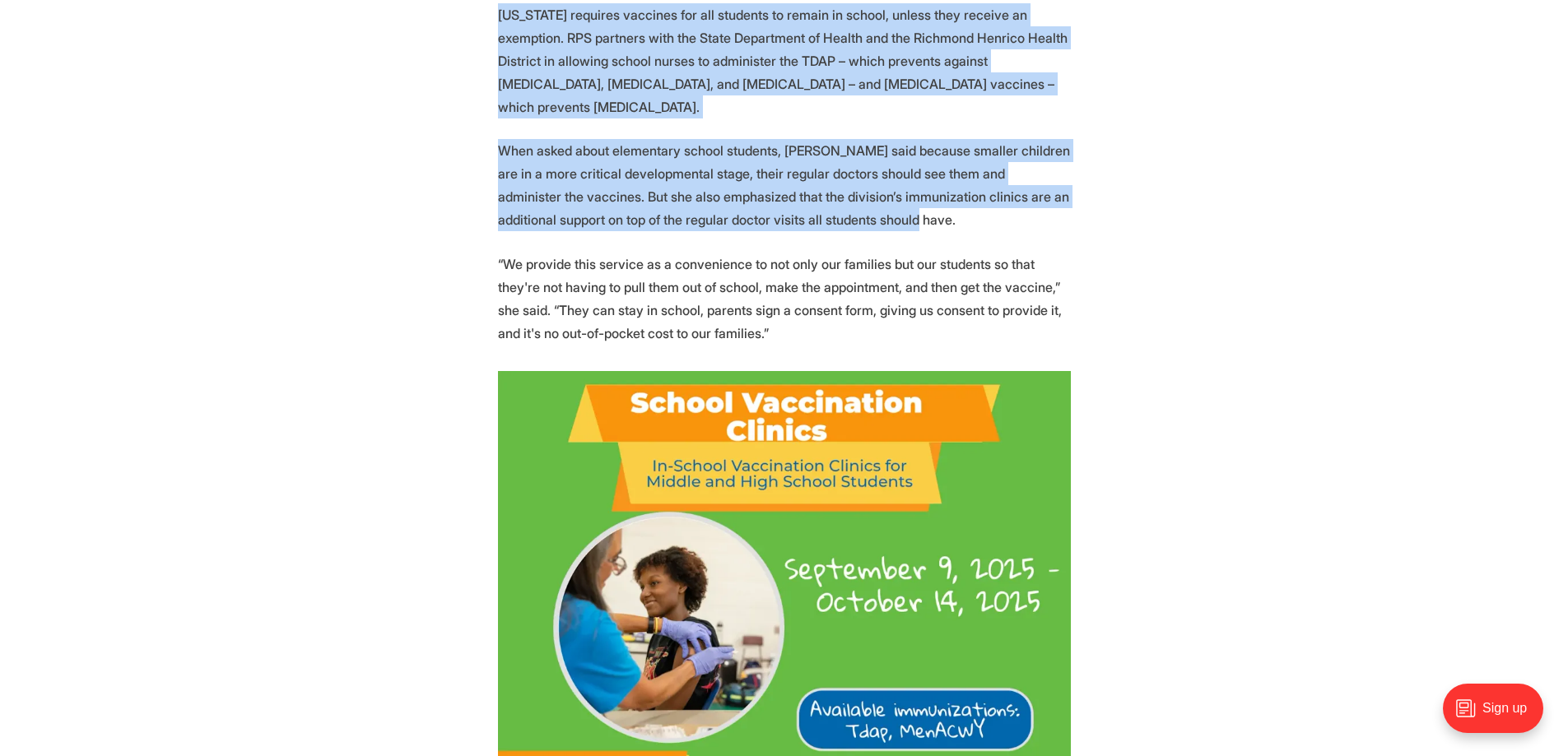
scroll to position [988, 0]
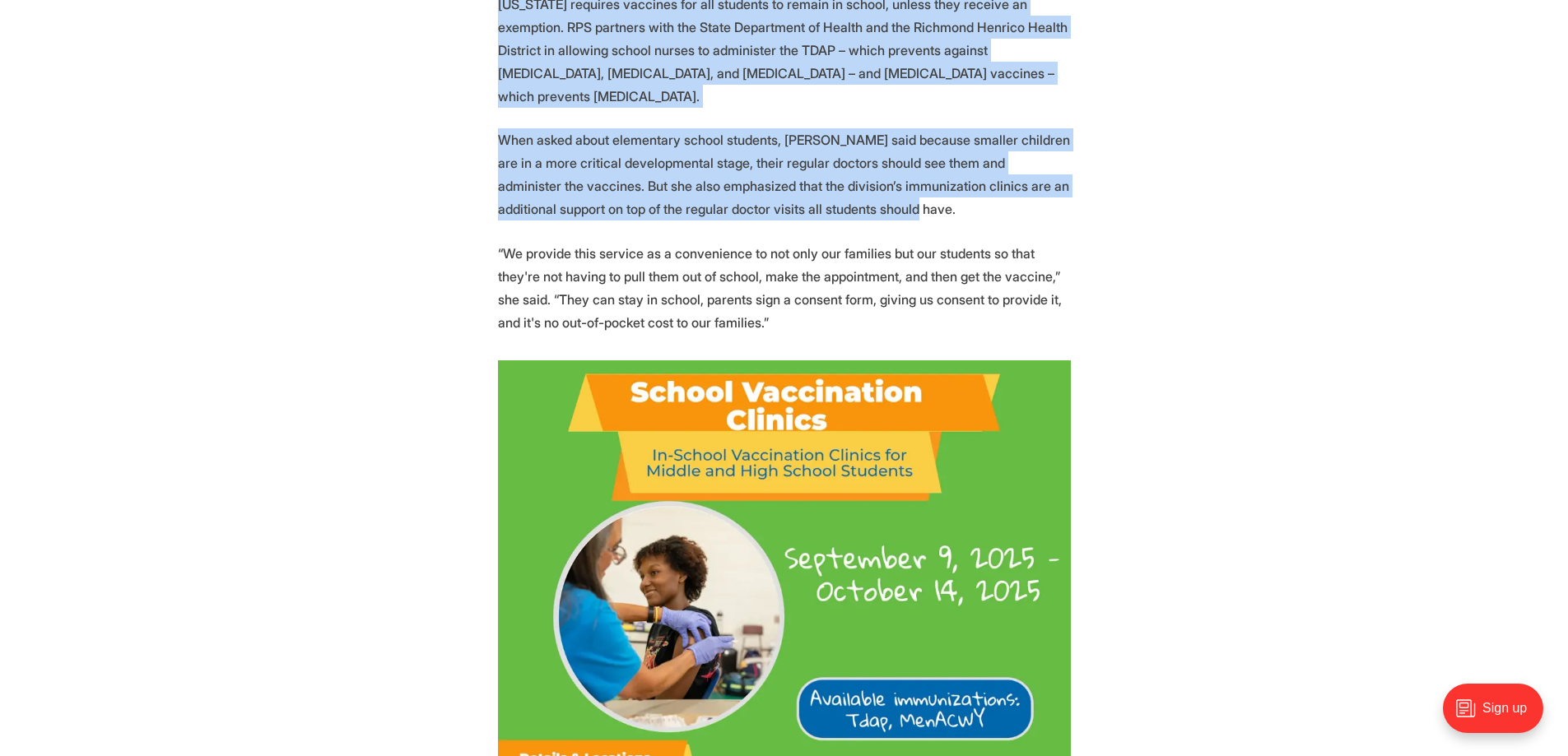
click at [788, 129] on p "When asked about elementary school students, Bourne said because smaller childr…" at bounding box center [784, 174] width 573 height 92
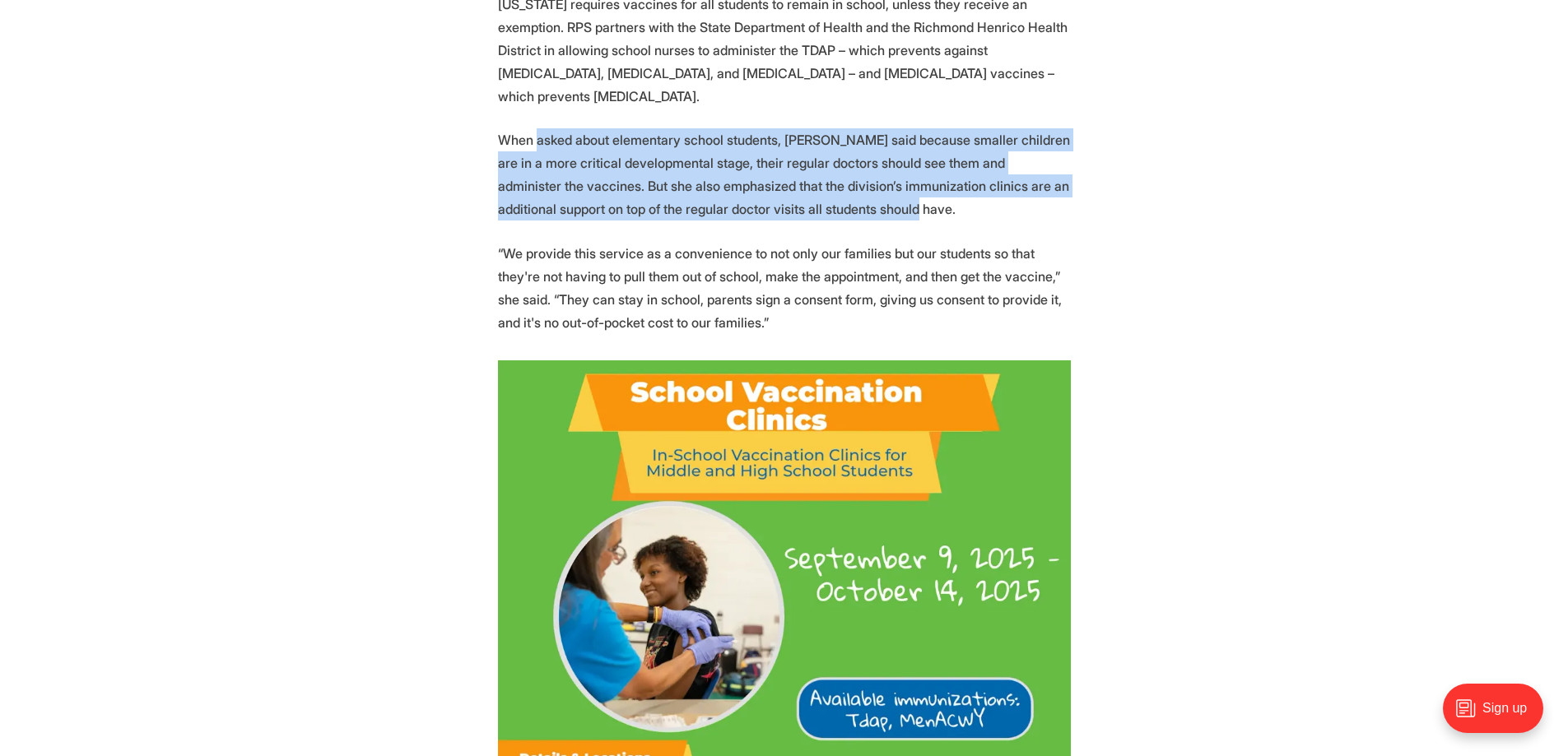
drag, startPoint x: 536, startPoint y: 114, endPoint x: 935, endPoint y: 186, distance: 405.4
click at [935, 186] on p "When asked about elementary school students, Bourne said because smaller childr…" at bounding box center [784, 174] width 573 height 92
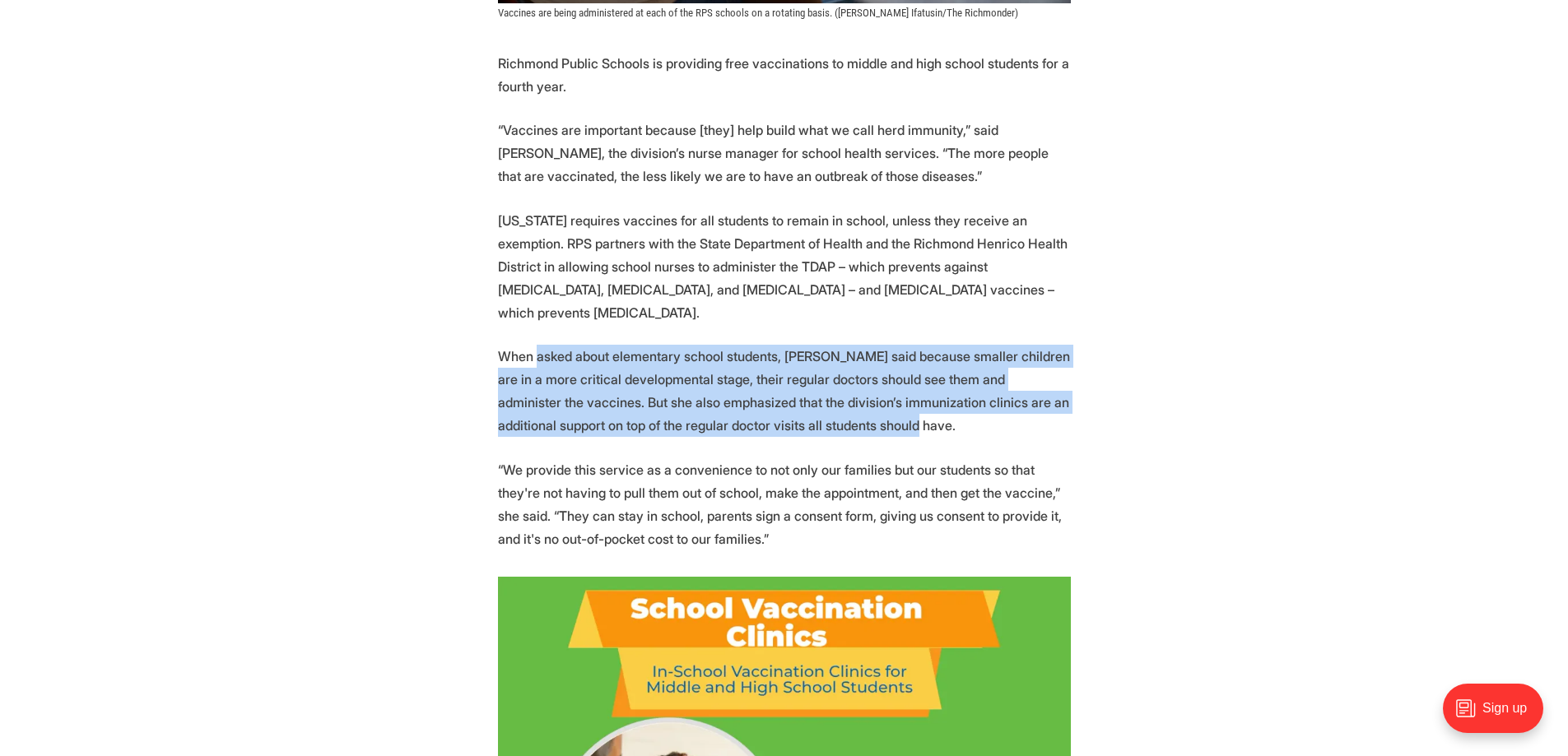
scroll to position [740, 0]
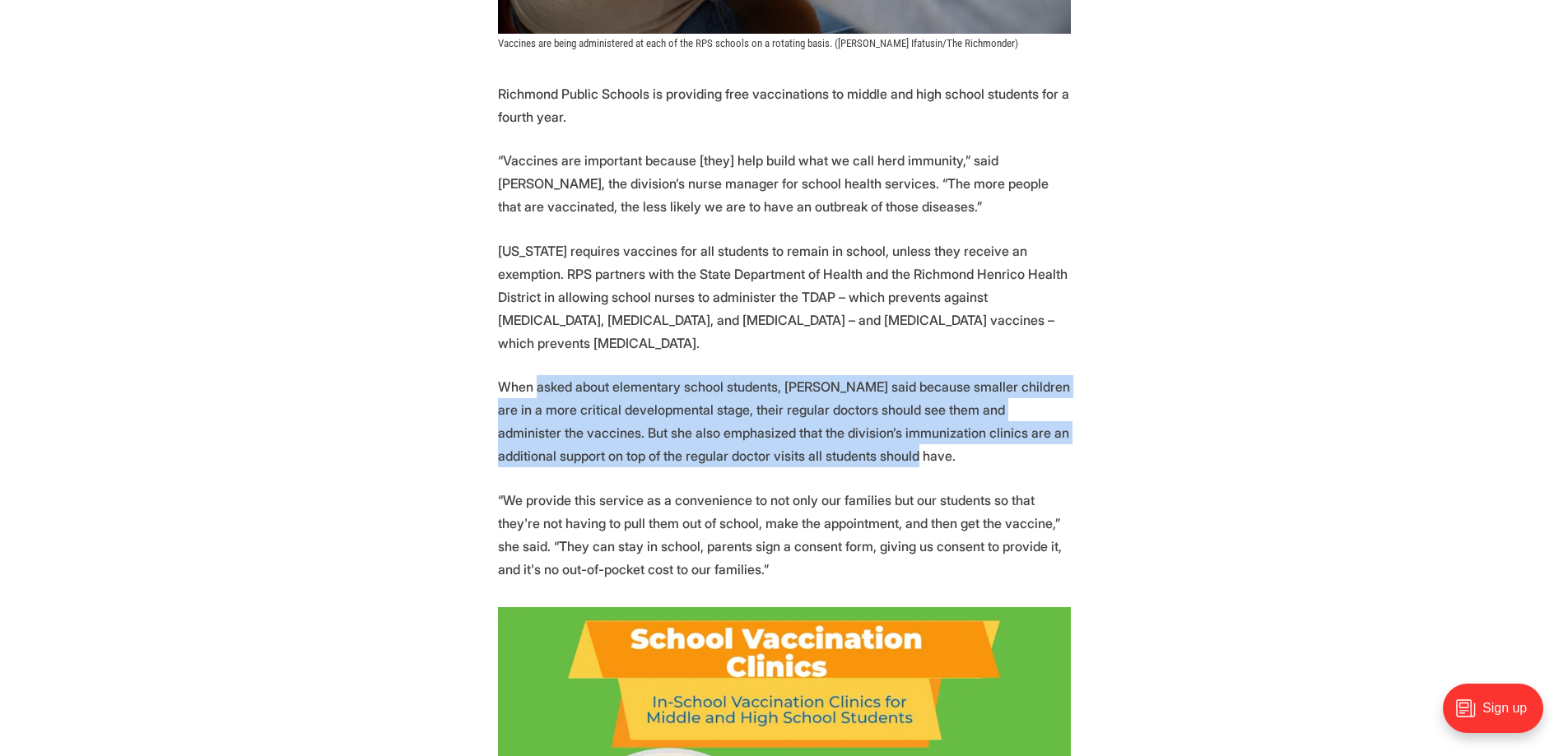
drag, startPoint x: 524, startPoint y: 159, endPoint x: 945, endPoint y: 206, distance: 423.6
click at [945, 206] on p "“Vaccines are important because [they] help build what we call herd immunity,” …" at bounding box center [784, 183] width 573 height 69
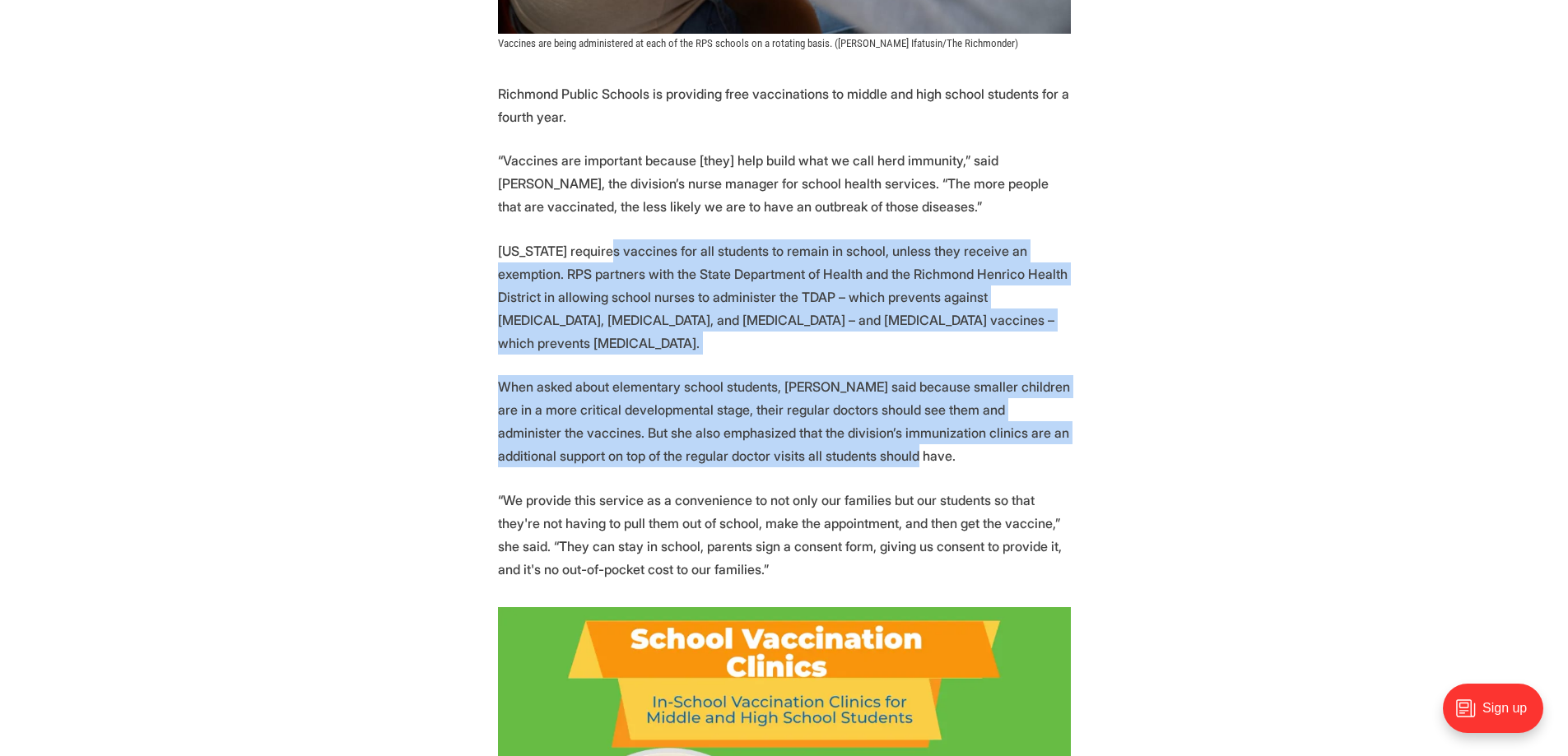
drag, startPoint x: 598, startPoint y: 252, endPoint x: 952, endPoint y: 442, distance: 401.8
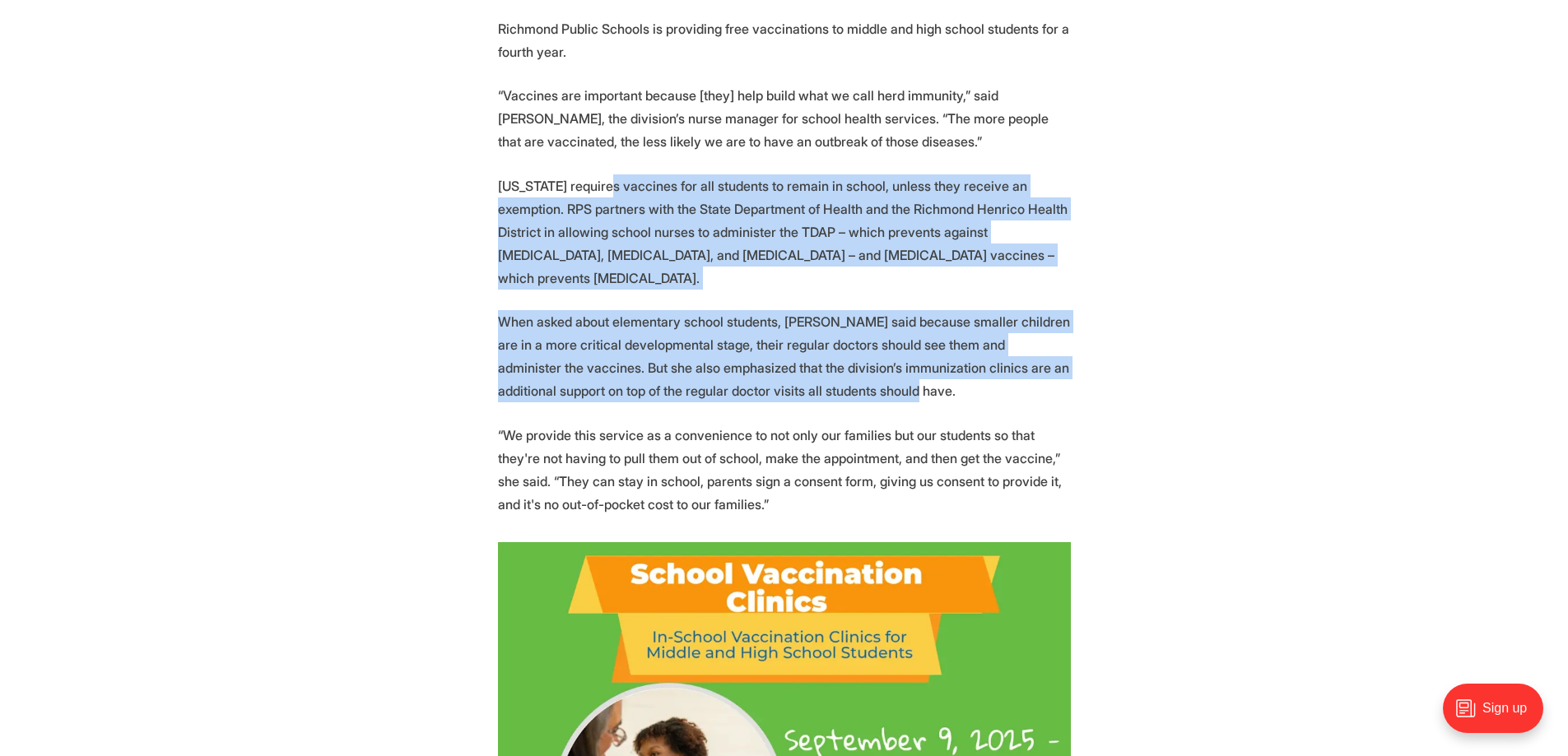
scroll to position [1070, 0]
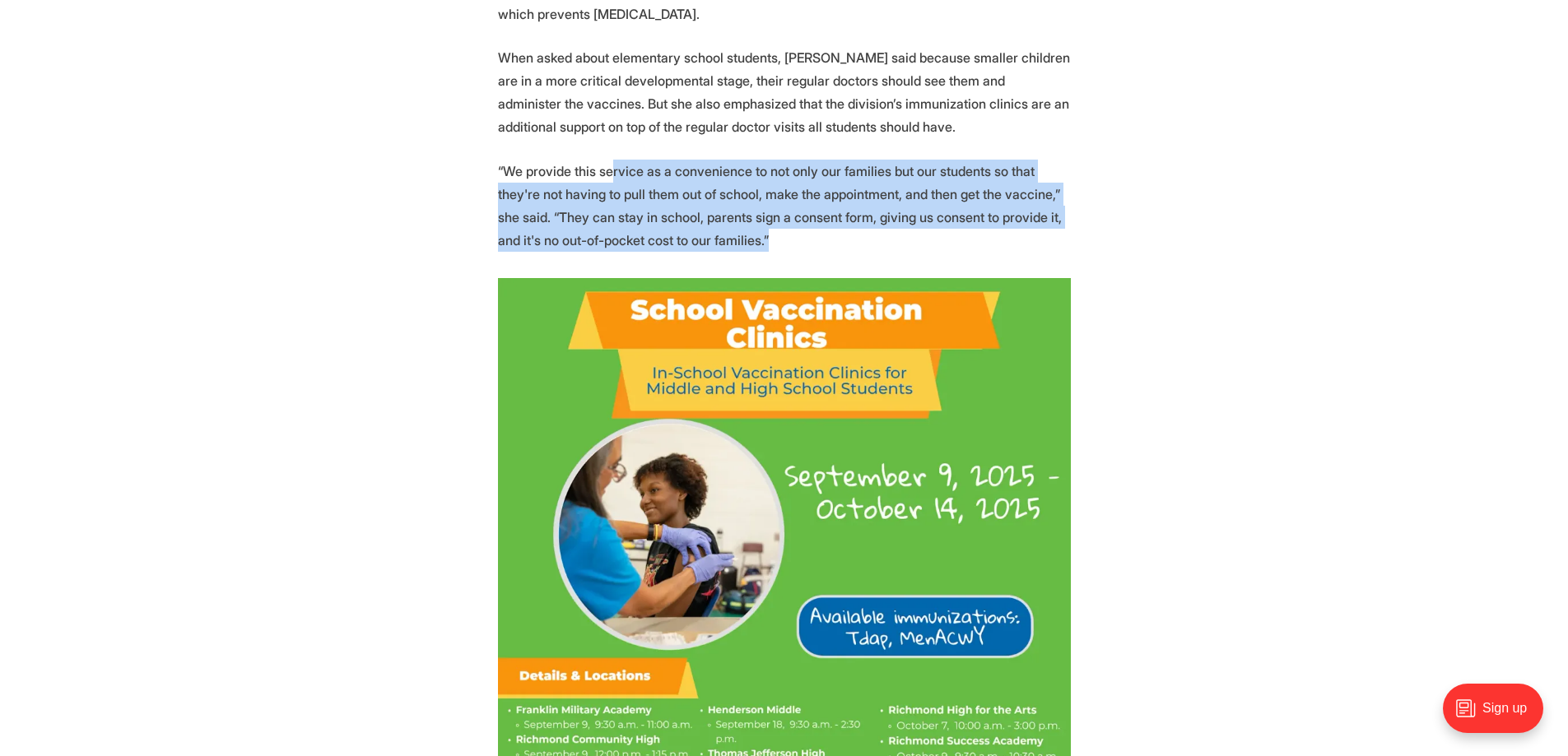
drag, startPoint x: 609, startPoint y: 153, endPoint x: 767, endPoint y: 228, distance: 174.9
click at [767, 228] on p "“We provide this service as a convenience to not only our families but our stud…" at bounding box center [784, 205] width 573 height 92
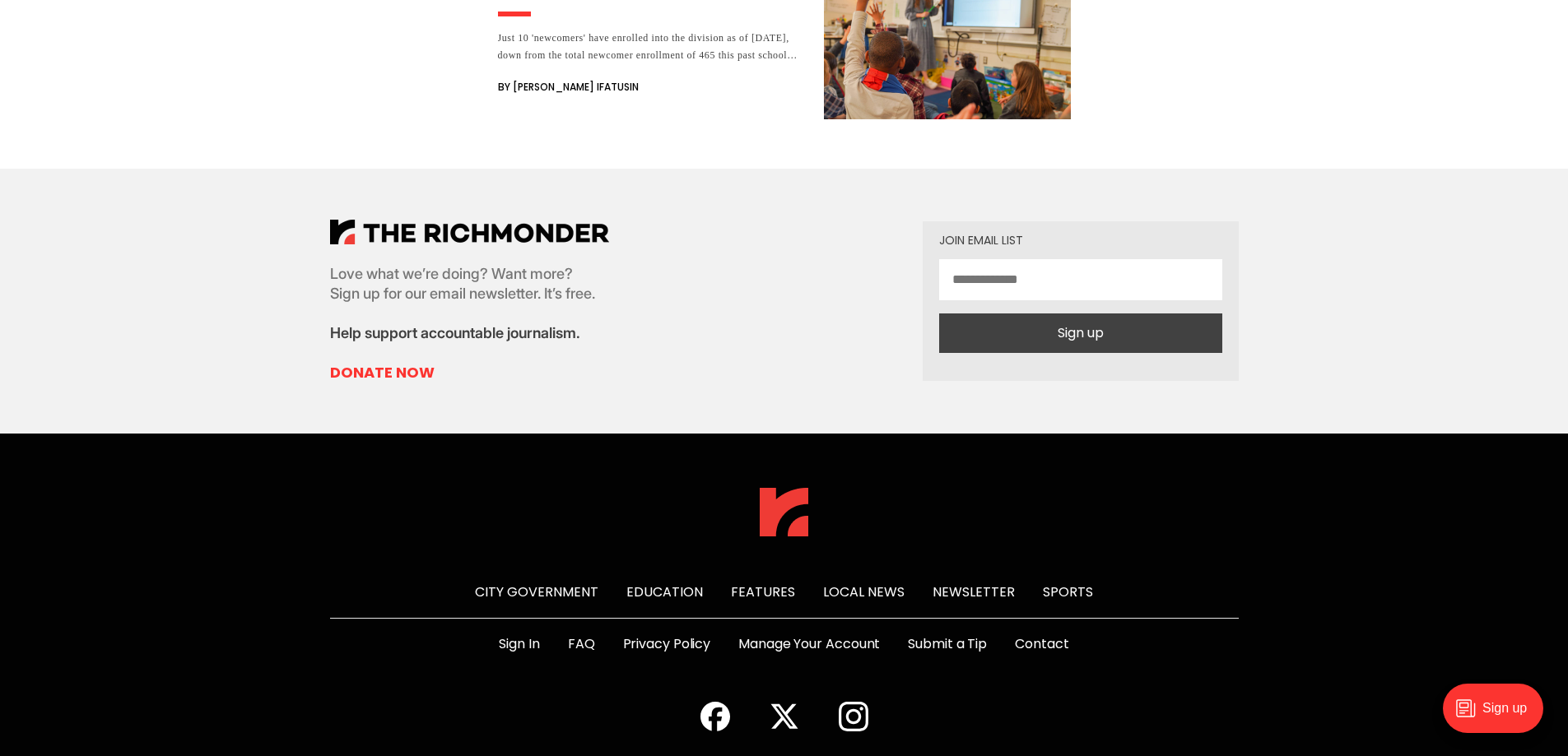
scroll to position [3145, 0]
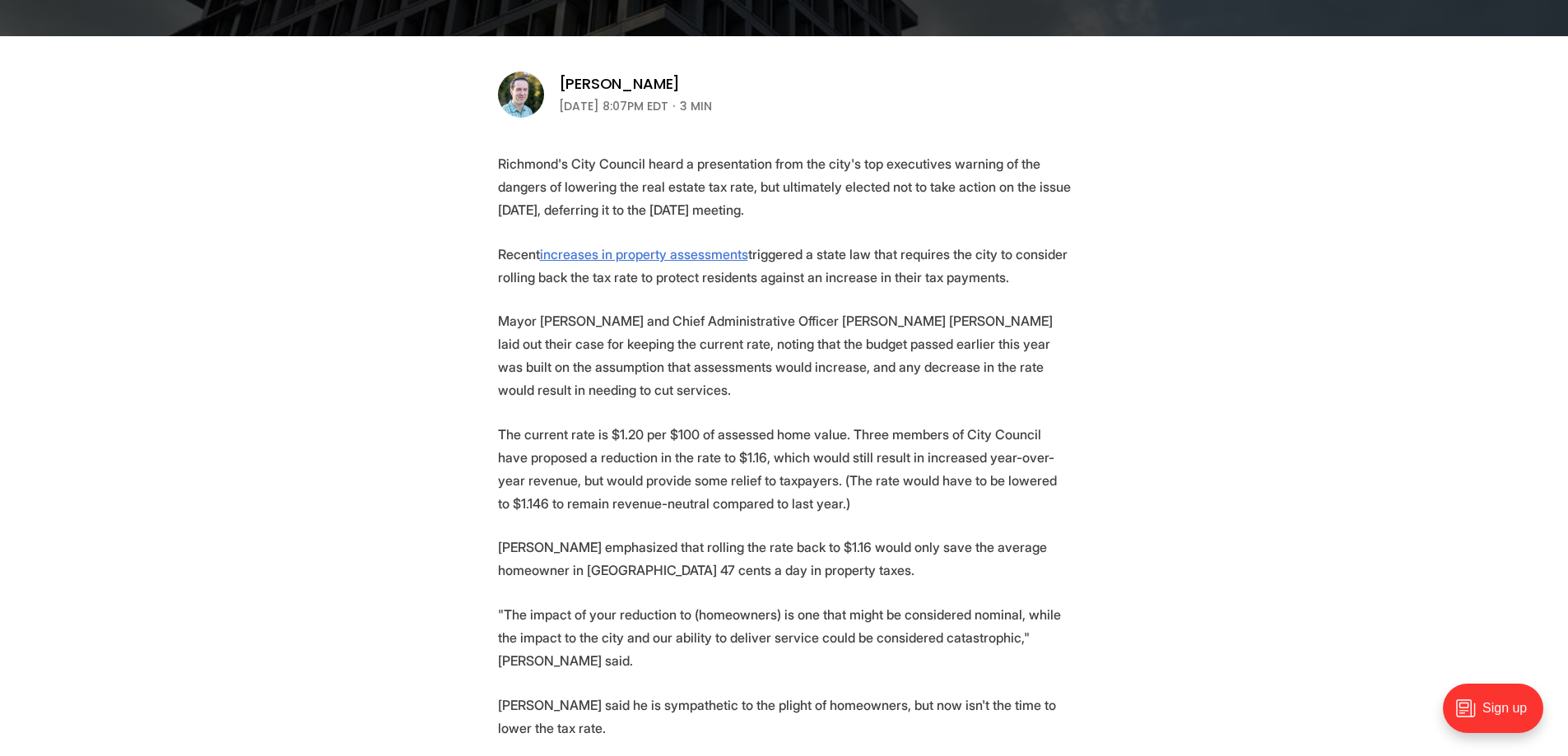
scroll to position [576, 0]
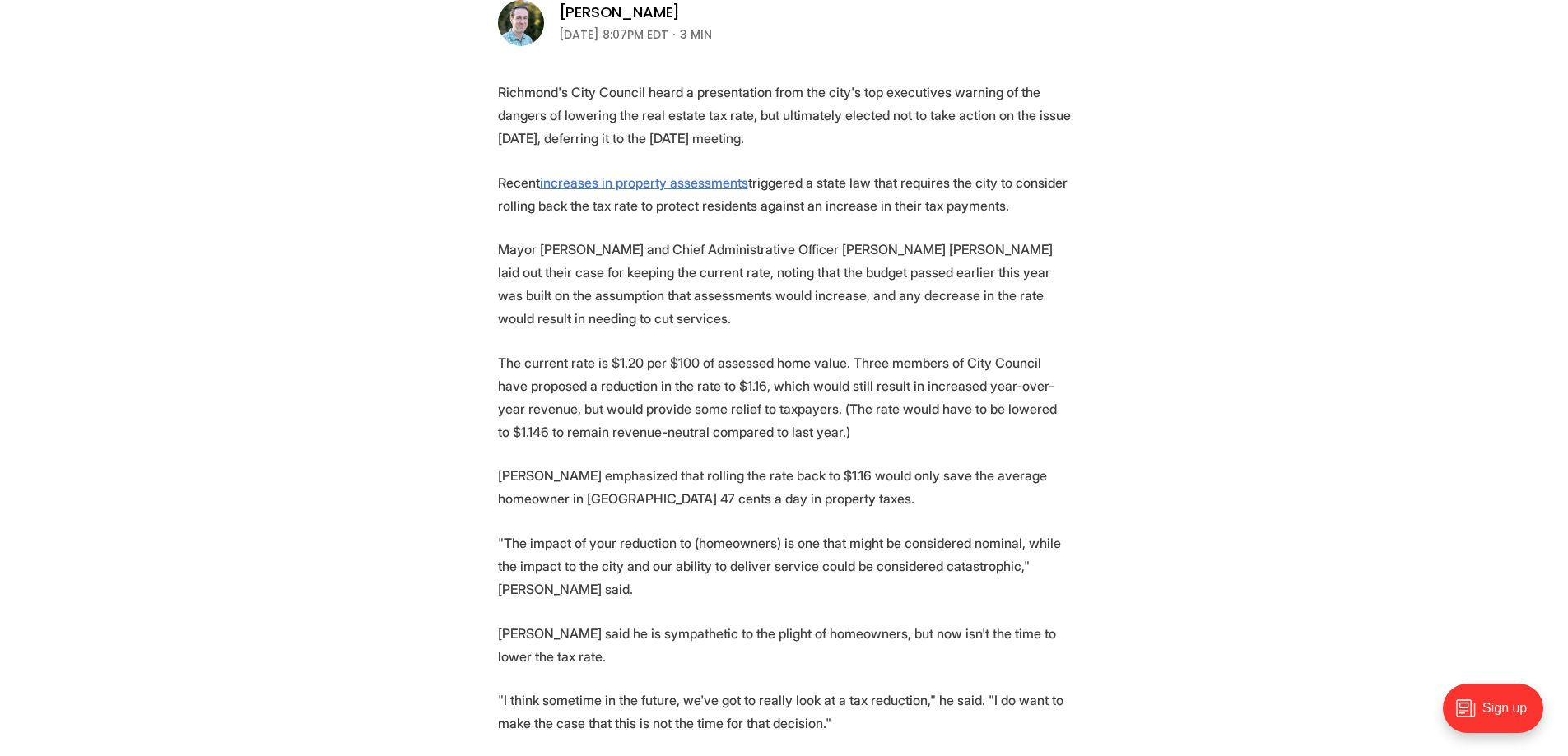
drag, startPoint x: 629, startPoint y: 91, endPoint x: 870, endPoint y: 158, distance: 250.1
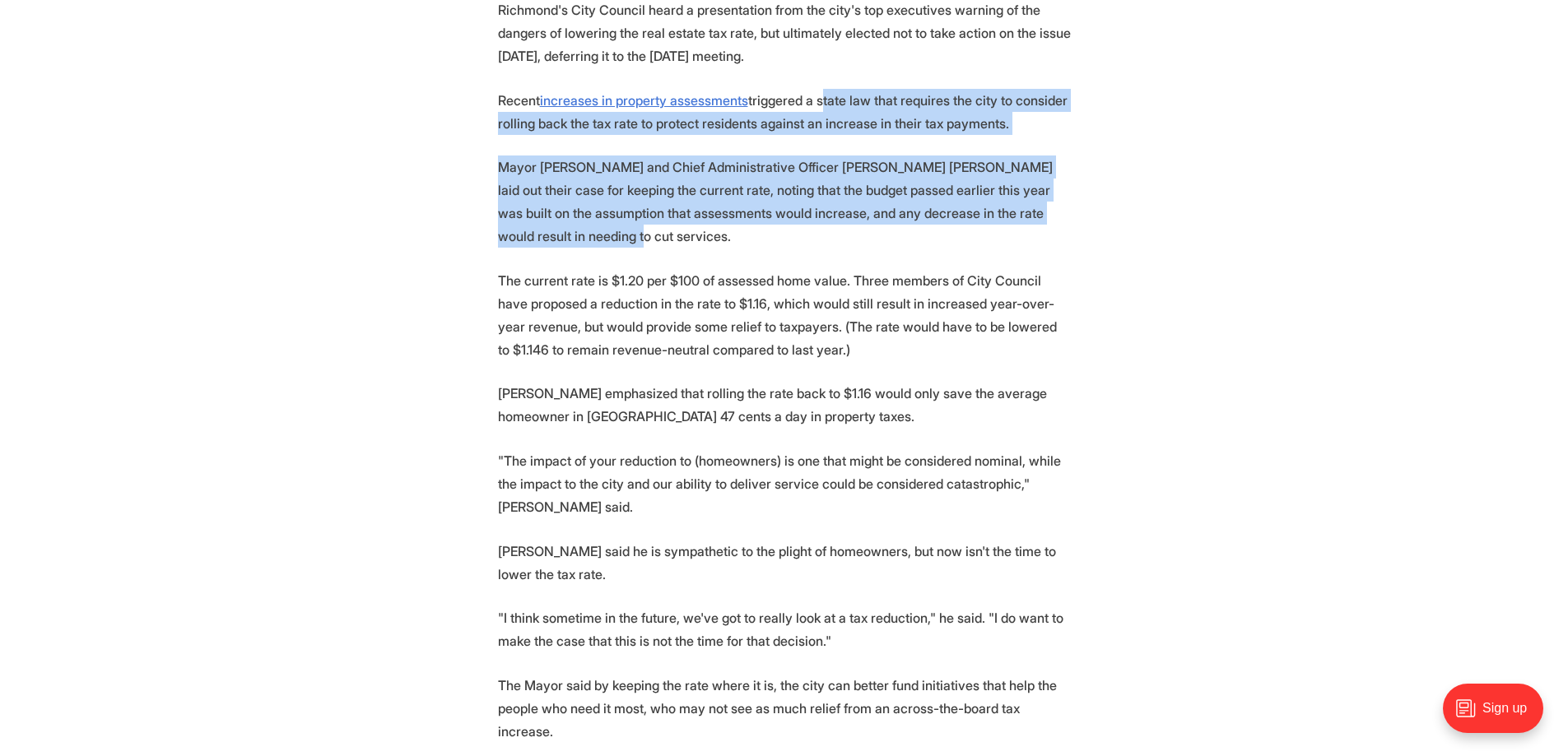
drag, startPoint x: 817, startPoint y: 98, endPoint x: 1070, endPoint y: 220, distance: 280.9
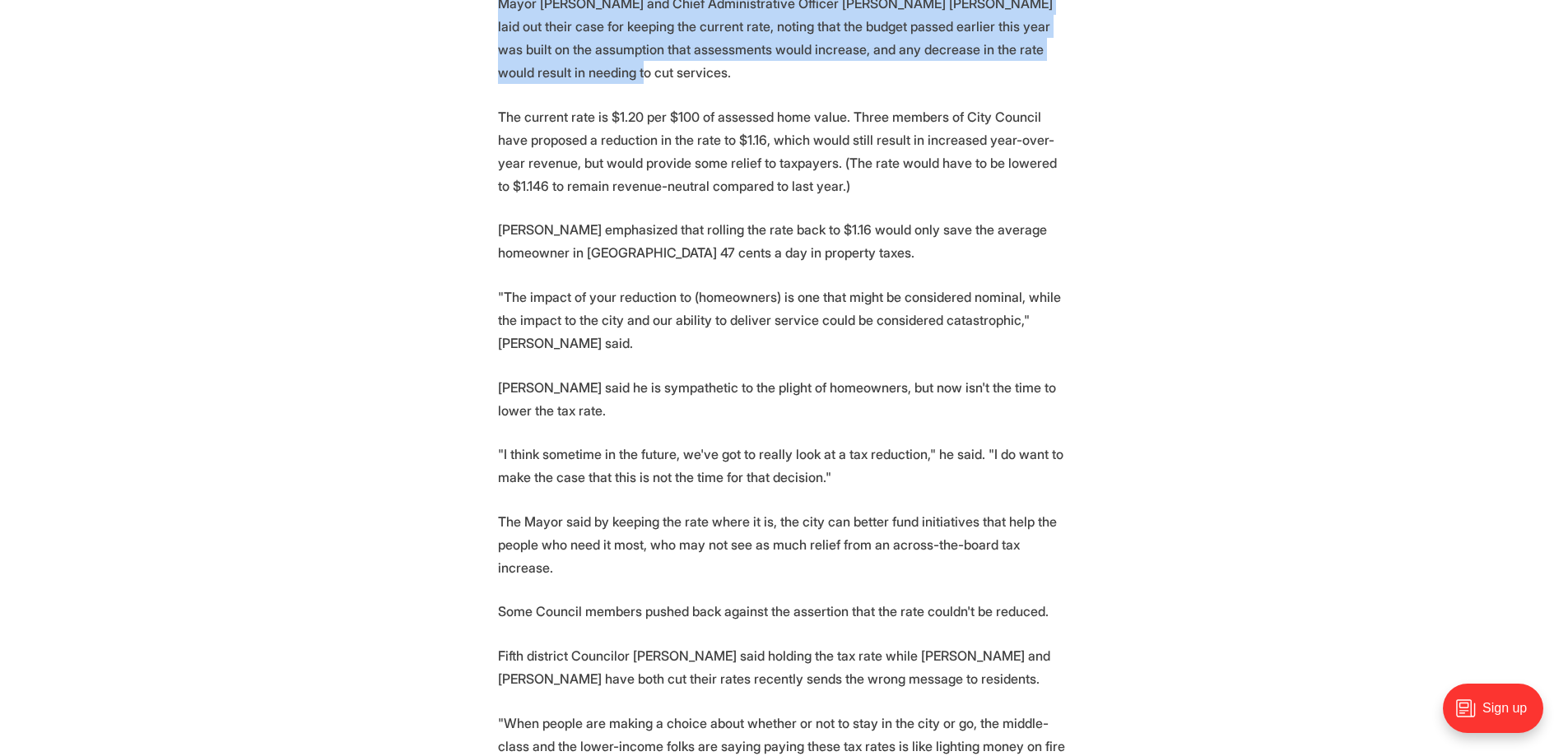
scroll to position [822, 0]
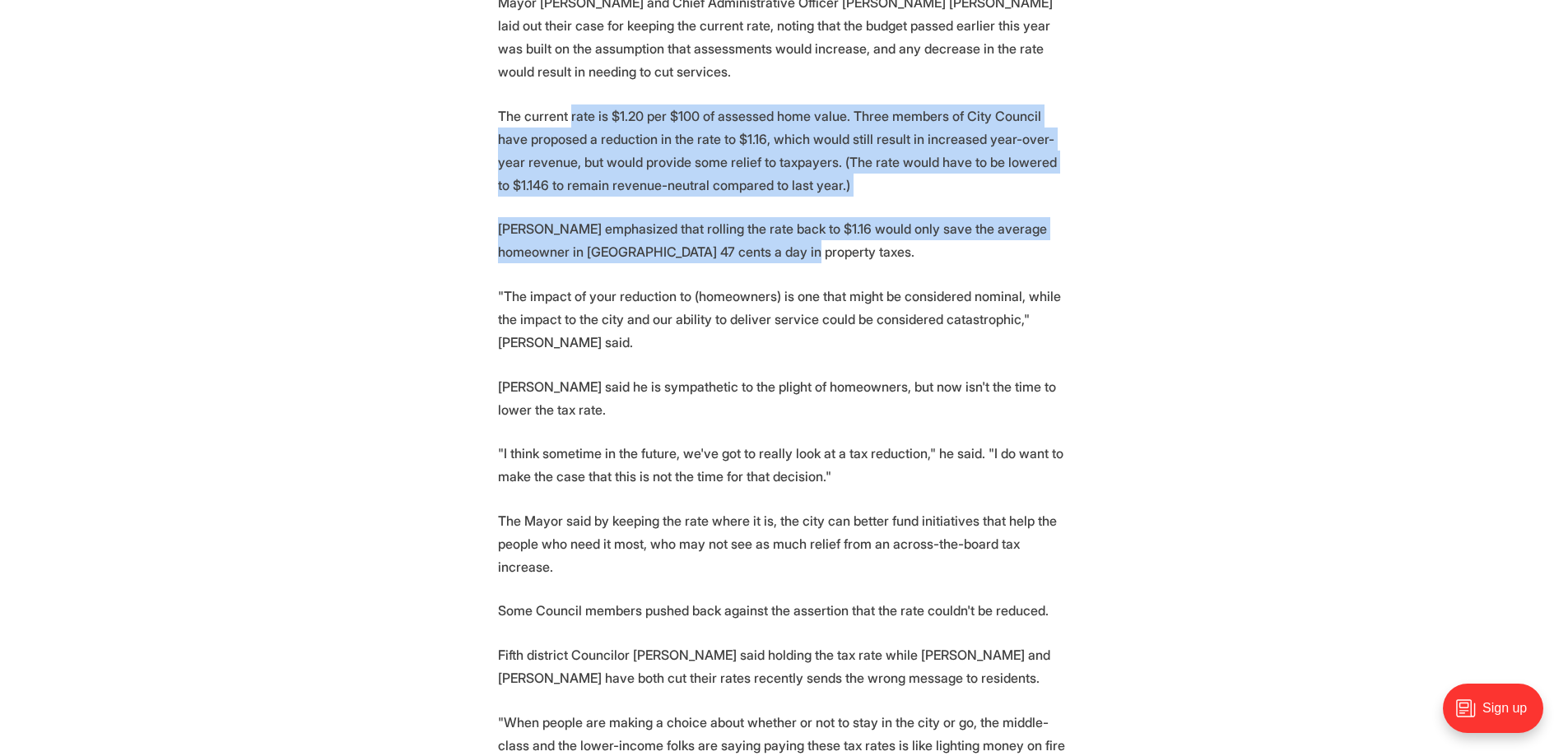
drag, startPoint x: 570, startPoint y: 92, endPoint x: 853, endPoint y: 239, distance: 318.9
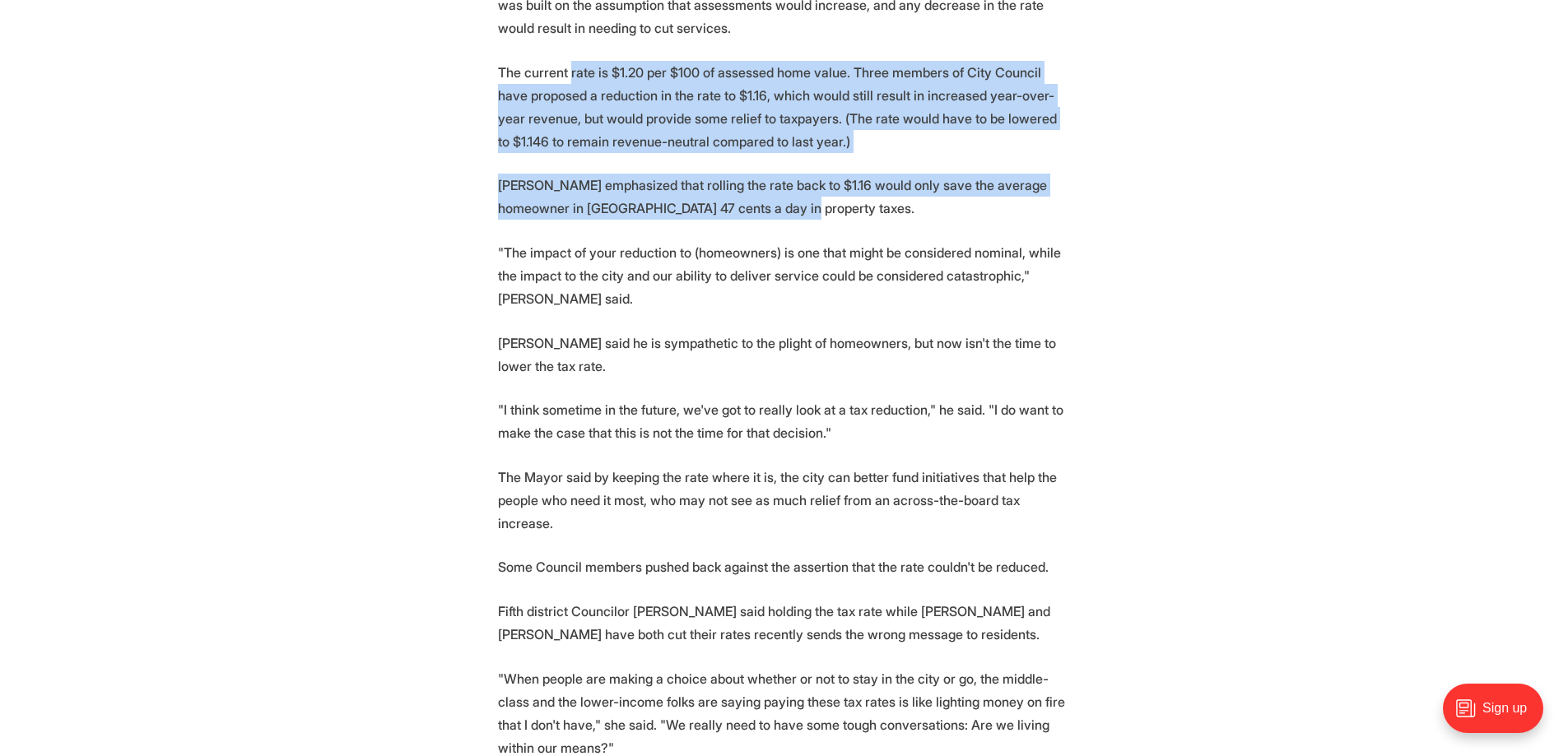
scroll to position [906, 0]
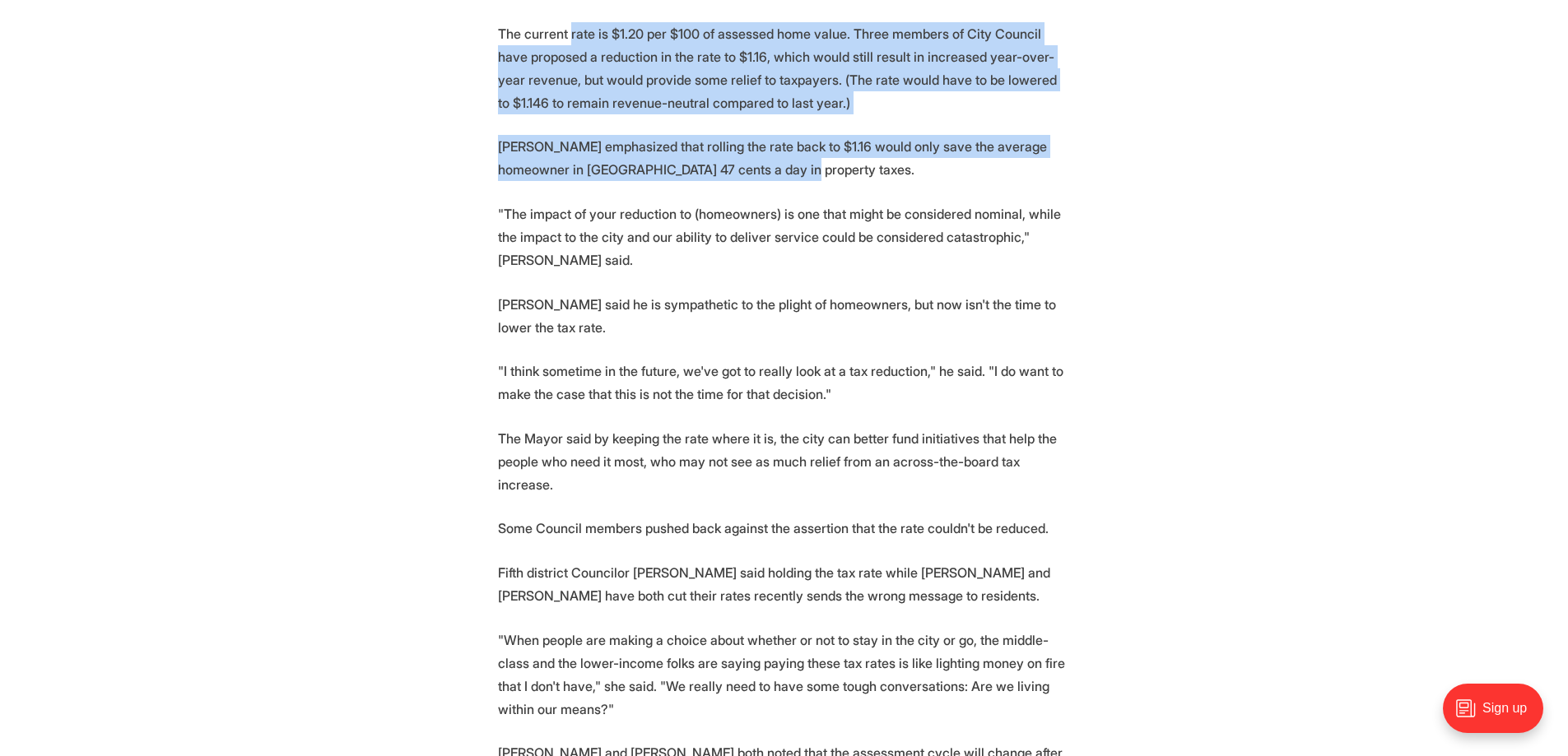
click at [507, 135] on p "[PERSON_NAME] emphasized that rolling the rate back to $1.16 would only save th…" at bounding box center [784, 158] width 573 height 47
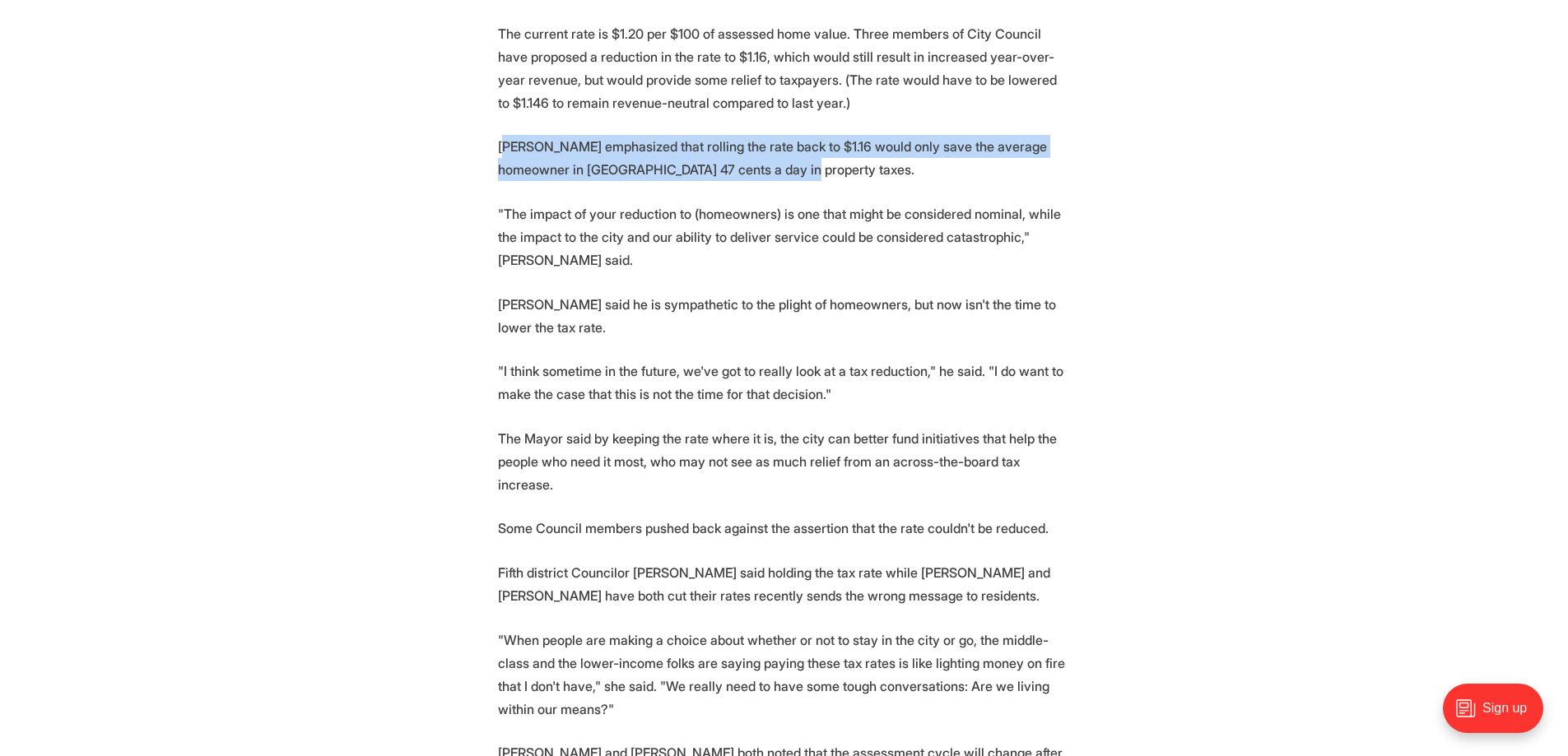
drag, startPoint x: 504, startPoint y: 122, endPoint x: 775, endPoint y: 155, distance: 273.0
click at [775, 155] on p "[PERSON_NAME] emphasized that rolling the rate back to $1.16 would only save th…" at bounding box center [784, 158] width 573 height 47
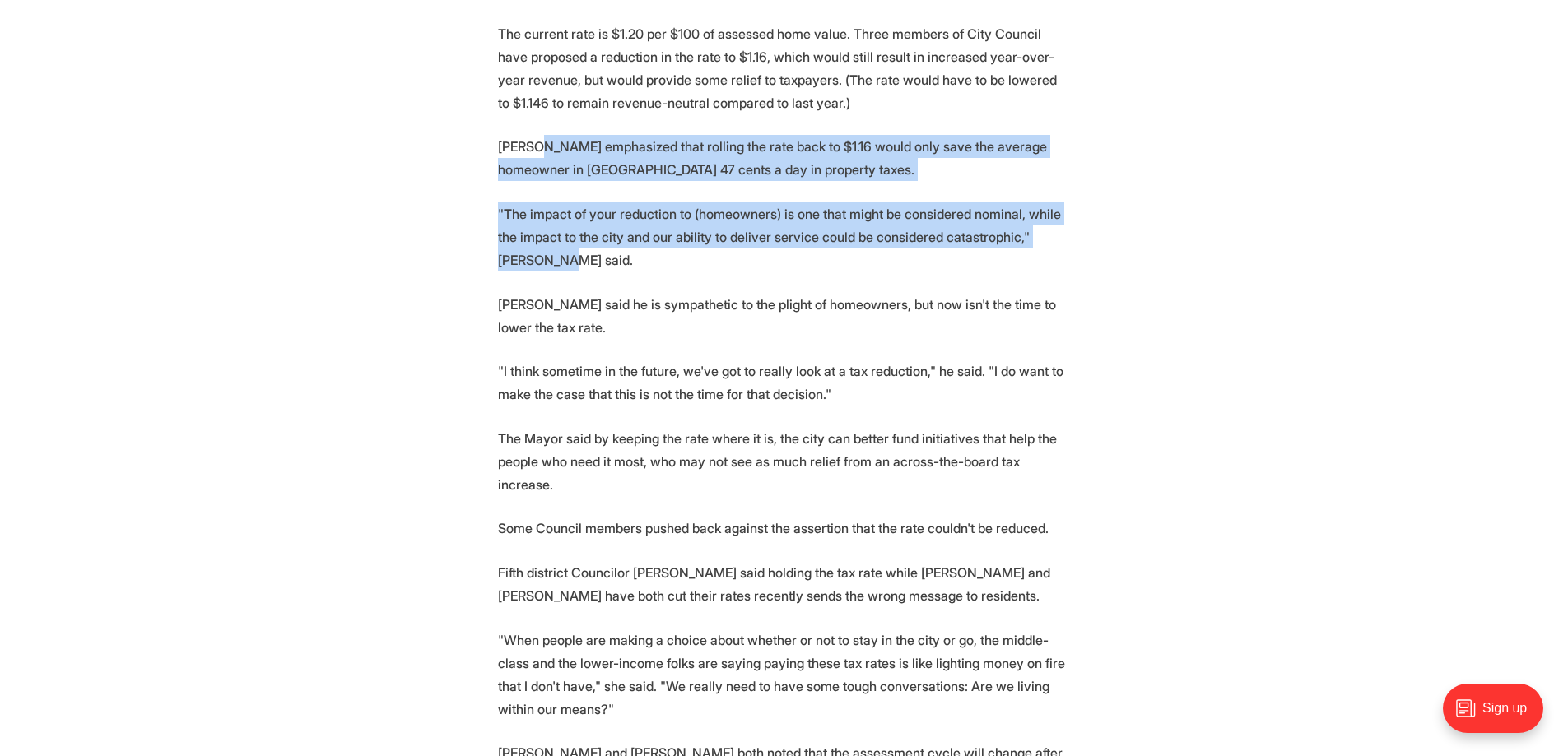
drag, startPoint x: 536, startPoint y: 125, endPoint x: 1057, endPoint y: 216, distance: 528.9
click at [1057, 216] on section "Richmond's City Council heard a presentation from the city's top executives war…" at bounding box center [784, 755] width 1568 height 2007
click at [1057, 216] on p ""The impact of your reduction to (homeowners) is one that might be considered n…" at bounding box center [784, 237] width 573 height 69
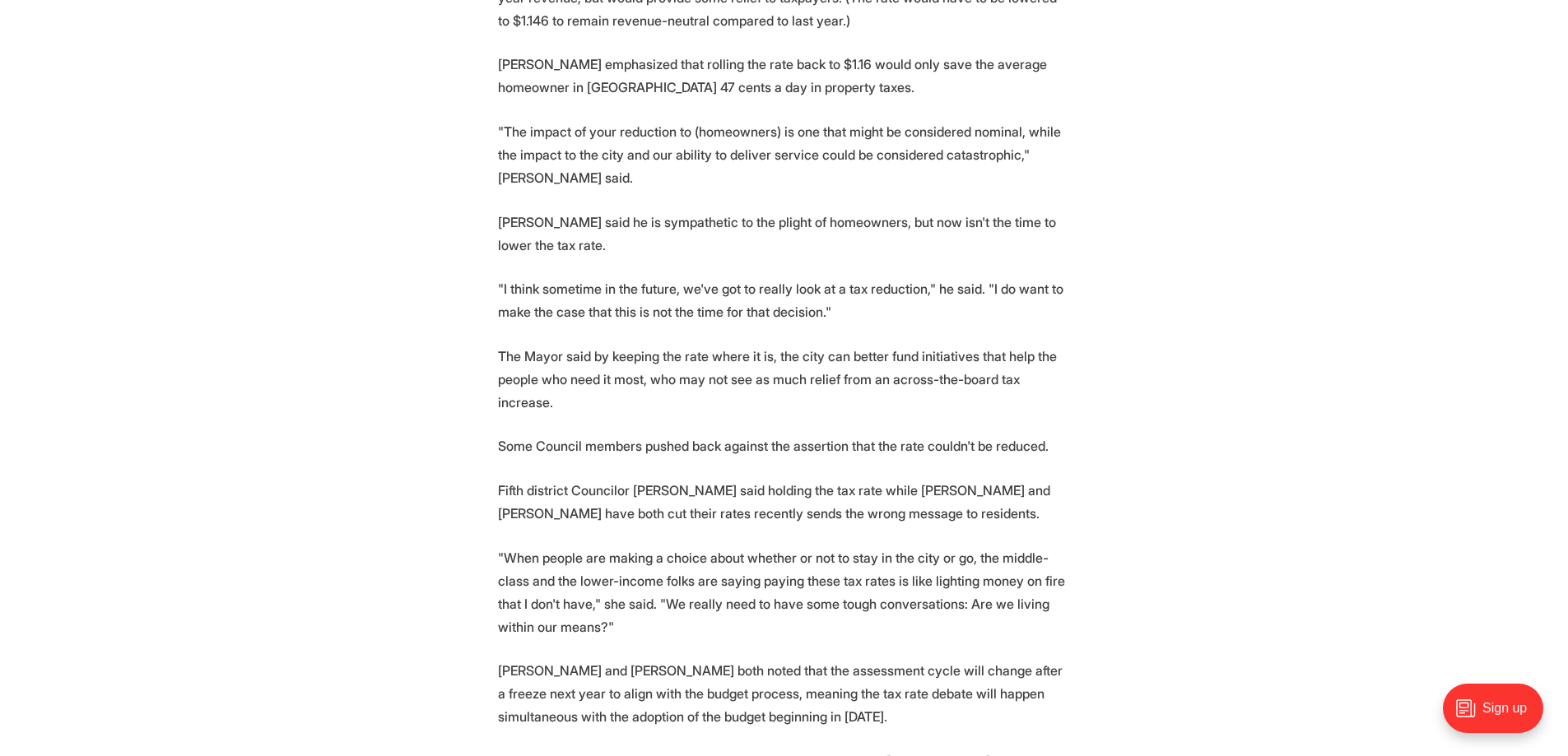
scroll to position [1070, 0]
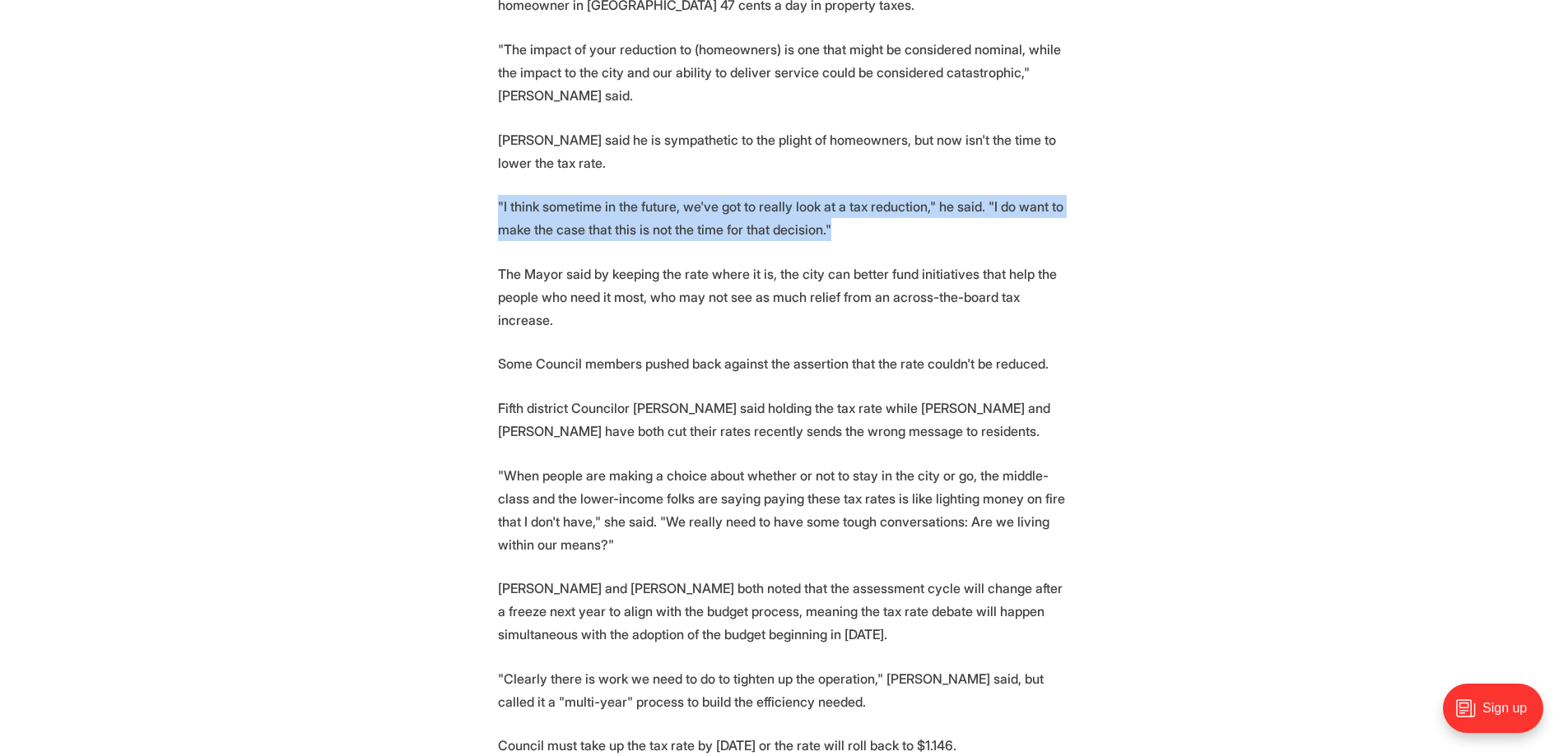
drag, startPoint x: 498, startPoint y: 162, endPoint x: 857, endPoint y: 203, distance: 361.3
click at [857, 203] on section "Richmond's City Council heard a presentation from the city's top executives war…" at bounding box center [784, 591] width 1568 height 2007
click at [860, 195] on p ""I think sometime in the future, we've got to really look at a tax reduction," …" at bounding box center [784, 218] width 573 height 47
drag, startPoint x: 522, startPoint y: 157, endPoint x: 858, endPoint y: 192, distance: 337.8
click at [858, 195] on p ""I think sometime in the future, we've got to really look at a tax reduction," …" at bounding box center [784, 218] width 573 height 47
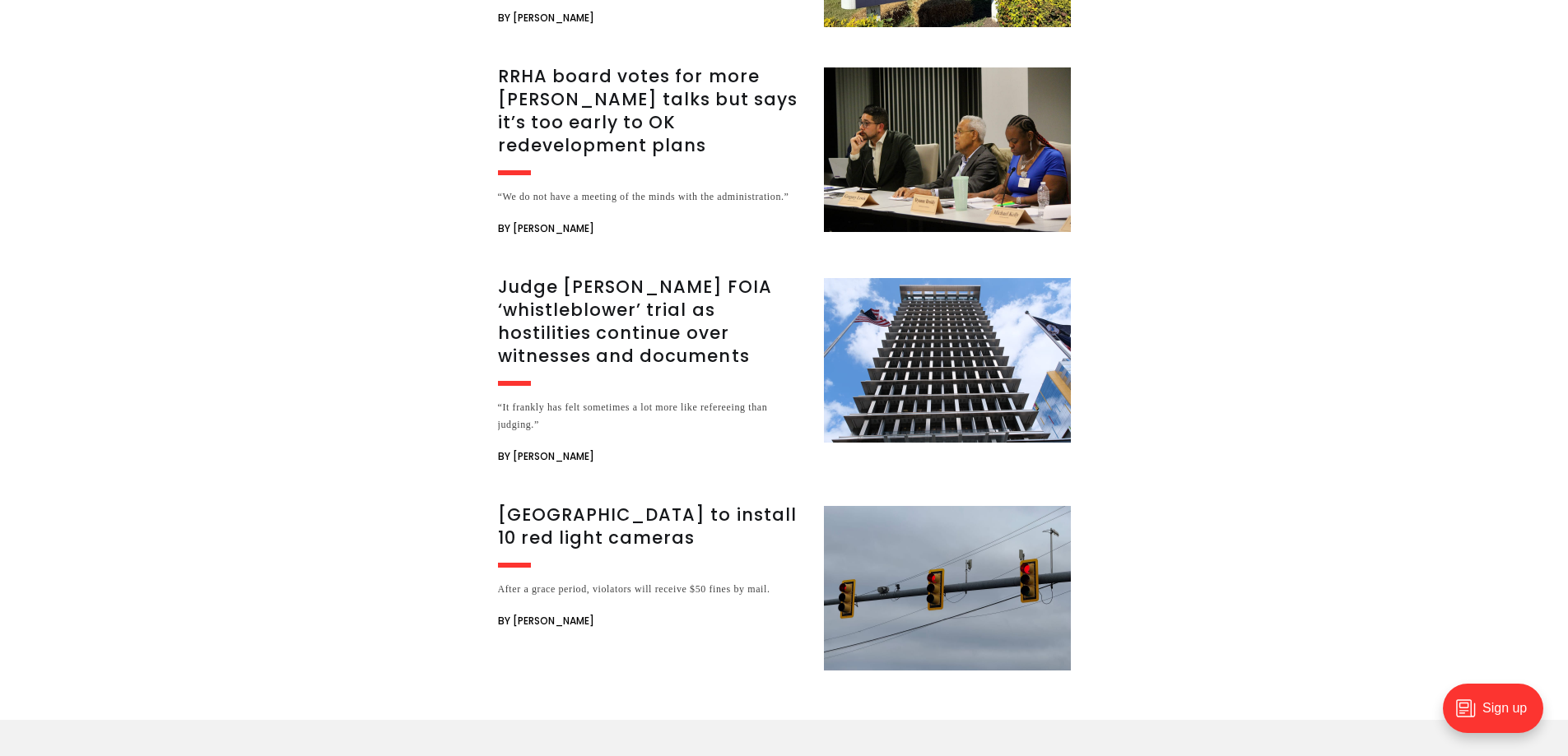
scroll to position [2963, 0]
